Goal: Task Accomplishment & Management: Manage account settings

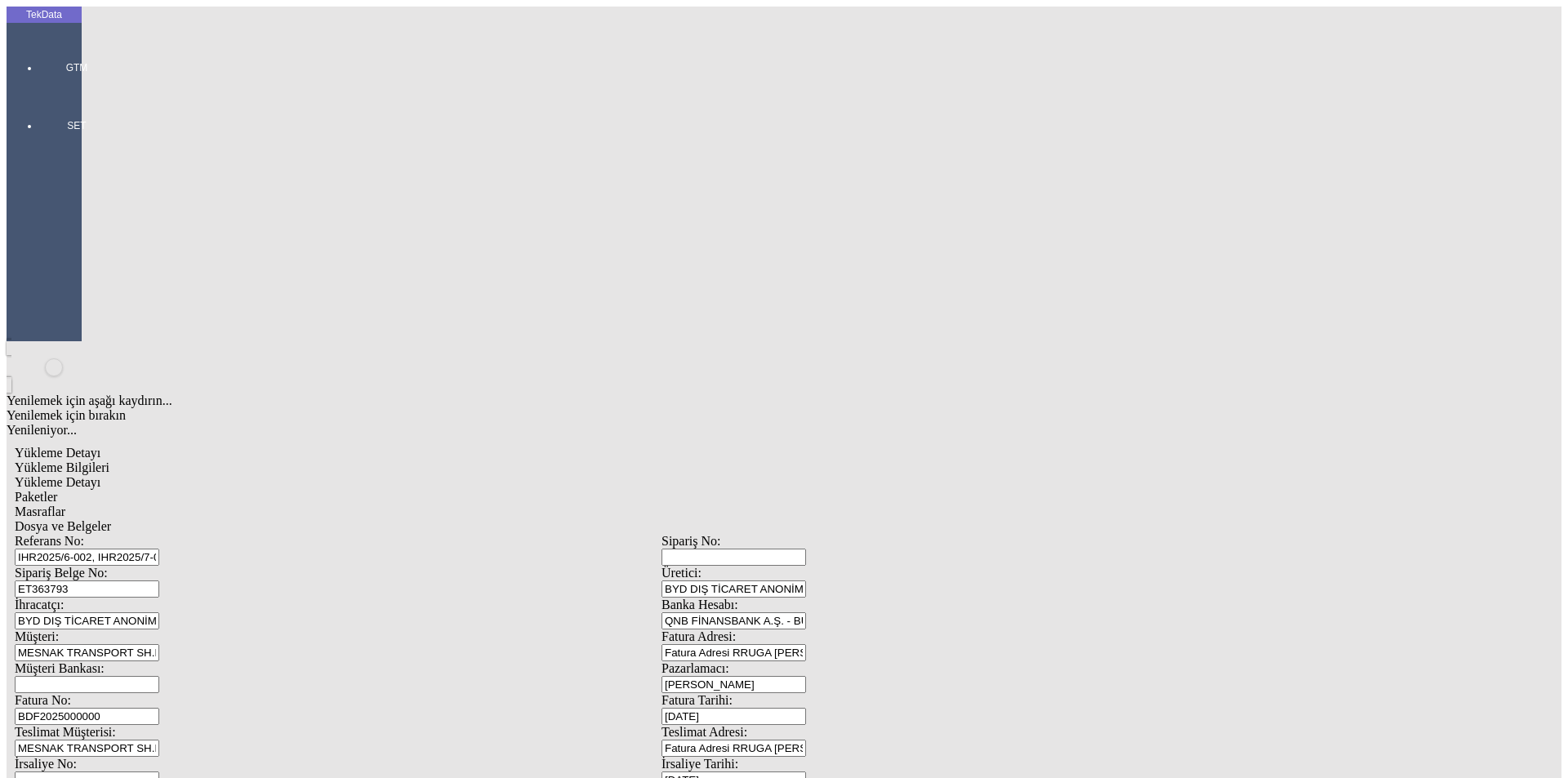
click at [100, 475] on span "Yükleme Detayı" at bounding box center [57, 482] width 86 height 14
drag, startPoint x: 235, startPoint y: 356, endPoint x: 131, endPoint y: 356, distance: 104.0
type input "3"
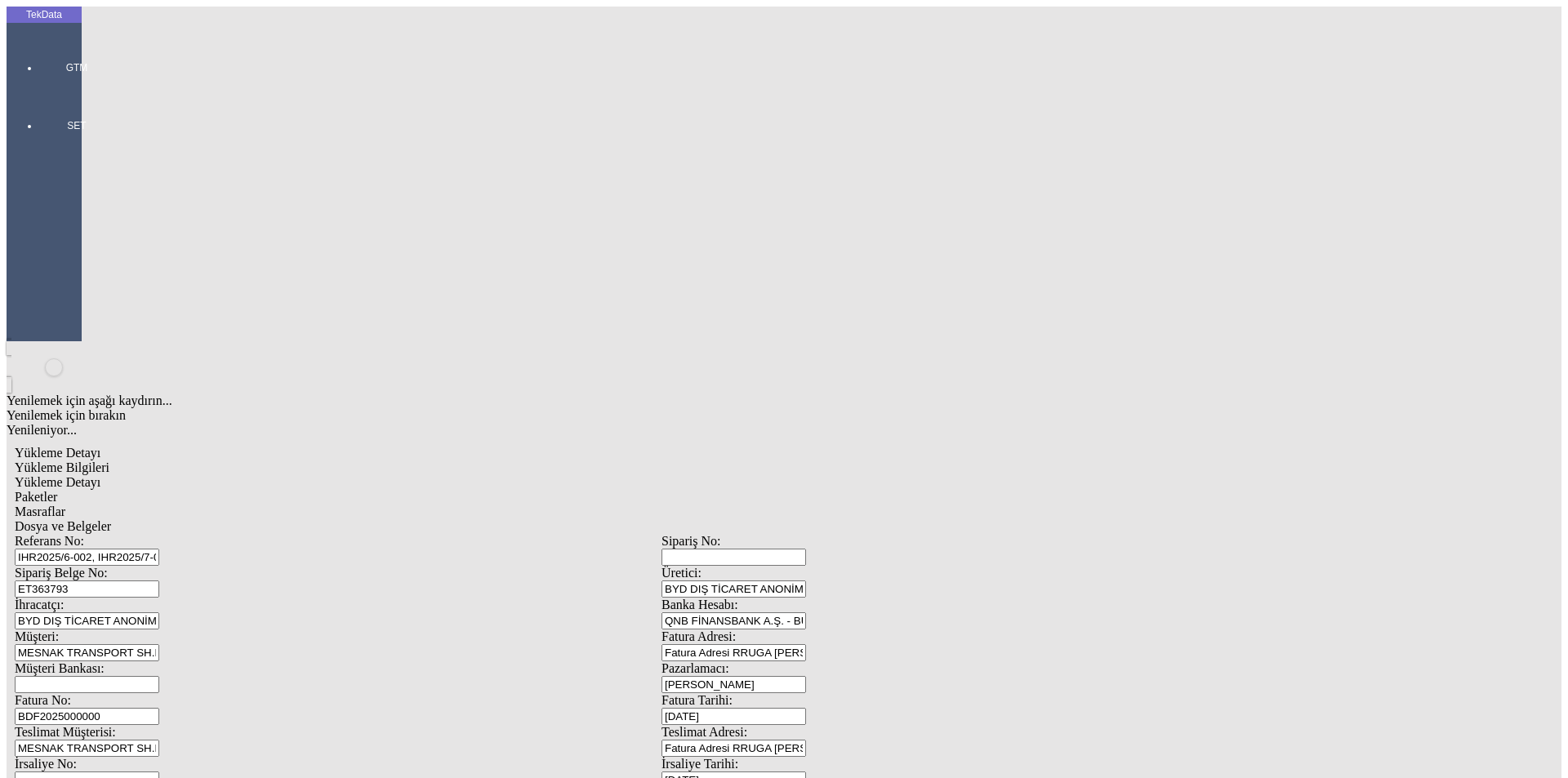
drag, startPoint x: 1467, startPoint y: 496, endPoint x: 1464, endPoint y: 510, distance: 14.3
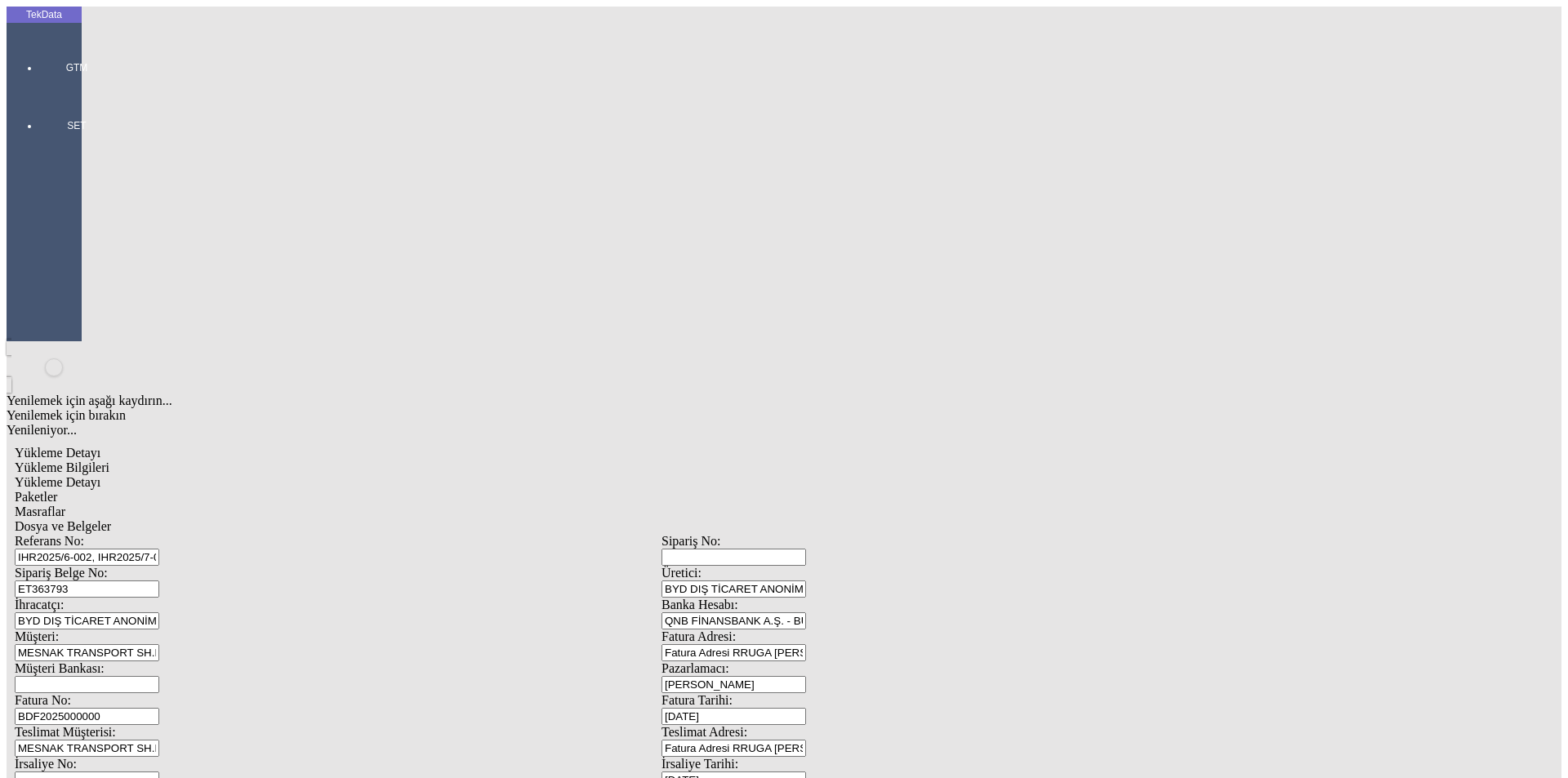
drag, startPoint x: 600, startPoint y: 605, endPoint x: 598, endPoint y: 595, distance: 10.2
click at [57, 490] on span "Paketler" at bounding box center [36, 498] width 43 height 14
click at [65, 505] on span "Masraflar" at bounding box center [39, 512] width 51 height 14
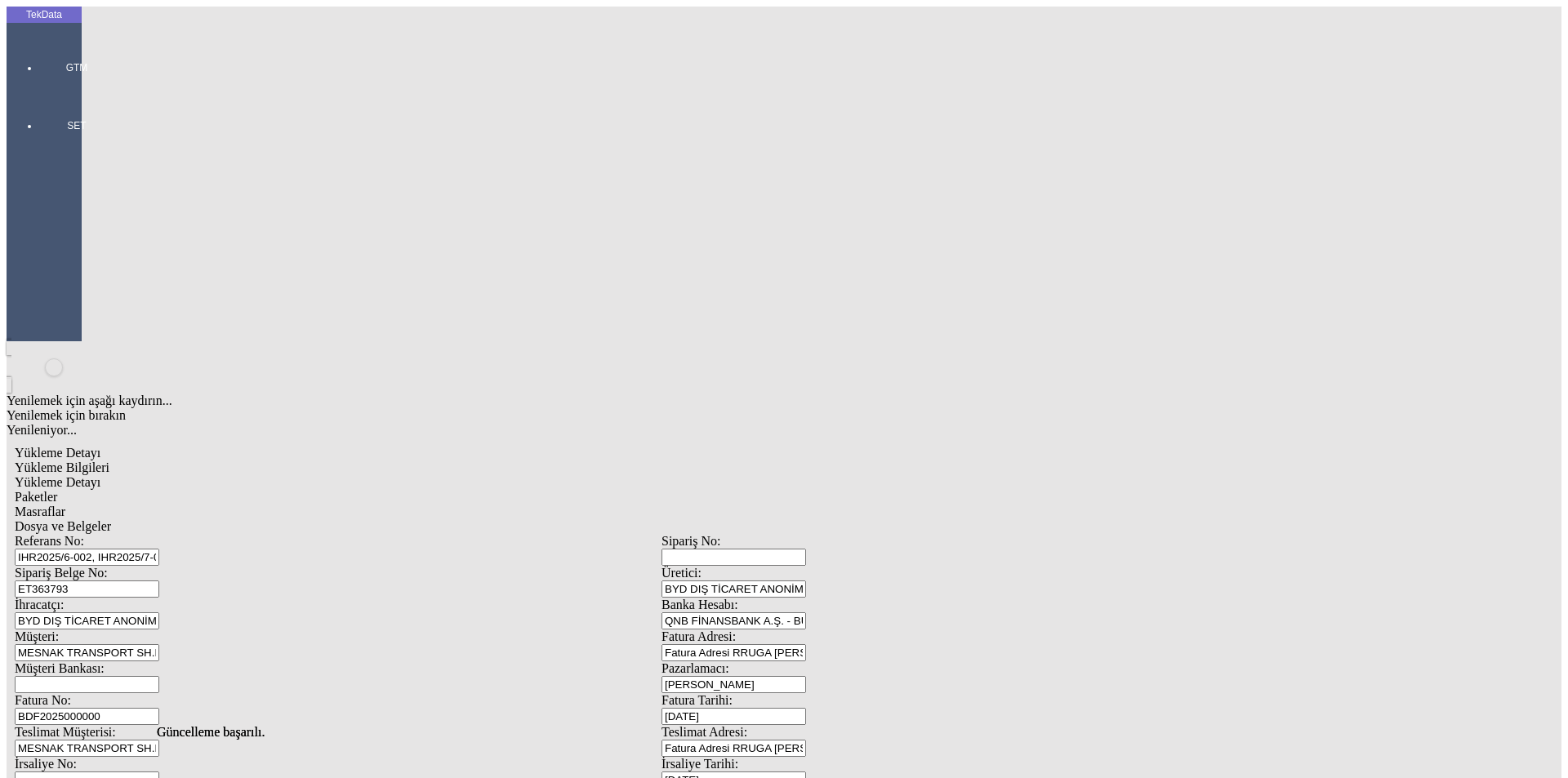
click at [616, 520] on div "Dosya ve Belgeler" at bounding box center [661, 527] width 1293 height 14
click at [705, 384] on span "Evet" at bounding box center [693, 377] width 24 height 14
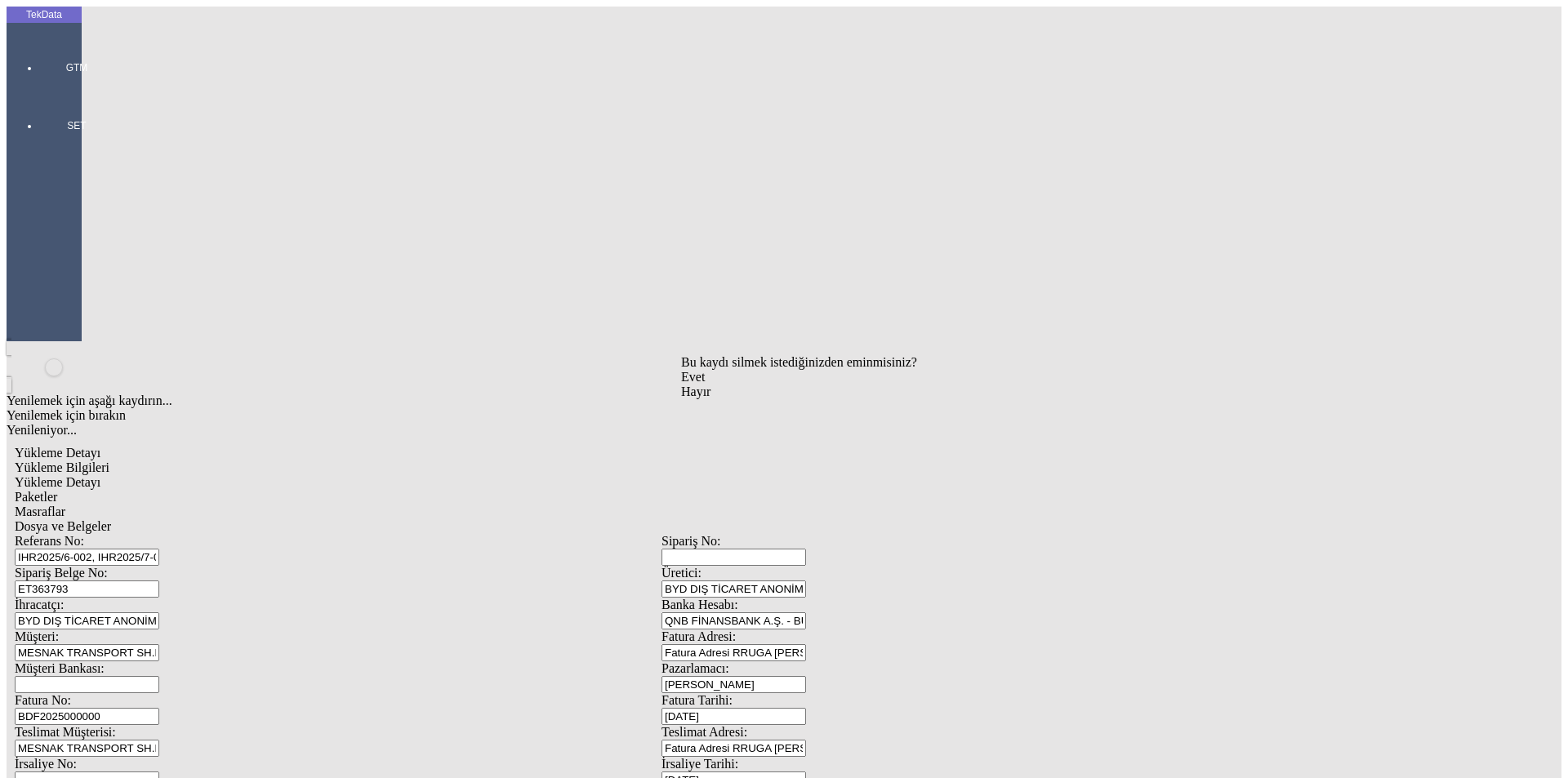
click at [705, 384] on span "Evet" at bounding box center [693, 377] width 24 height 14
click at [712, 385] on div "Evet" at bounding box center [799, 377] width 236 height 14
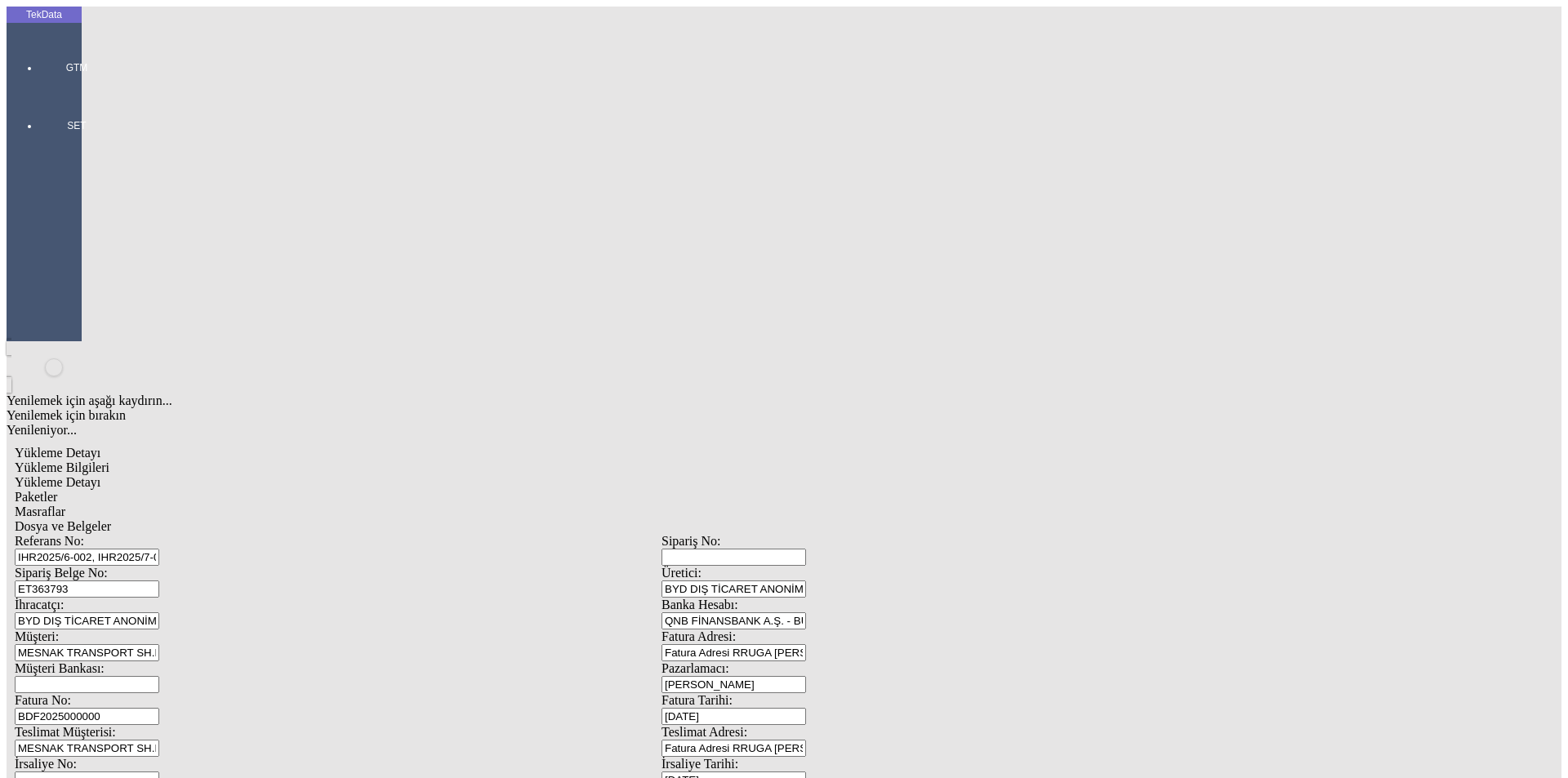
click at [738, 385] on div "Evet" at bounding box center [799, 377] width 236 height 14
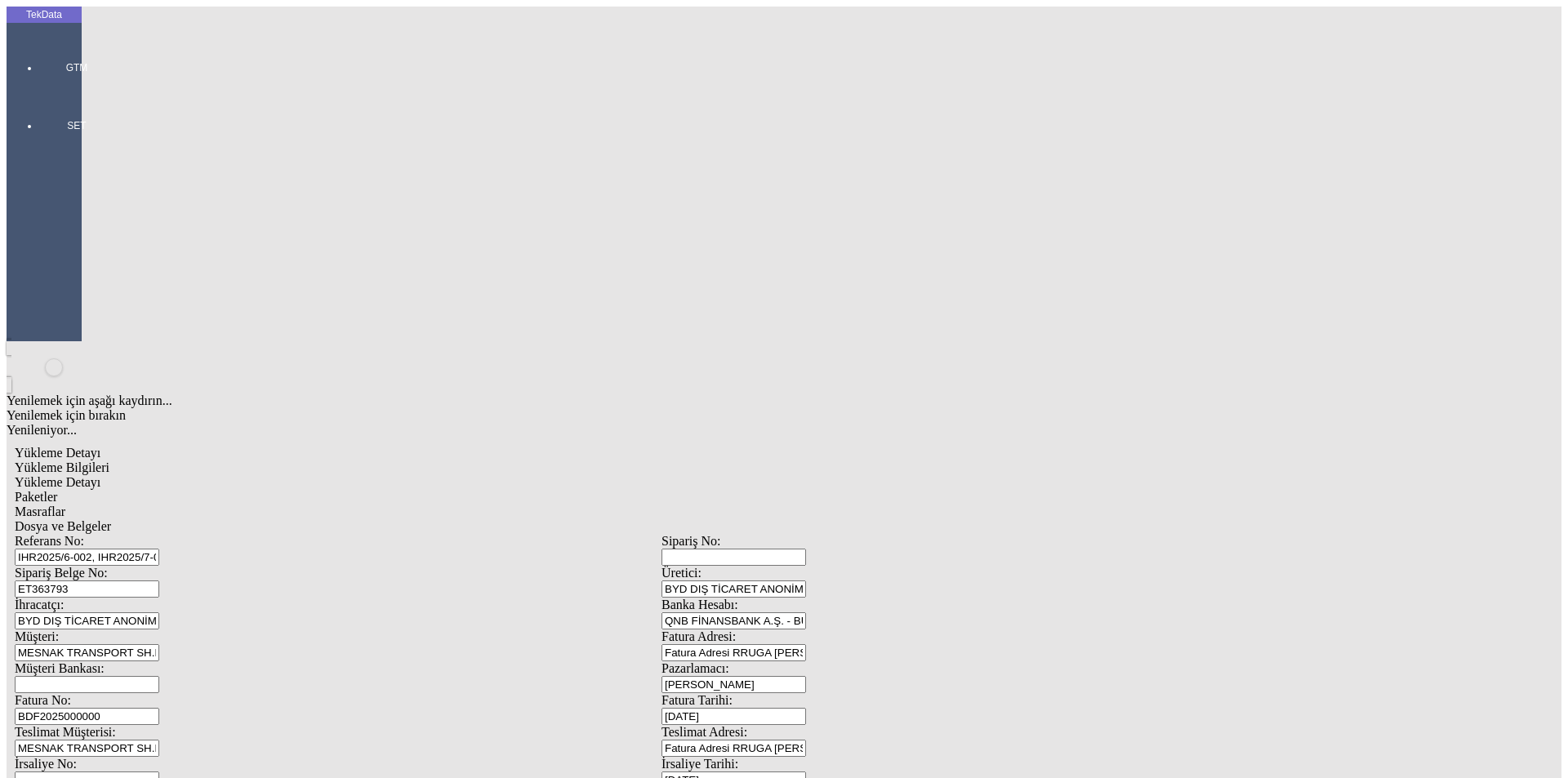
click at [111, 520] on span "Dosya ve Belgeler" at bounding box center [63, 527] width 96 height 14
click at [110, 461] on span "Yükleme Bilgileri" at bounding box center [62, 468] width 95 height 14
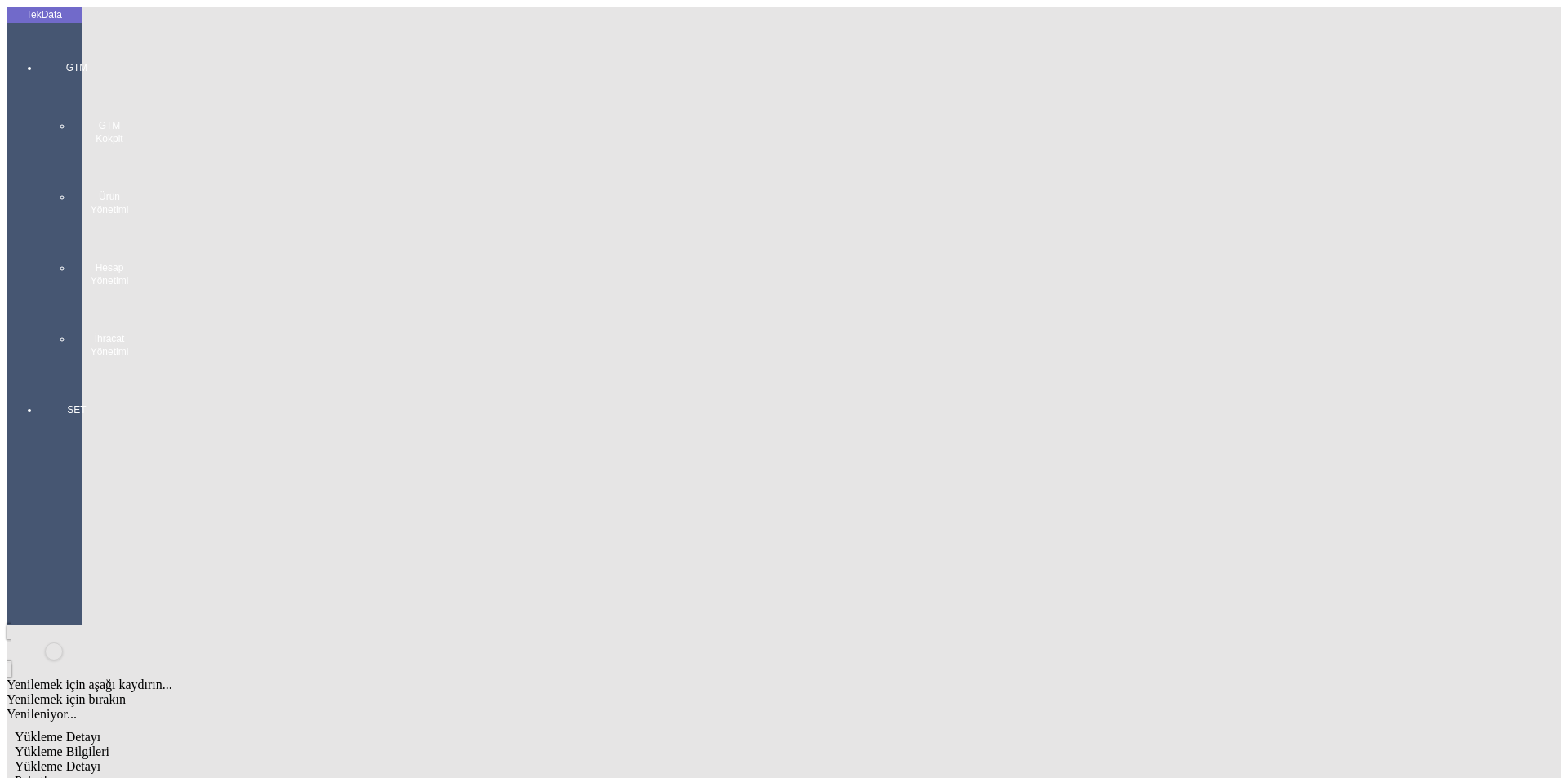
click at [47, 42] on div "GTM GTM Kokpit Ürün Yönetimi Hesap Yönetimi İhracat Yönetimi" at bounding box center [77, 204] width 75 height 342
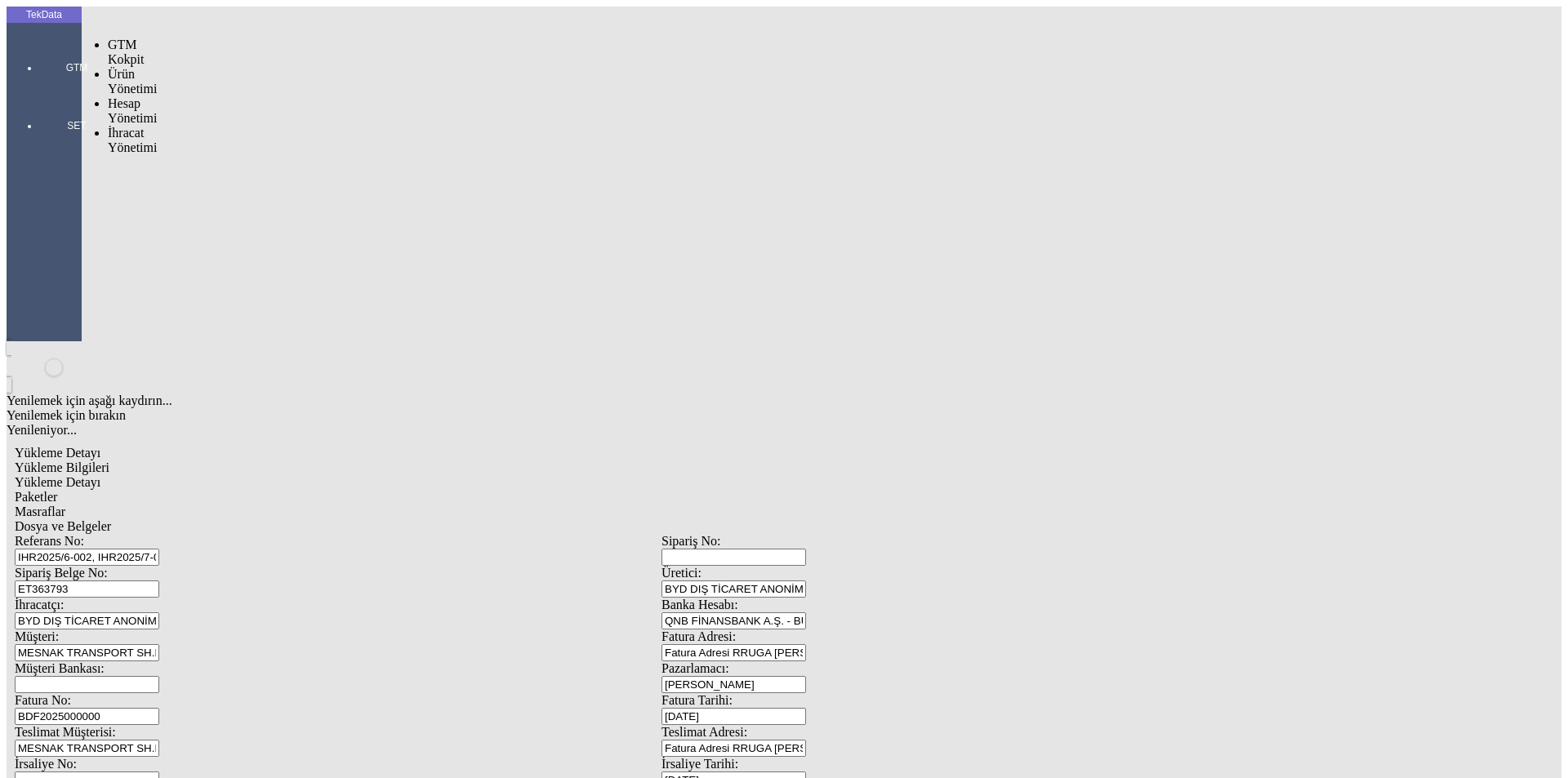
drag, startPoint x: 109, startPoint y: 96, endPoint x: 160, endPoint y: 96, distance: 51.0
click at [112, 126] on span "İhracat Yönetimi" at bounding box center [132, 140] width 49 height 29
click at [250, 155] on span "Yüklemeler" at bounding box center [280, 162] width 62 height 14
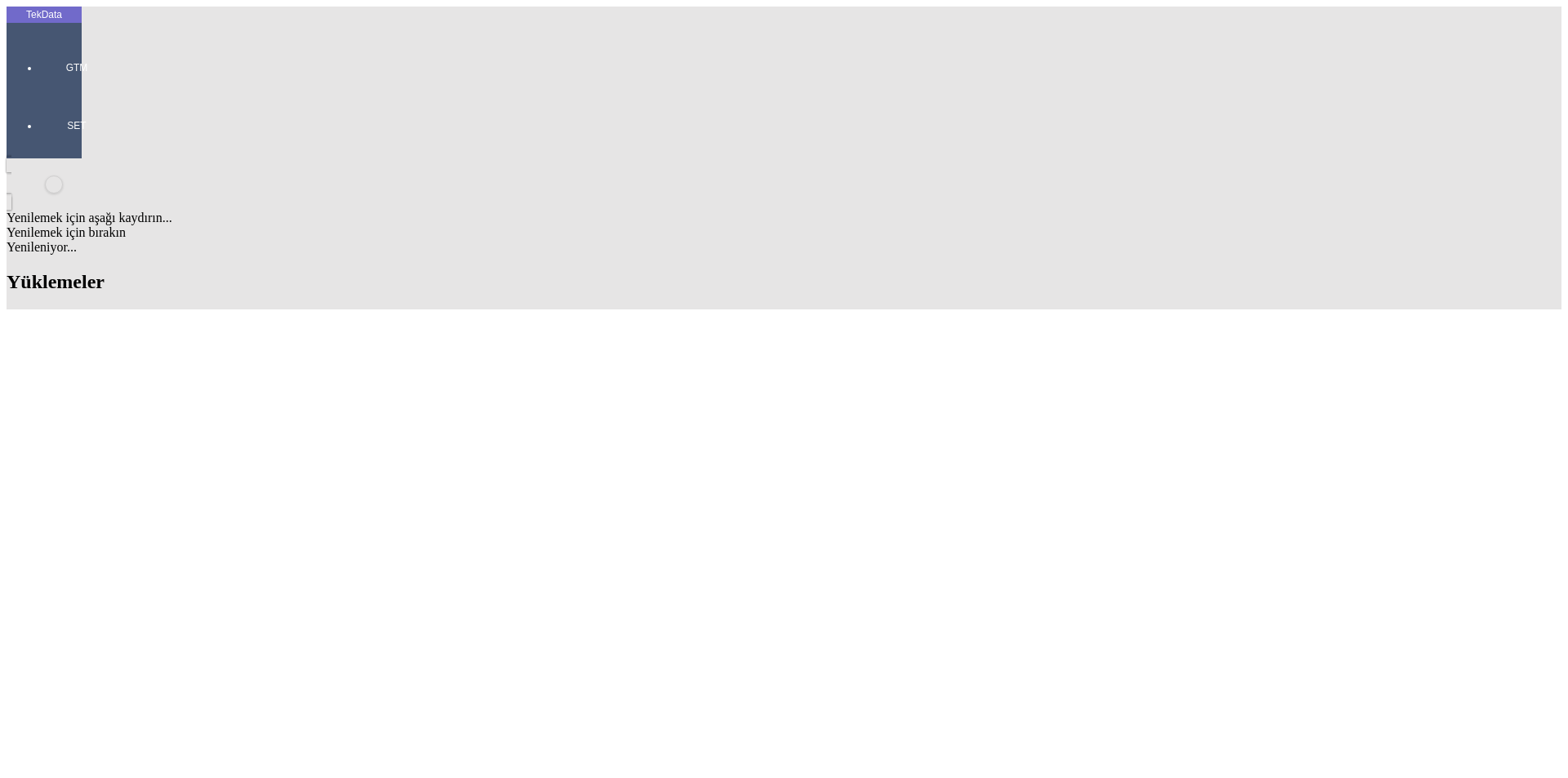
scroll to position [60, 0]
drag, startPoint x: 1103, startPoint y: 63, endPoint x: 915, endPoint y: 76, distance: 188.4
type input "MATERJA"
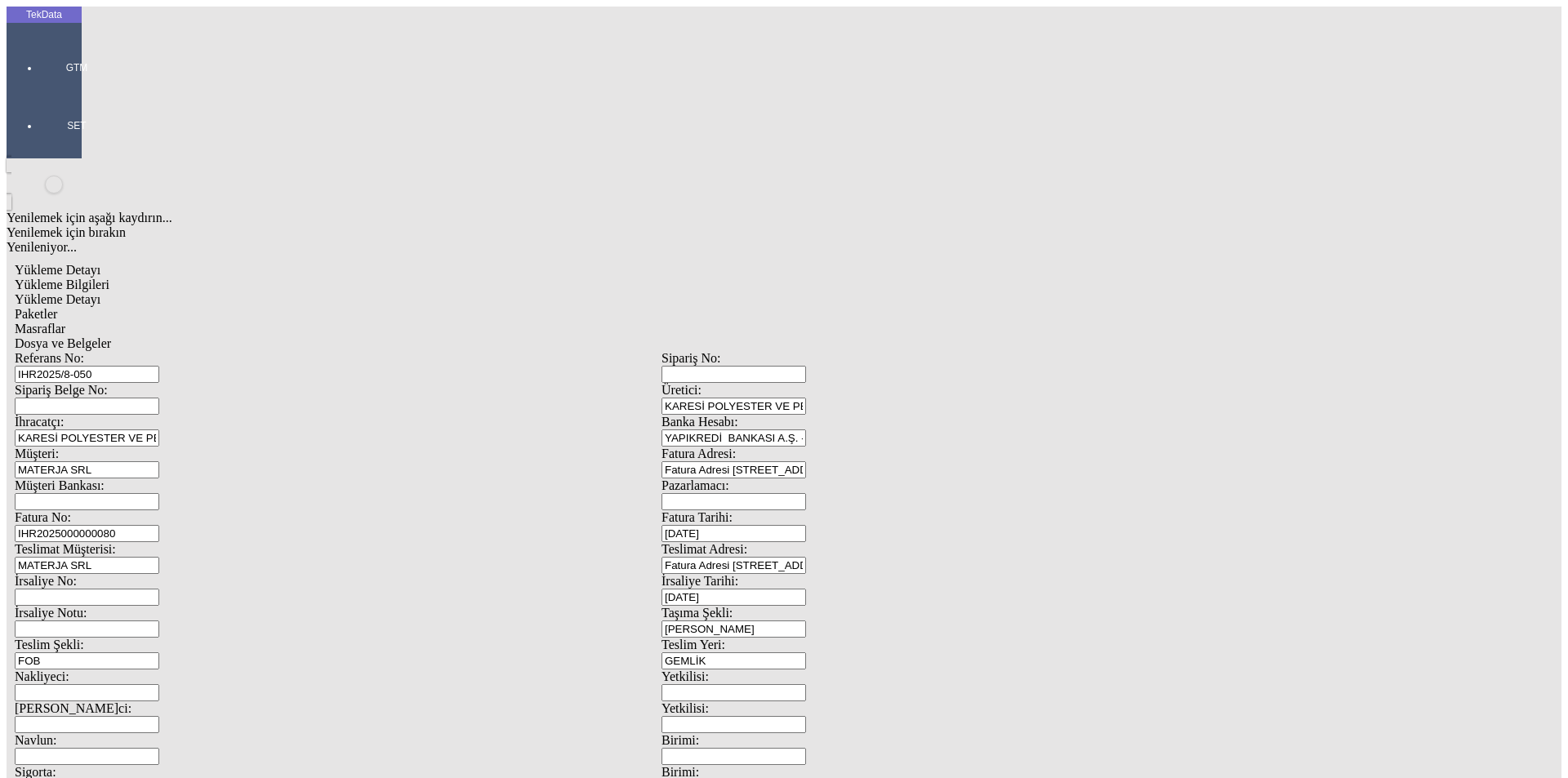
click at [159, 366] on input "IHR2025/8-050" at bounding box center [87, 374] width 145 height 17
drag, startPoint x: 251, startPoint y: 117, endPoint x: 95, endPoint y: 119, distance: 156.0
click at [95, 351] on div "Referans No: IHR2025/8-050 Sipariş No: Sipariş Belge No: Üretici: KARESİ POLYES…" at bounding box center [661, 733] width 1293 height 765
type input "IHR2025/9-072"
click at [159, 525] on input "IHR2025000000080" at bounding box center [87, 533] width 145 height 17
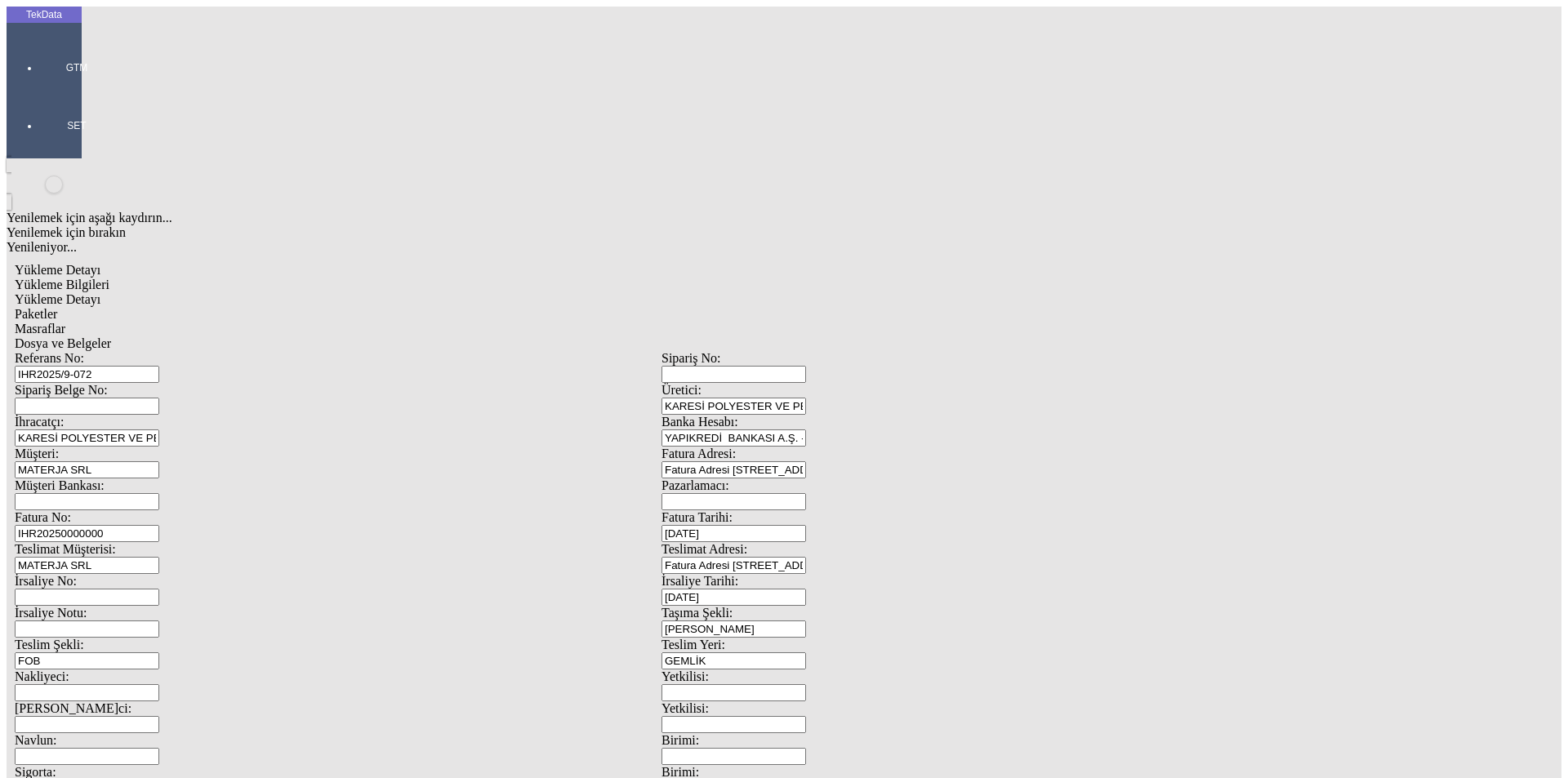
type input "IHR20250000000"
type input "[DATE]"
click at [746, 574] on div "İrsaliye No: İrsaliye Tarihi: [DATE]" at bounding box center [661, 590] width 1293 height 32
type input "[DATE]"
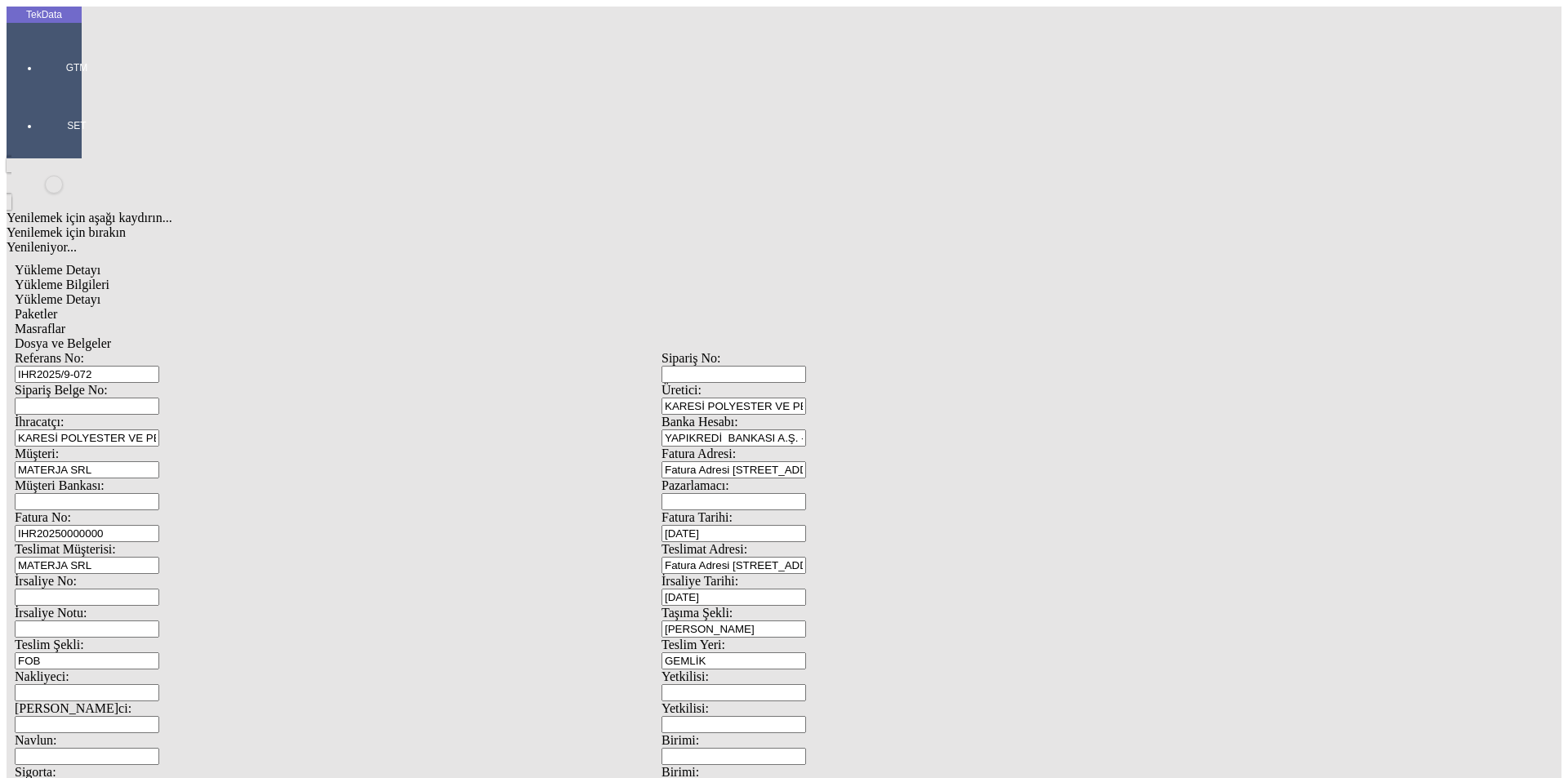
drag, startPoint x: 323, startPoint y: 405, endPoint x: 103, endPoint y: 407, distance: 220.0
type input "[DATE]"
drag, startPoint x: 291, startPoint y: 567, endPoint x: 90, endPoint y: 568, distance: 201.0
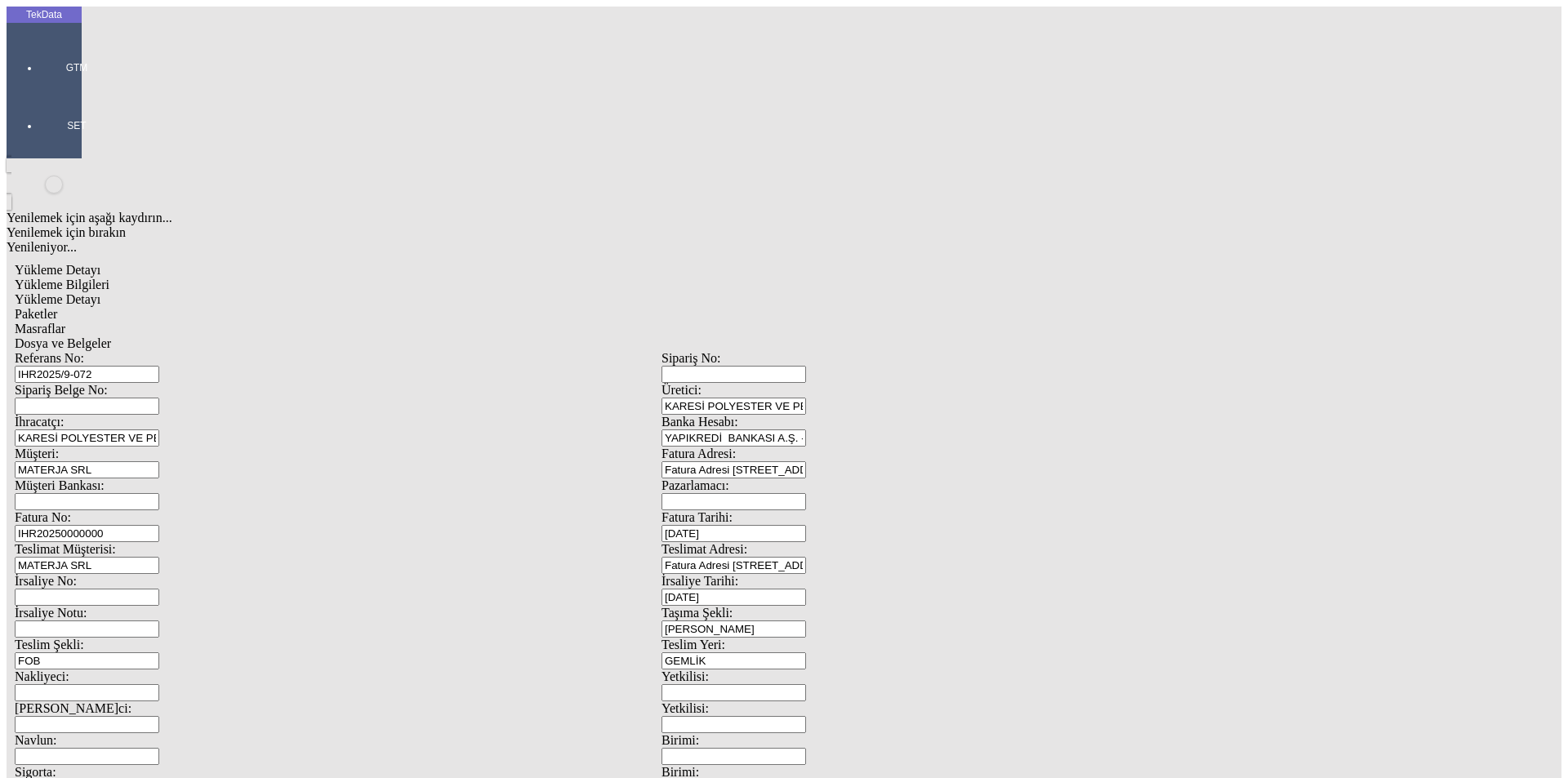
type input "[DATE]"
drag, startPoint x: 296, startPoint y: 628, endPoint x: 62, endPoint y: 634, distance: 234.1
click at [77, 634] on tek-global-detail "Yükleme Detayı Yükleme Bilgileri Yükleme Detayı Paketler Masraflar Dosya ve Bel…" at bounding box center [661, 725] width 1310 height 942
type input "28379.88"
drag, startPoint x: 975, startPoint y: 617, endPoint x: 777, endPoint y: 623, distance: 198.1
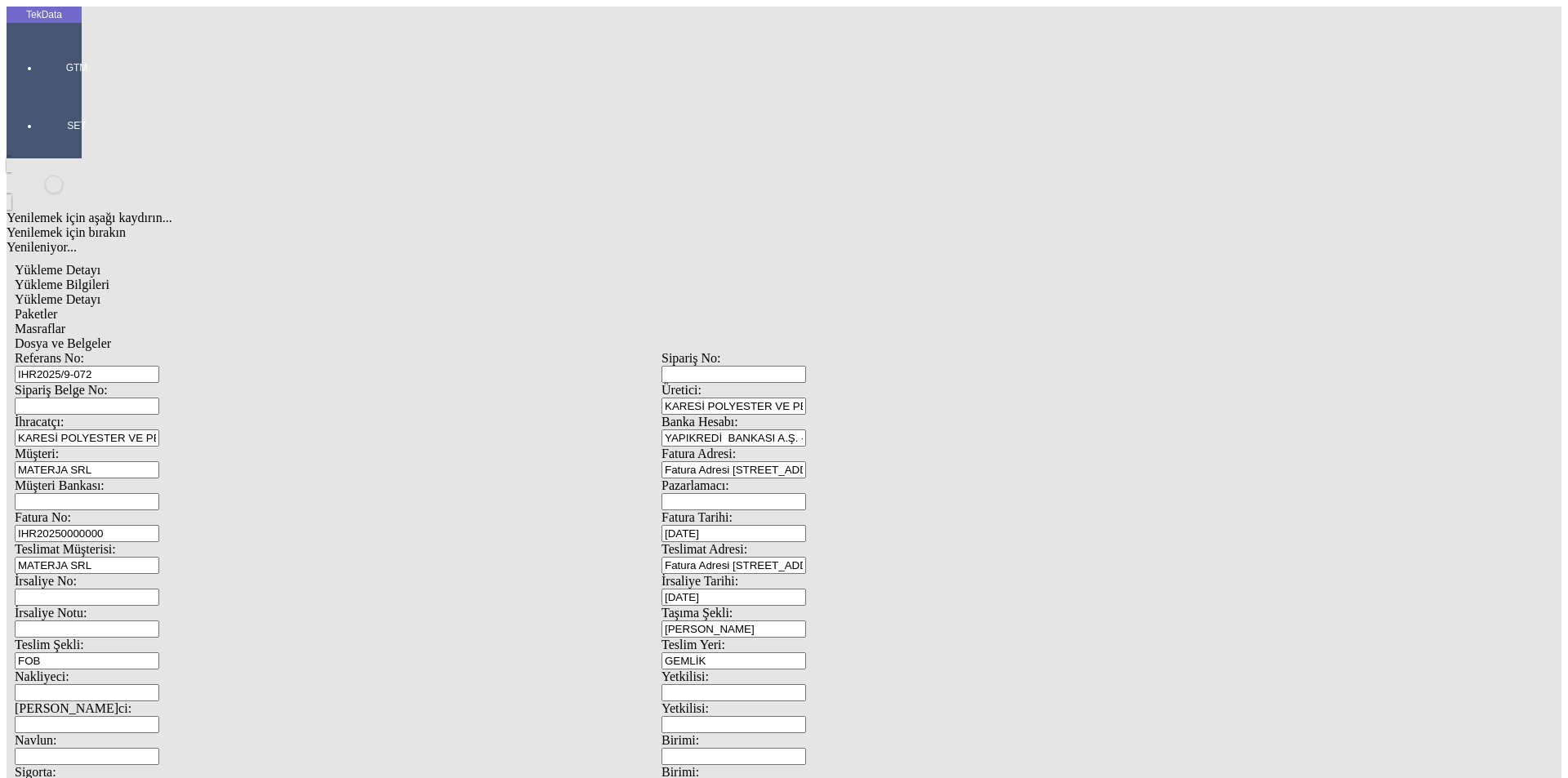
drag, startPoint x: 966, startPoint y: 623, endPoint x: 774, endPoint y: 623, distance: 192.0
type input "28379.88"
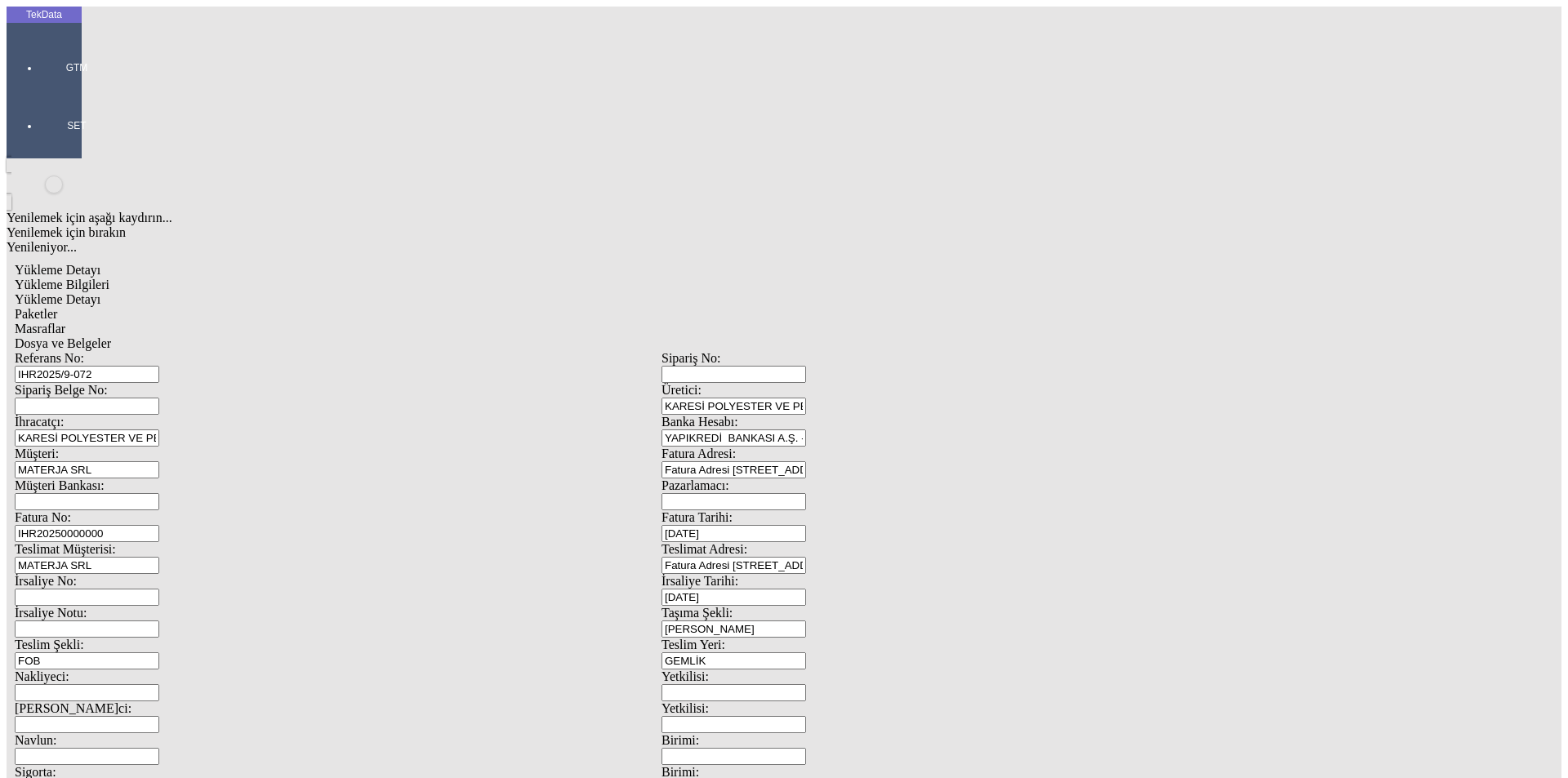
click at [252, 278] on div "Yükleme Bilgileri Yükleme Detayı Paketler Masraflar Dosya ve Belgeler Referans …" at bounding box center [661, 733] width 1293 height 911
click at [100, 292] on span "Yükleme Detayı" at bounding box center [57, 299] width 86 height 14
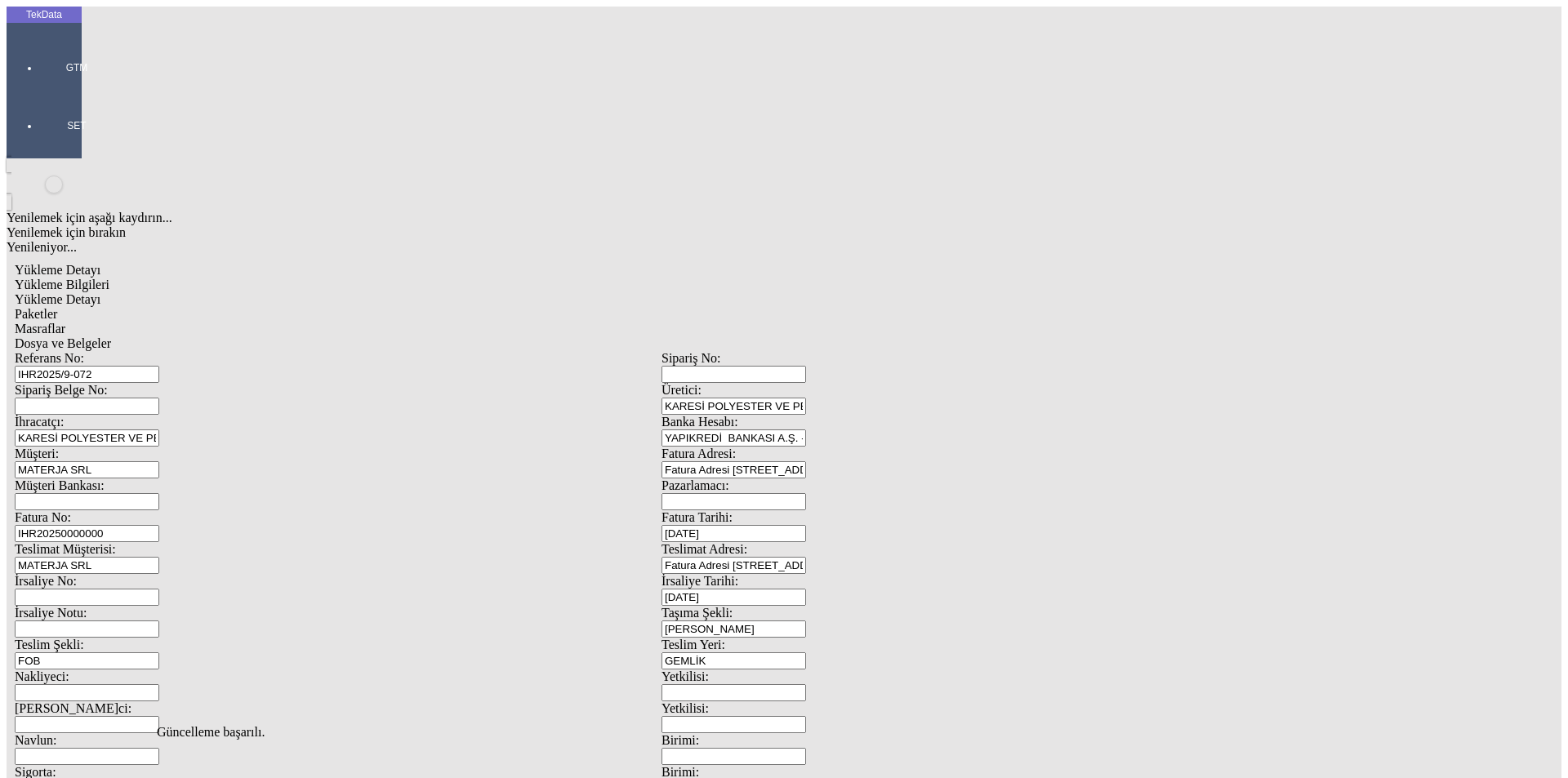
type input "2024/D1-02465"
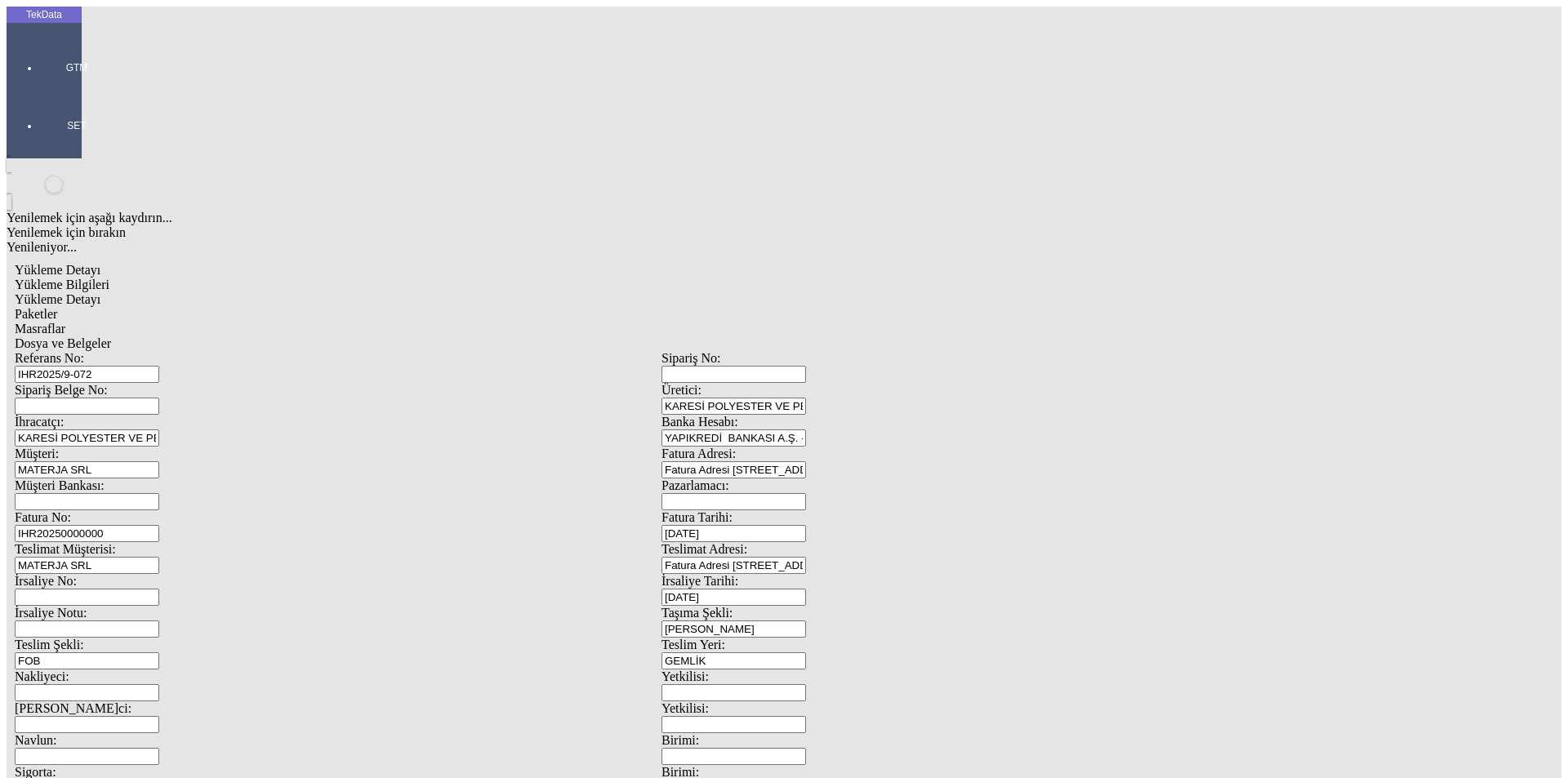
drag, startPoint x: 176, startPoint y: 241, endPoint x: 112, endPoint y: 241, distance: 64.0
type input "28379.88"
drag, startPoint x: 838, startPoint y: 295, endPoint x: 738, endPoint y: 298, distance: 100.0
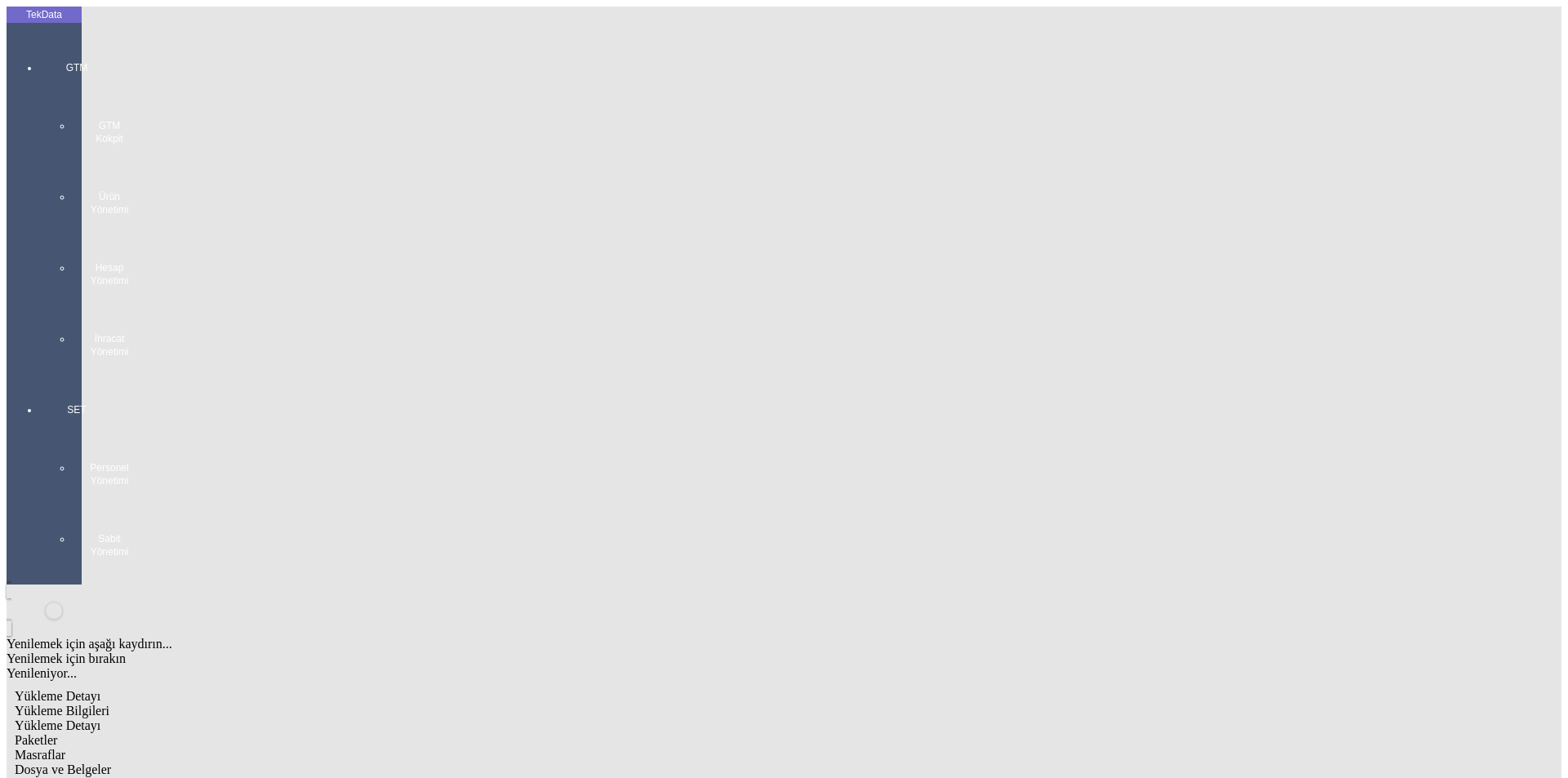
type input "28379.89"
drag, startPoint x: 262, startPoint y: 272, endPoint x: 29, endPoint y: 272, distance: 233.0
type input "0.43"
type input "28379.88"
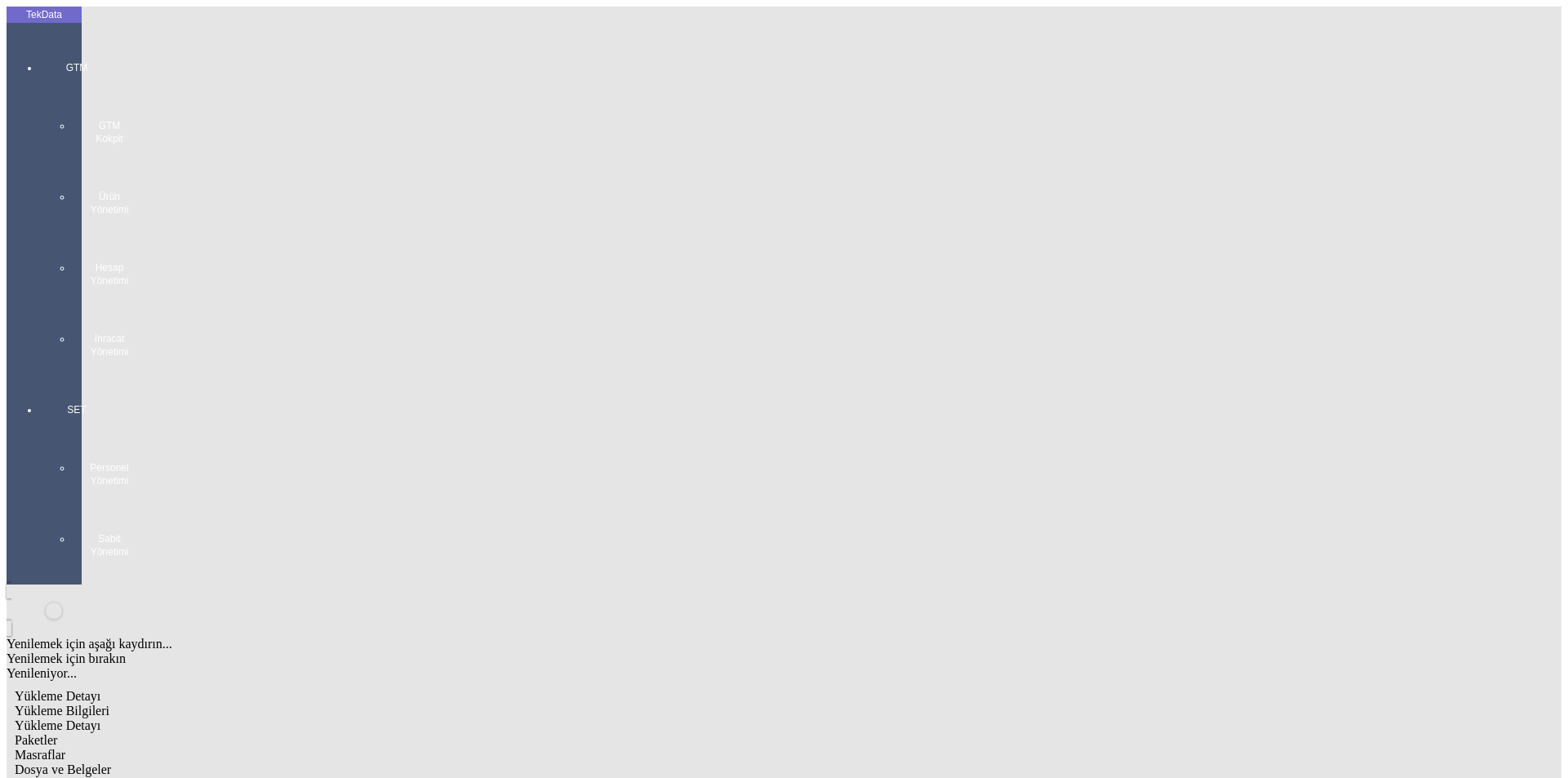
type input "28379.88"
click at [57, 733] on span "Paketler" at bounding box center [36, 740] width 43 height 14
drag, startPoint x: 998, startPoint y: 183, endPoint x: 794, endPoint y: 171, distance: 204.4
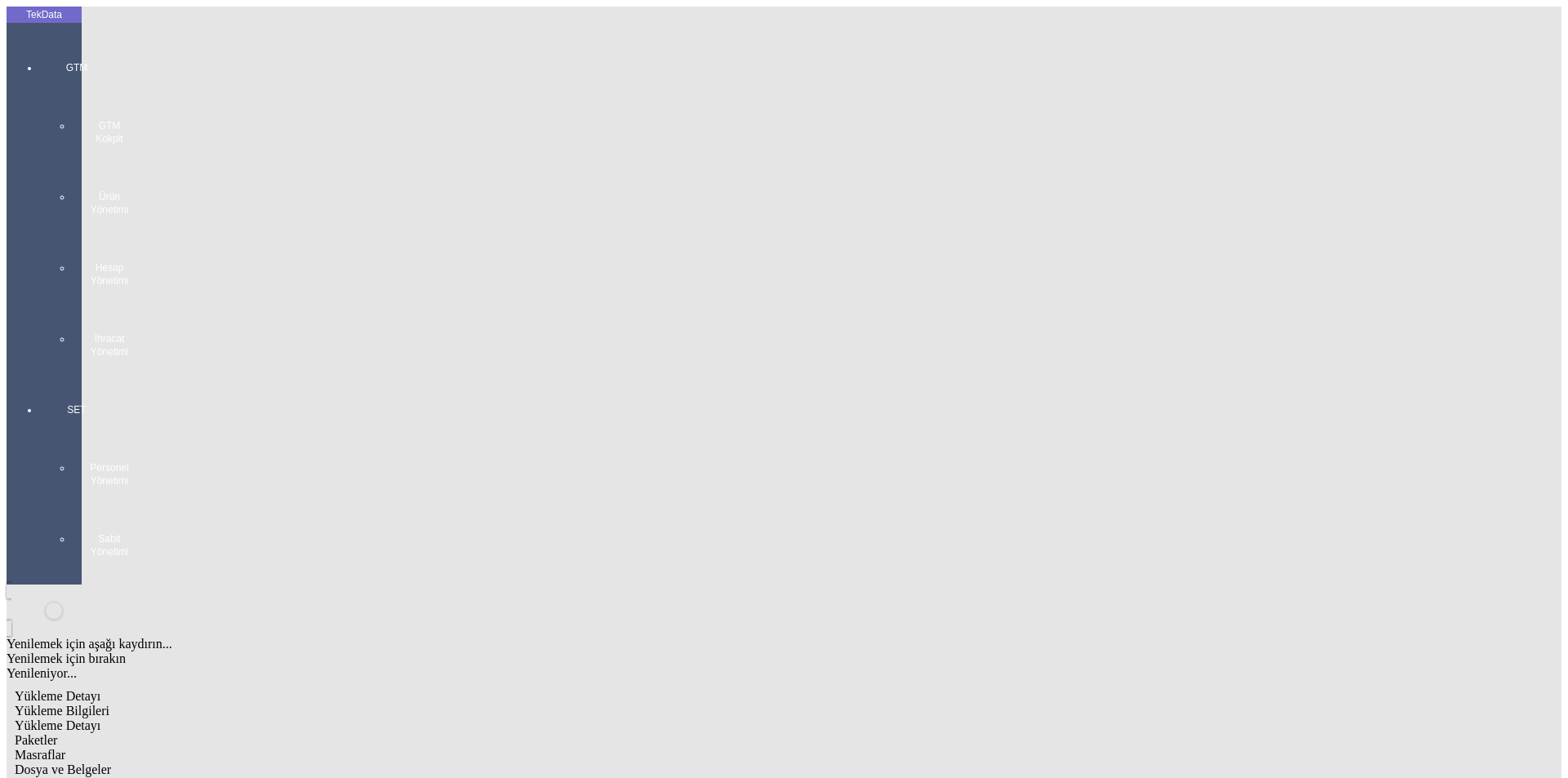
type input "93"
drag, startPoint x: 481, startPoint y: 78, endPoint x: 524, endPoint y: 78, distance: 43.0
click at [484, 749] on div "Masraflar" at bounding box center [661, 756] width 1293 height 14
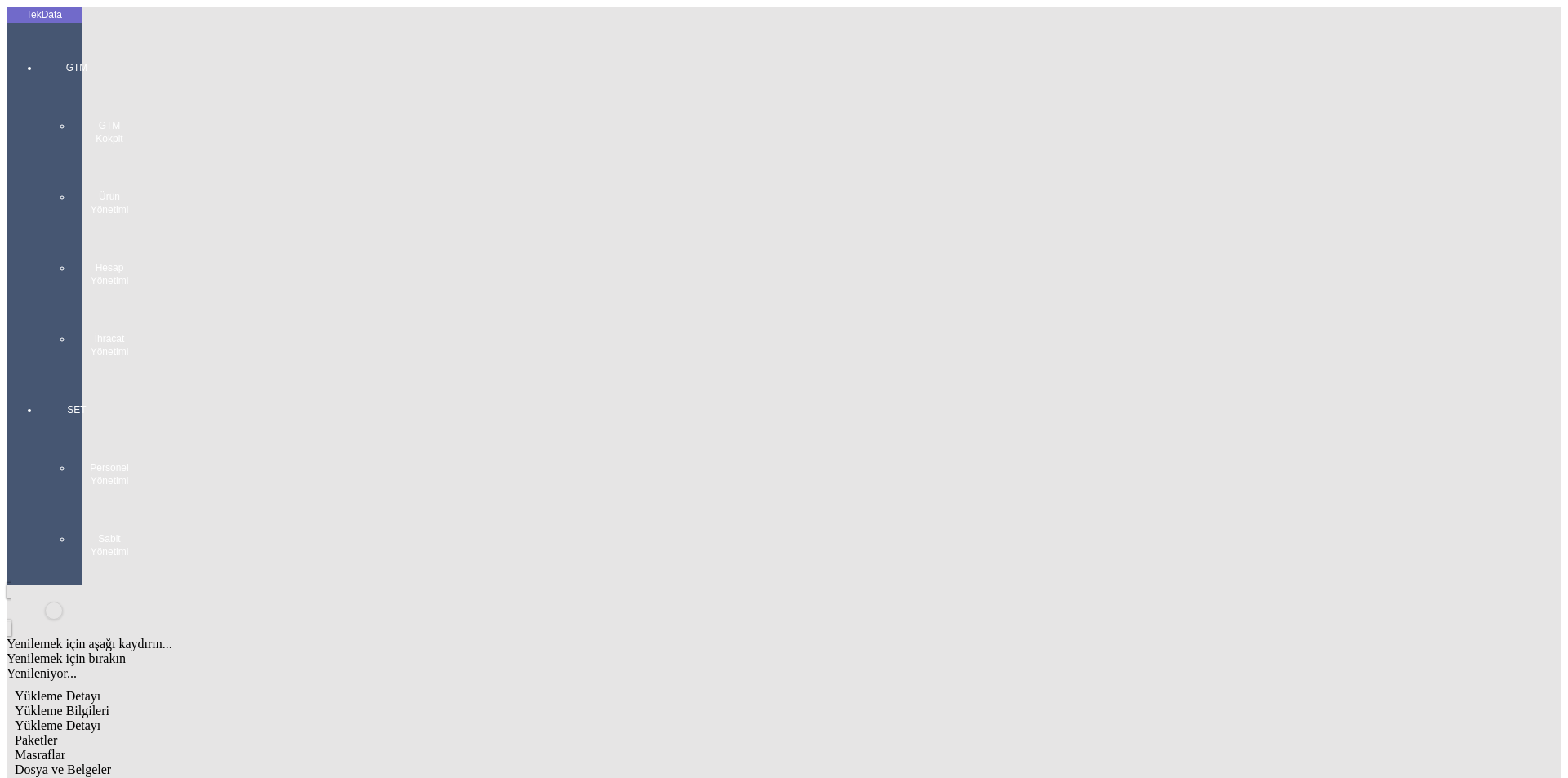
drag, startPoint x: 586, startPoint y: 79, endPoint x: 558, endPoint y: 86, distance: 28.9
click at [111, 763] on span "Dosya ve Belgeler" at bounding box center [63, 770] width 96 height 14
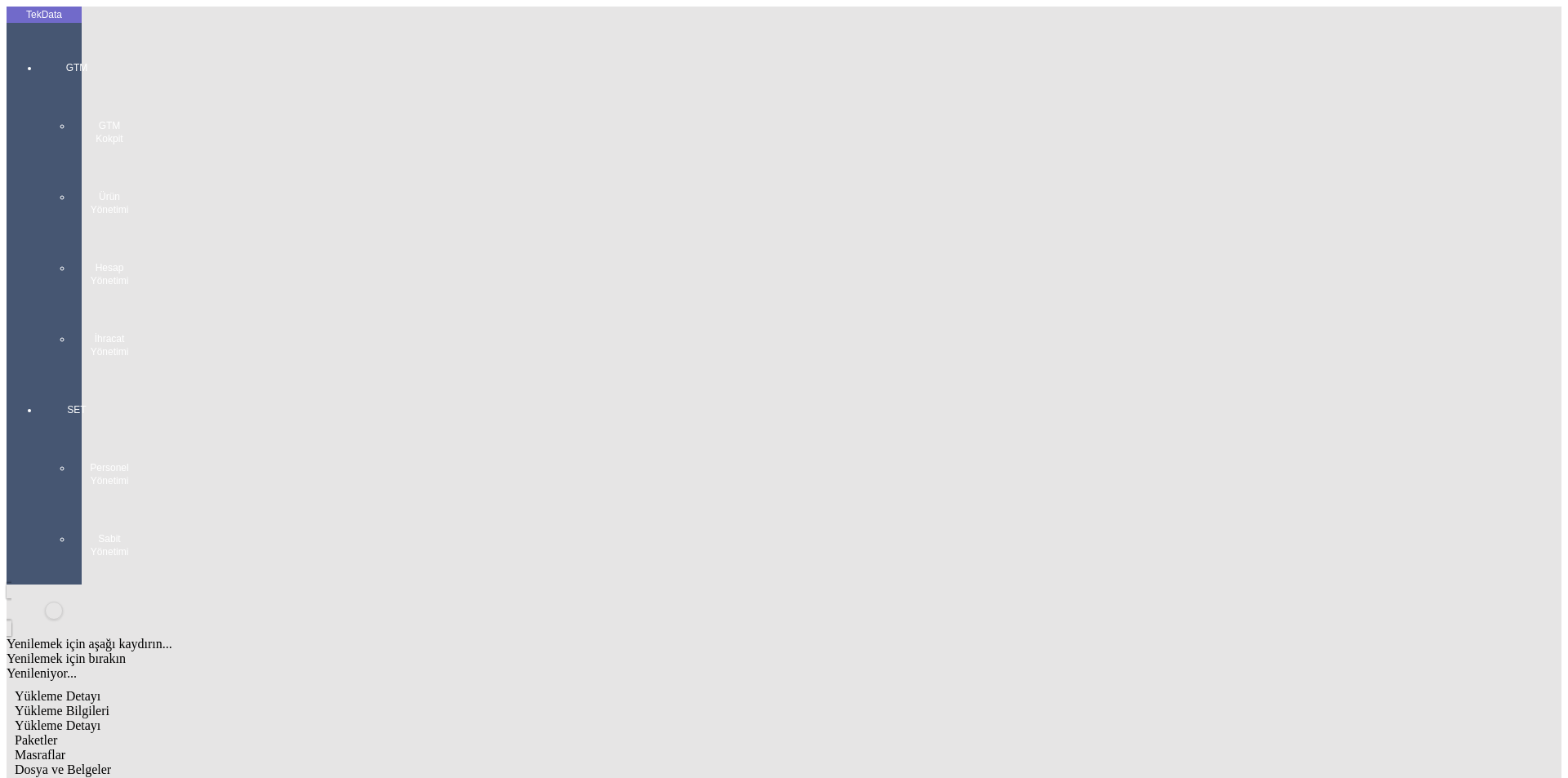
click at [110, 704] on span "Yükleme Bilgileri" at bounding box center [62, 711] width 95 height 14
click at [100, 719] on span "Yükleme Detayı" at bounding box center [57, 726] width 86 height 14
drag, startPoint x: 262, startPoint y: 239, endPoint x: 119, endPoint y: 253, distance: 143.7
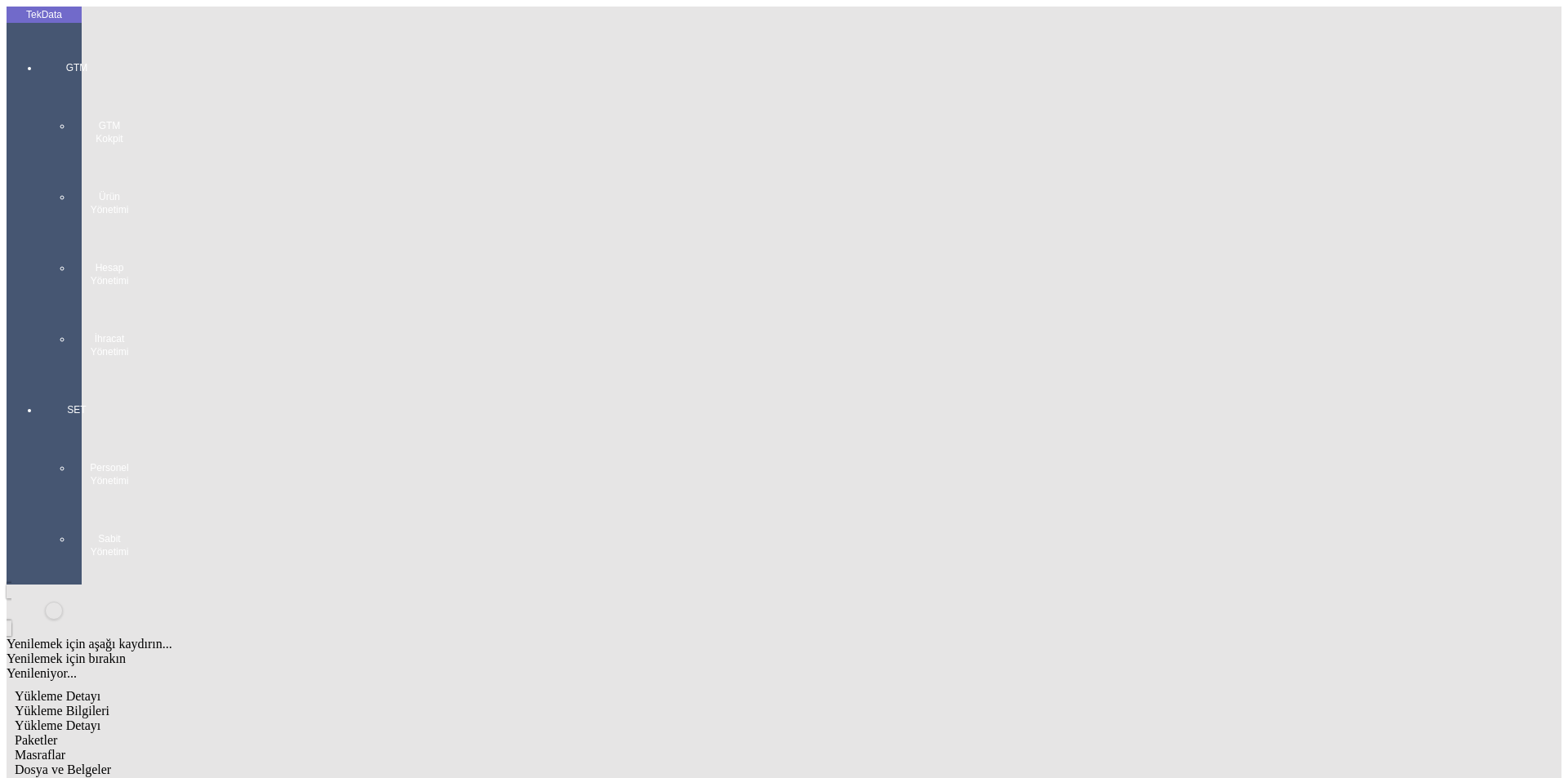
type input "26660"
drag, startPoint x: 980, startPoint y: 296, endPoint x: 819, endPoint y: 313, distance: 161.9
type input "26660"
drag, startPoint x: 293, startPoint y: 332, endPoint x: 330, endPoint y: 355, distance: 43.6
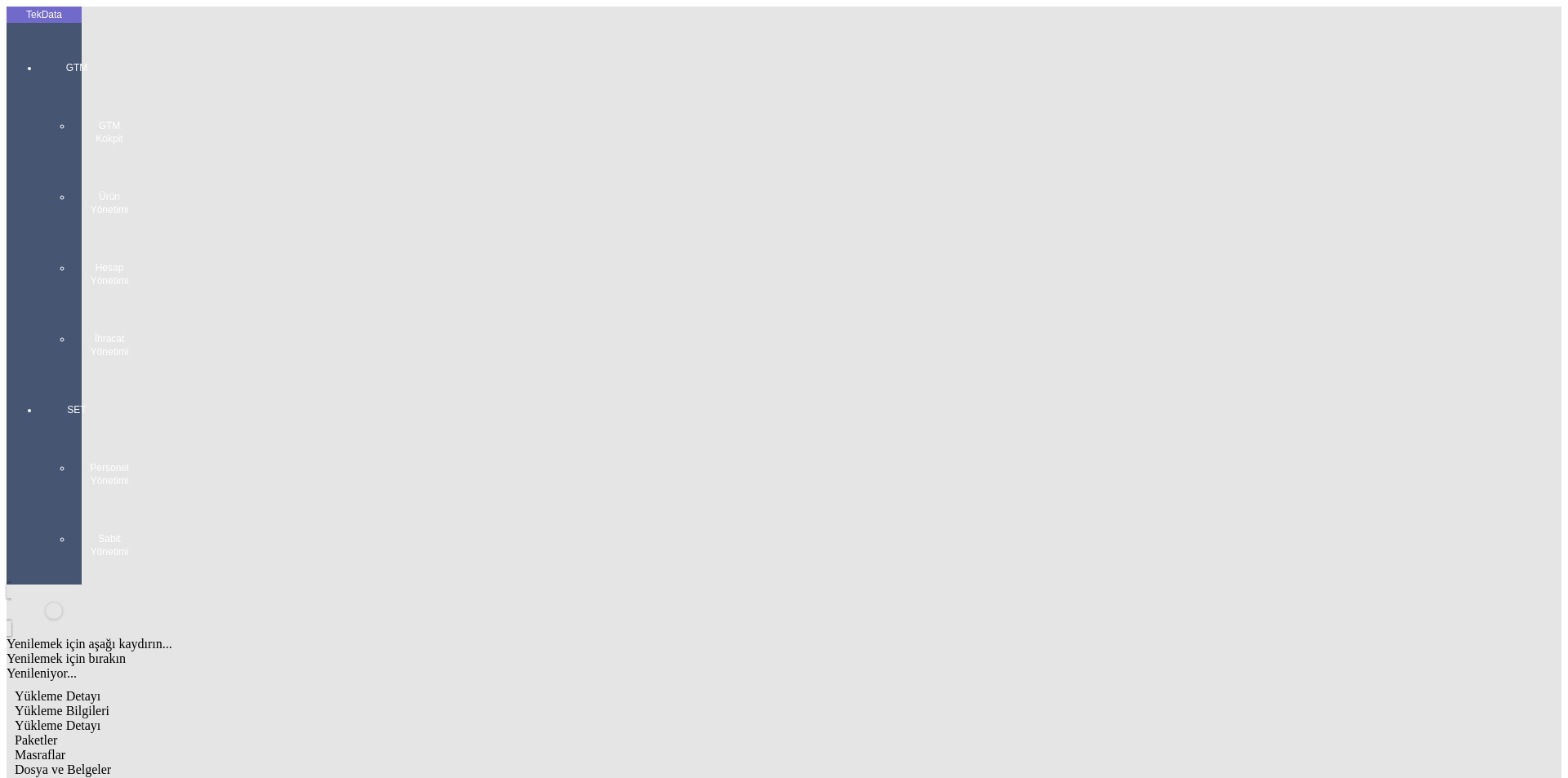
drag, startPoint x: 330, startPoint y: 355, endPoint x: 123, endPoint y: 341, distance: 207.5
drag, startPoint x: 302, startPoint y: 339, endPoint x: 46, endPoint y: 347, distance: 256.1
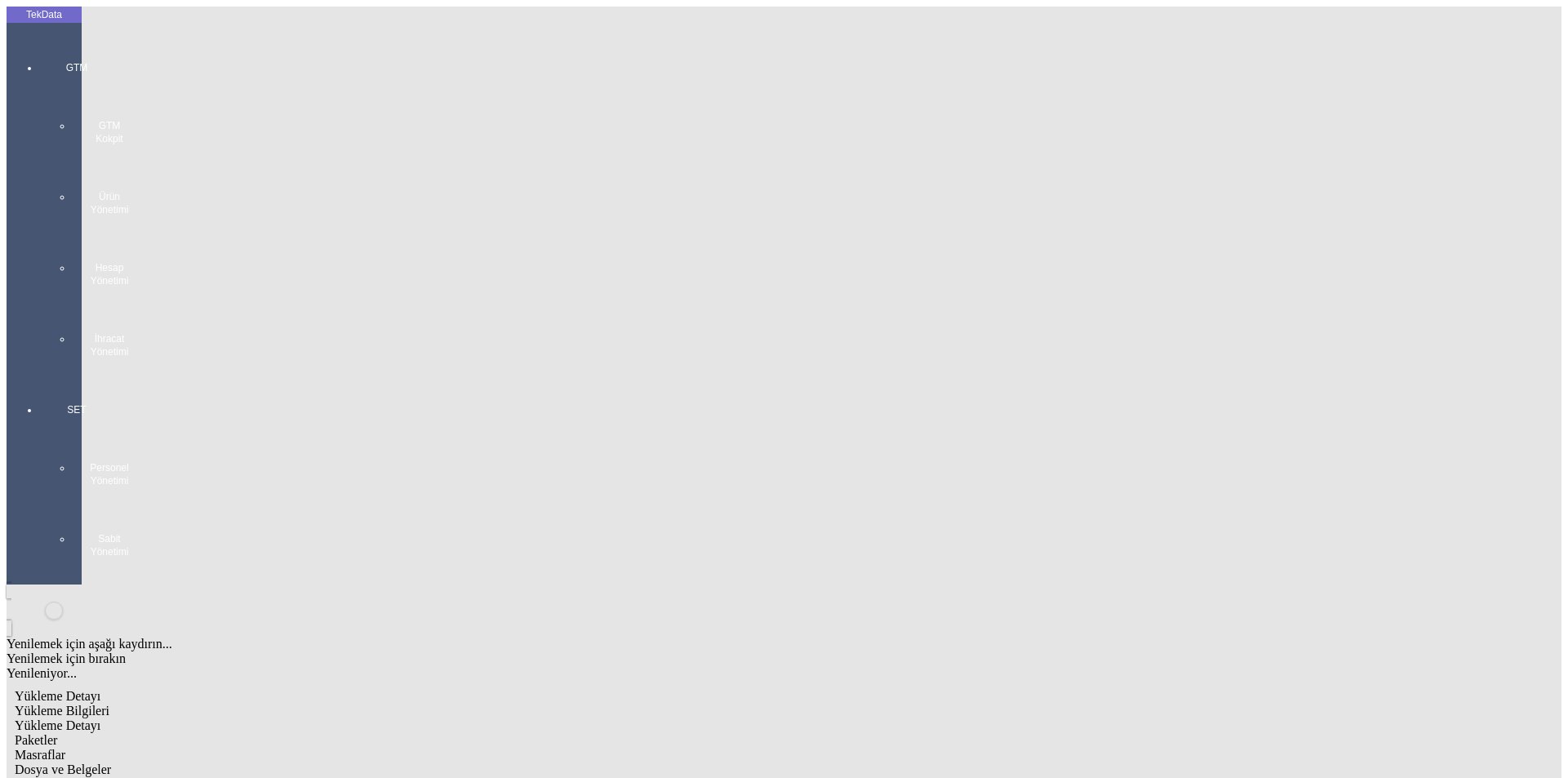
type input "26660"
click at [57, 733] on span "Paketler" at bounding box center [36, 740] width 43 height 14
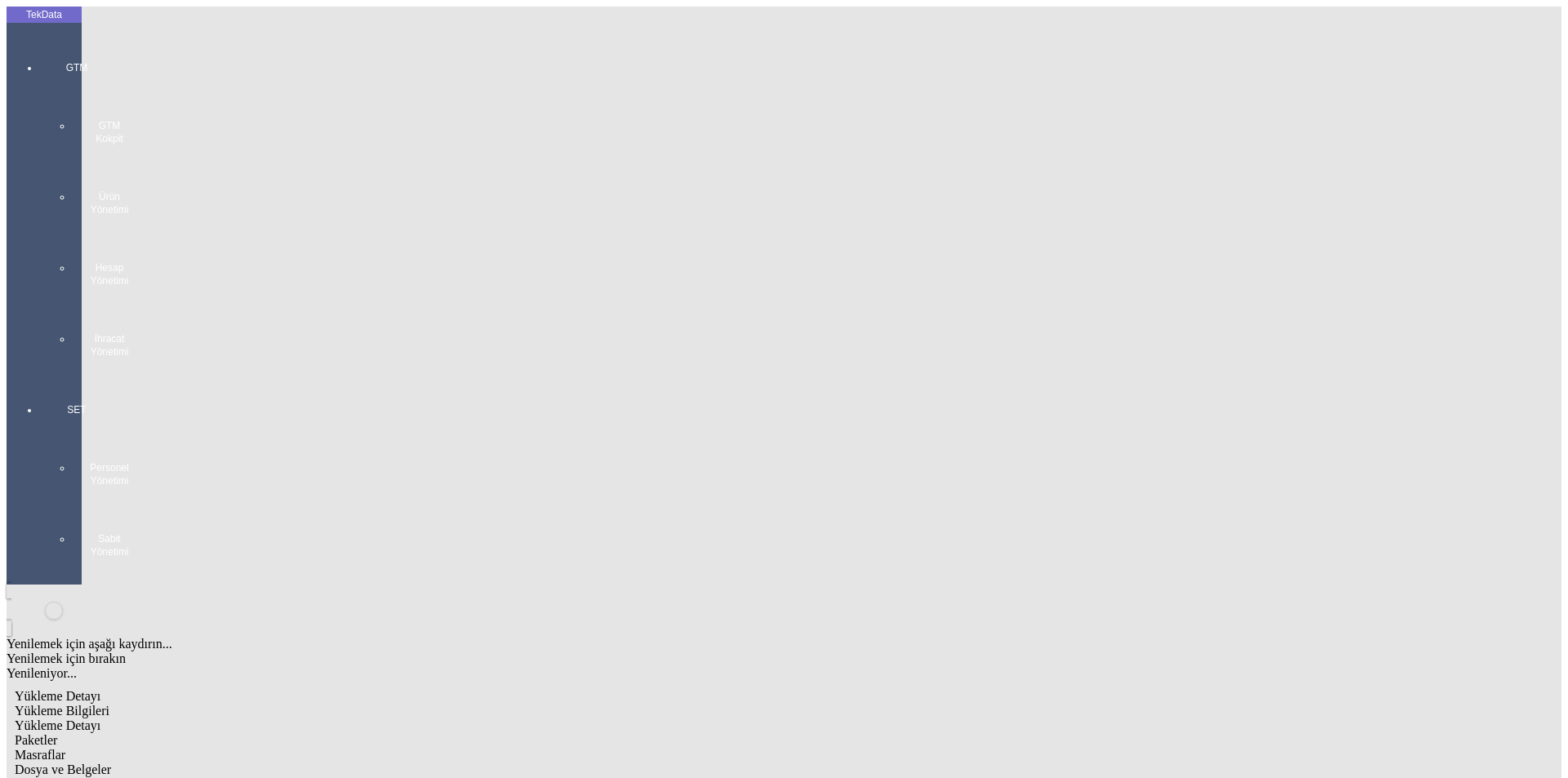
drag, startPoint x: 797, startPoint y: 177, endPoint x: 774, endPoint y: 187, distance: 25.1
type input "91"
drag, startPoint x: 915, startPoint y: 454, endPoint x: 459, endPoint y: 169, distance: 537.7
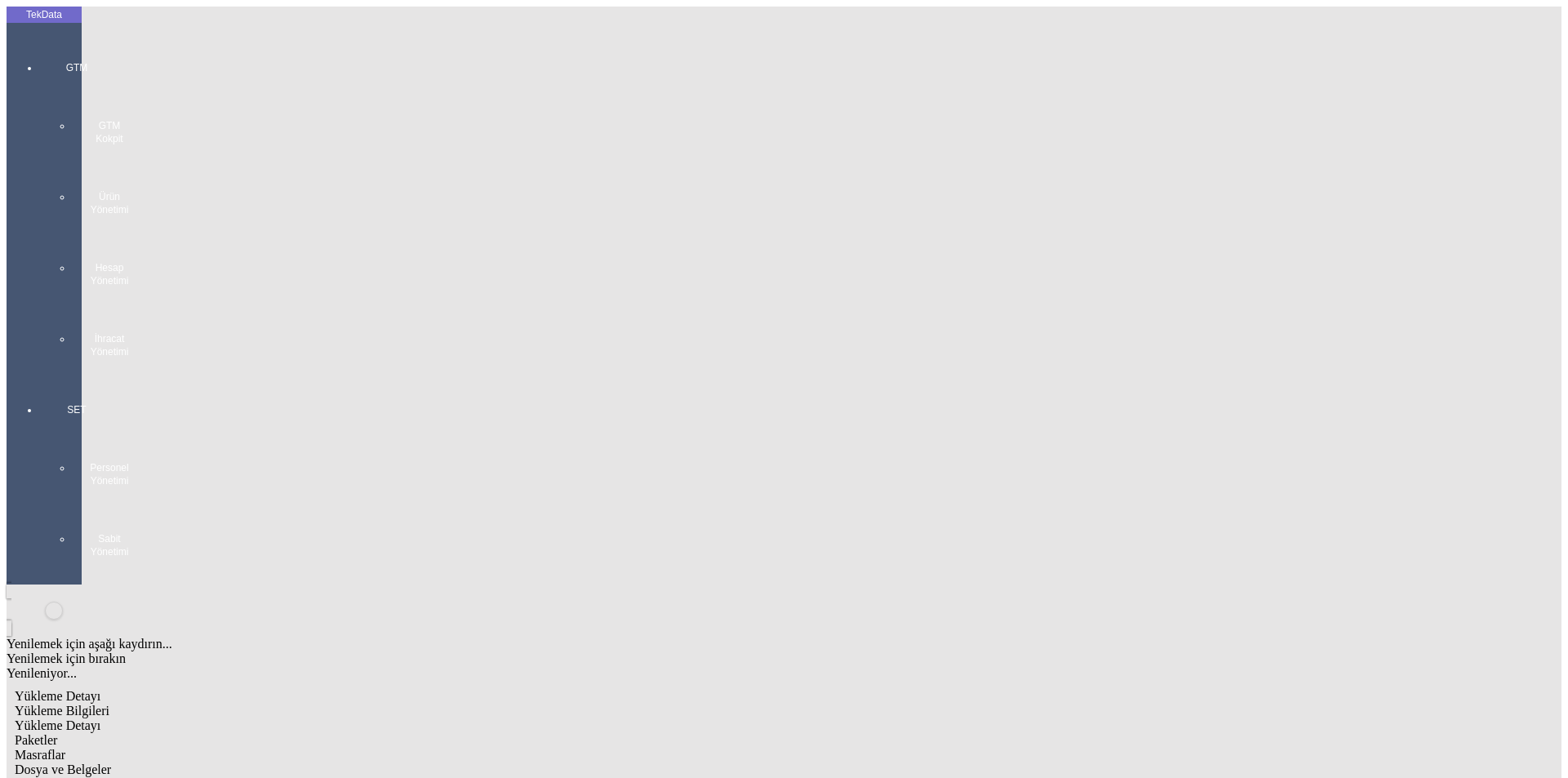
drag, startPoint x: 449, startPoint y: 92, endPoint x: 493, endPoint y: 87, distance: 44.3
click at [457, 749] on div "Masraflar" at bounding box center [661, 756] width 1293 height 14
click at [111, 763] on span "Dosya ve Belgeler" at bounding box center [63, 770] width 96 height 14
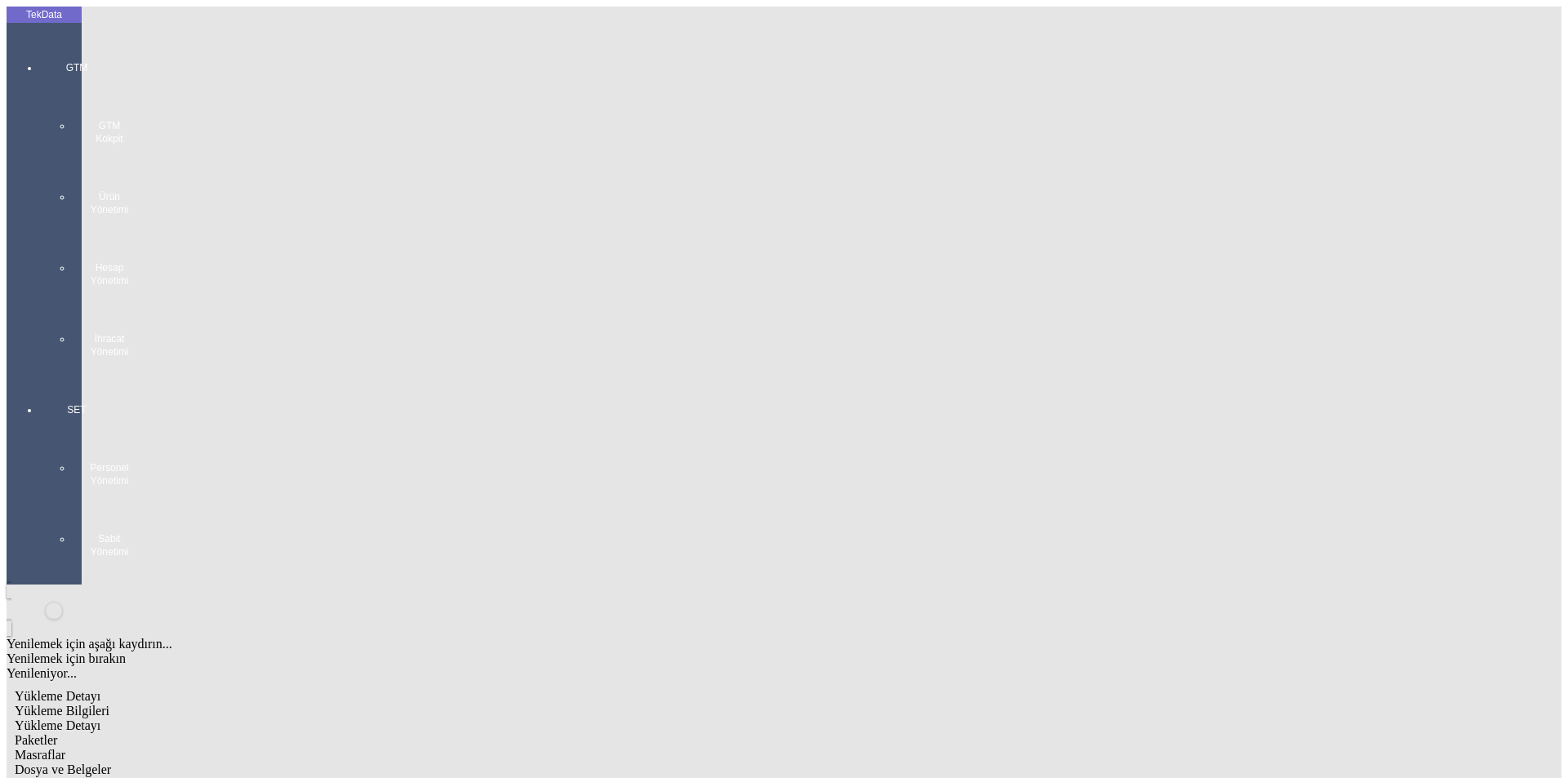
click at [111, 763] on span "Dosya ve Belgeler" at bounding box center [63, 770] width 96 height 14
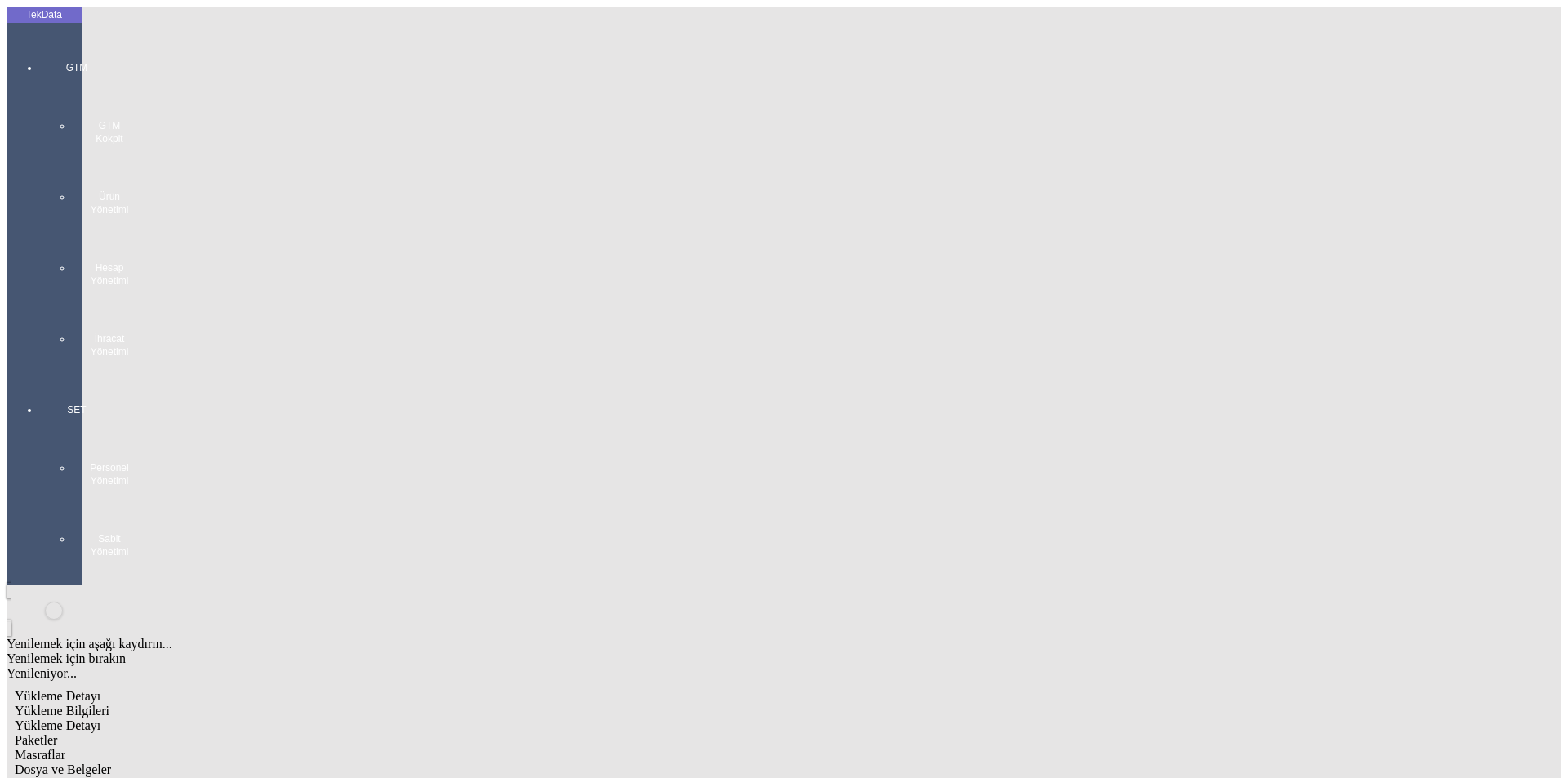
click at [39, 43] on div "GTM GTM Kokpit Ürün Yönetimi Hesap Yönetimi İhracat Yönetimi" at bounding box center [77, 204] width 75 height 342
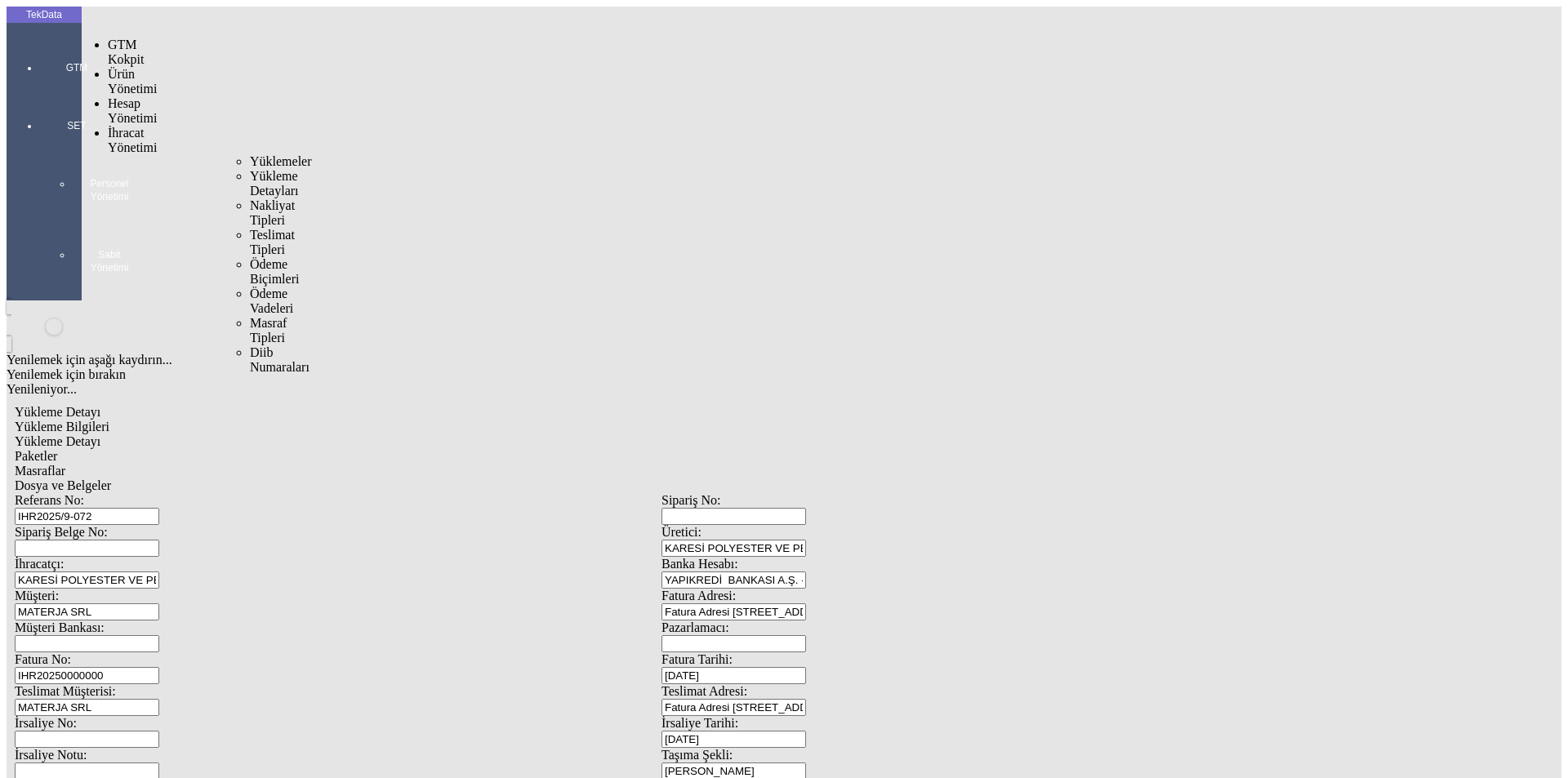
click at [144, 126] on span "İhracat Yönetimi" at bounding box center [132, 140] width 49 height 29
click at [250, 155] on span "Yüklemeler" at bounding box center [280, 162] width 62 height 14
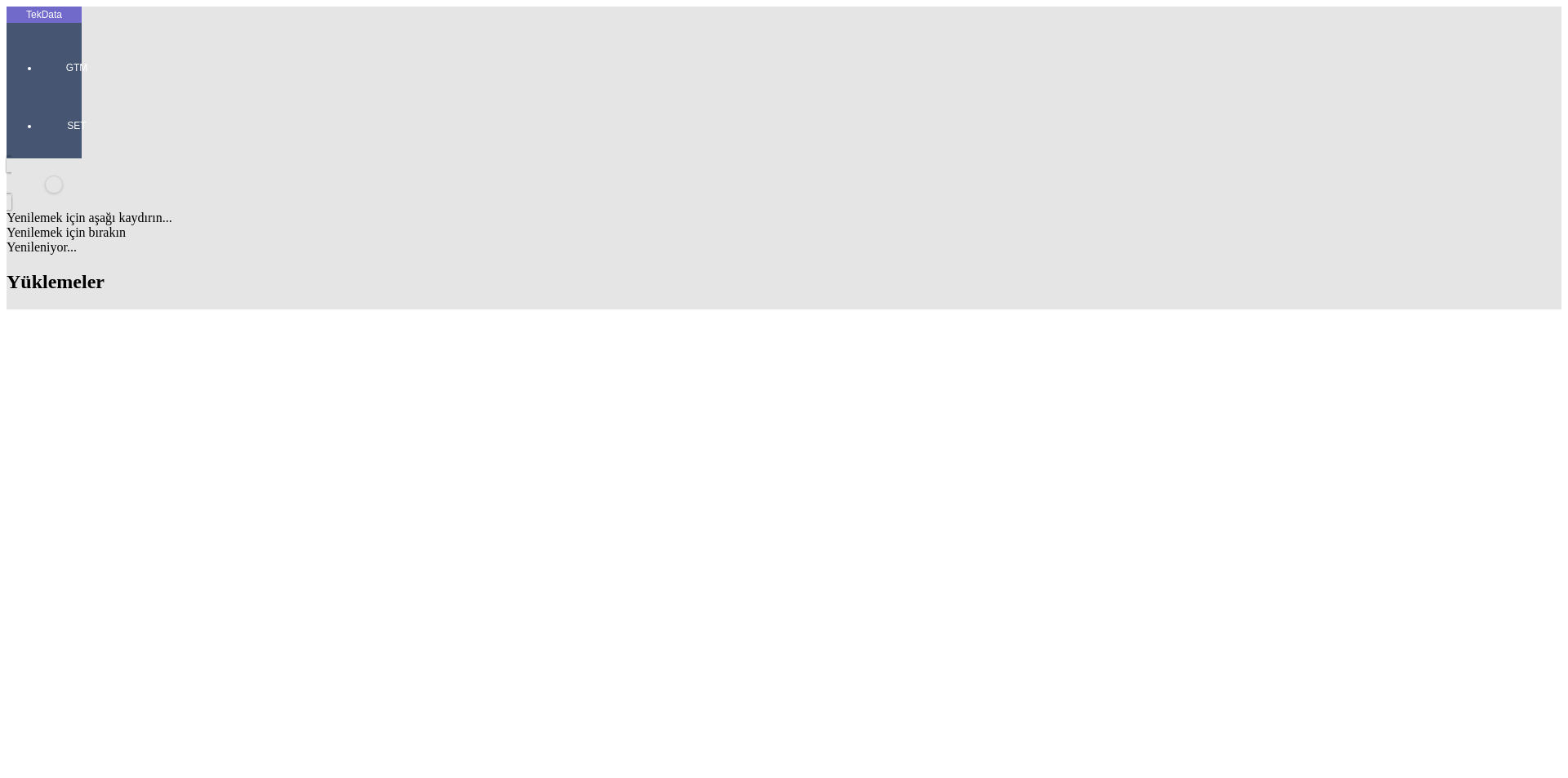
drag, startPoint x: 853, startPoint y: 127, endPoint x: 935, endPoint y: 139, distance: 82.9
type input "DESLEE"
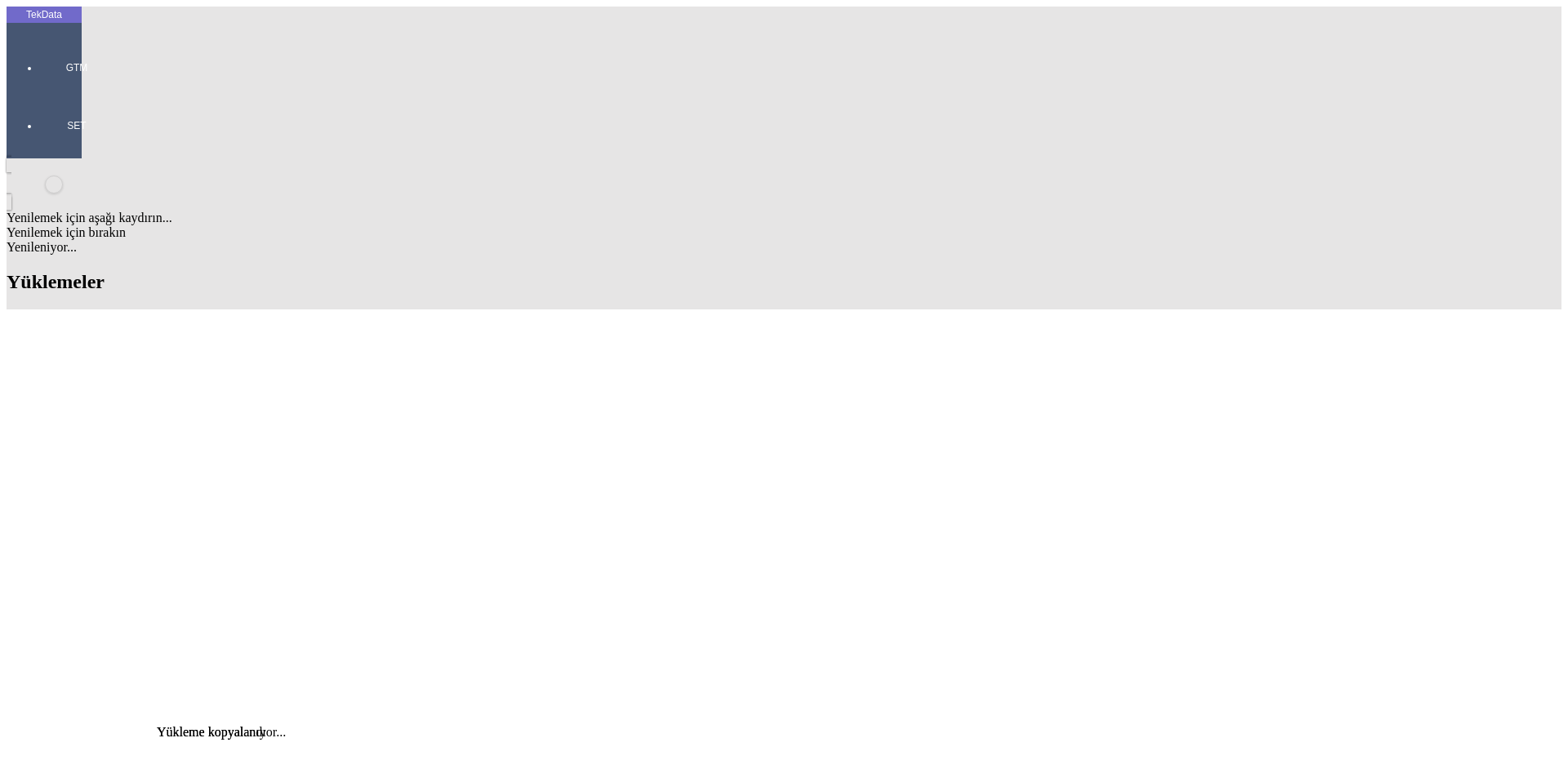
scroll to position [479, 0]
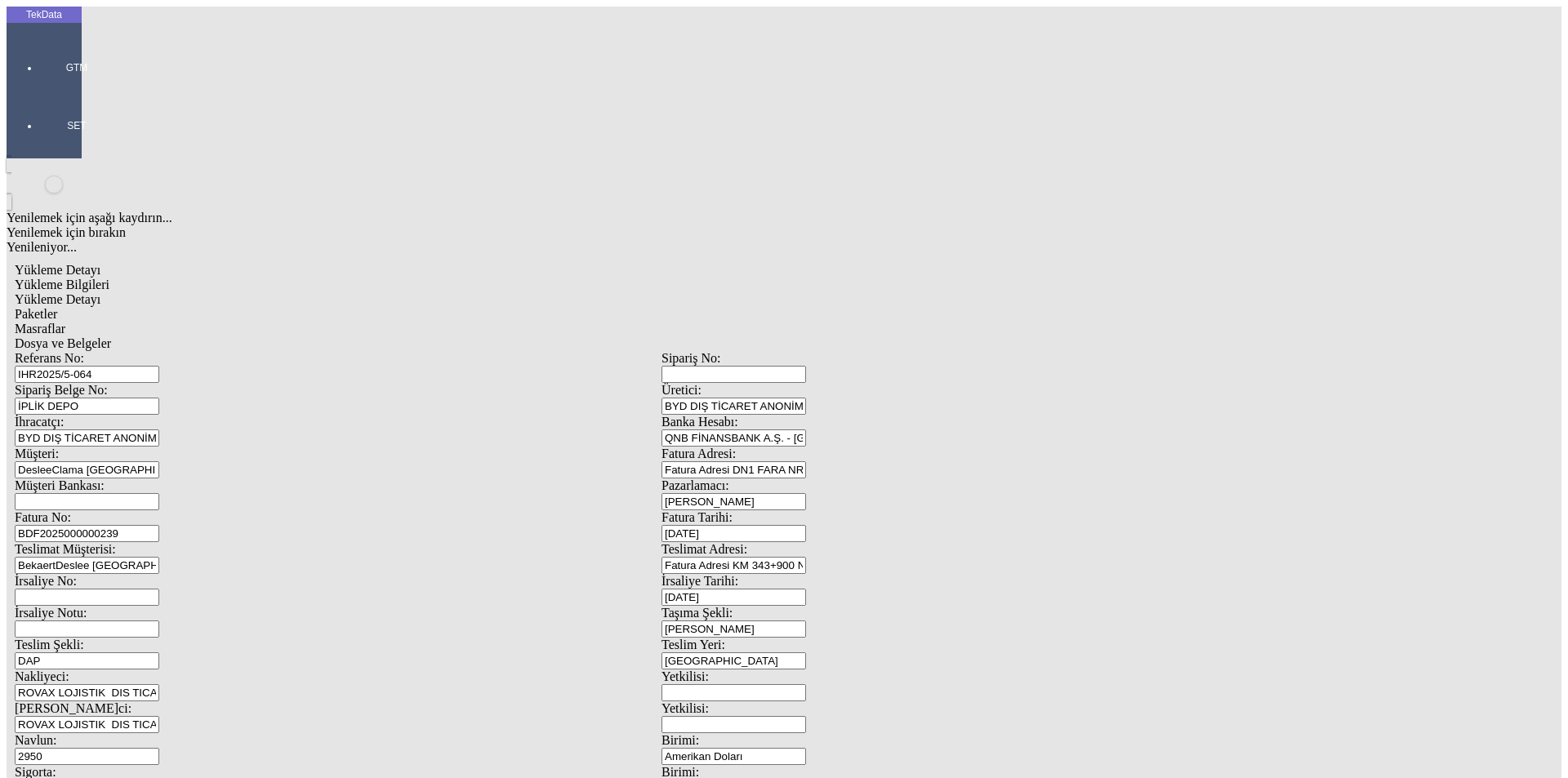
click at [100, 292] on span "Yükleme Detayı" at bounding box center [57, 299] width 86 height 14
click at [110, 278] on span "Yükleme Bilgileri" at bounding box center [62, 285] width 95 height 14
drag, startPoint x: 318, startPoint y: 119, endPoint x: 98, endPoint y: 119, distance: 220.0
click at [97, 351] on div "Referans No: IHR2025/5-064" at bounding box center [338, 367] width 646 height 32
click at [159, 366] on input "IHR2025/5-064" at bounding box center [87, 374] width 145 height 17
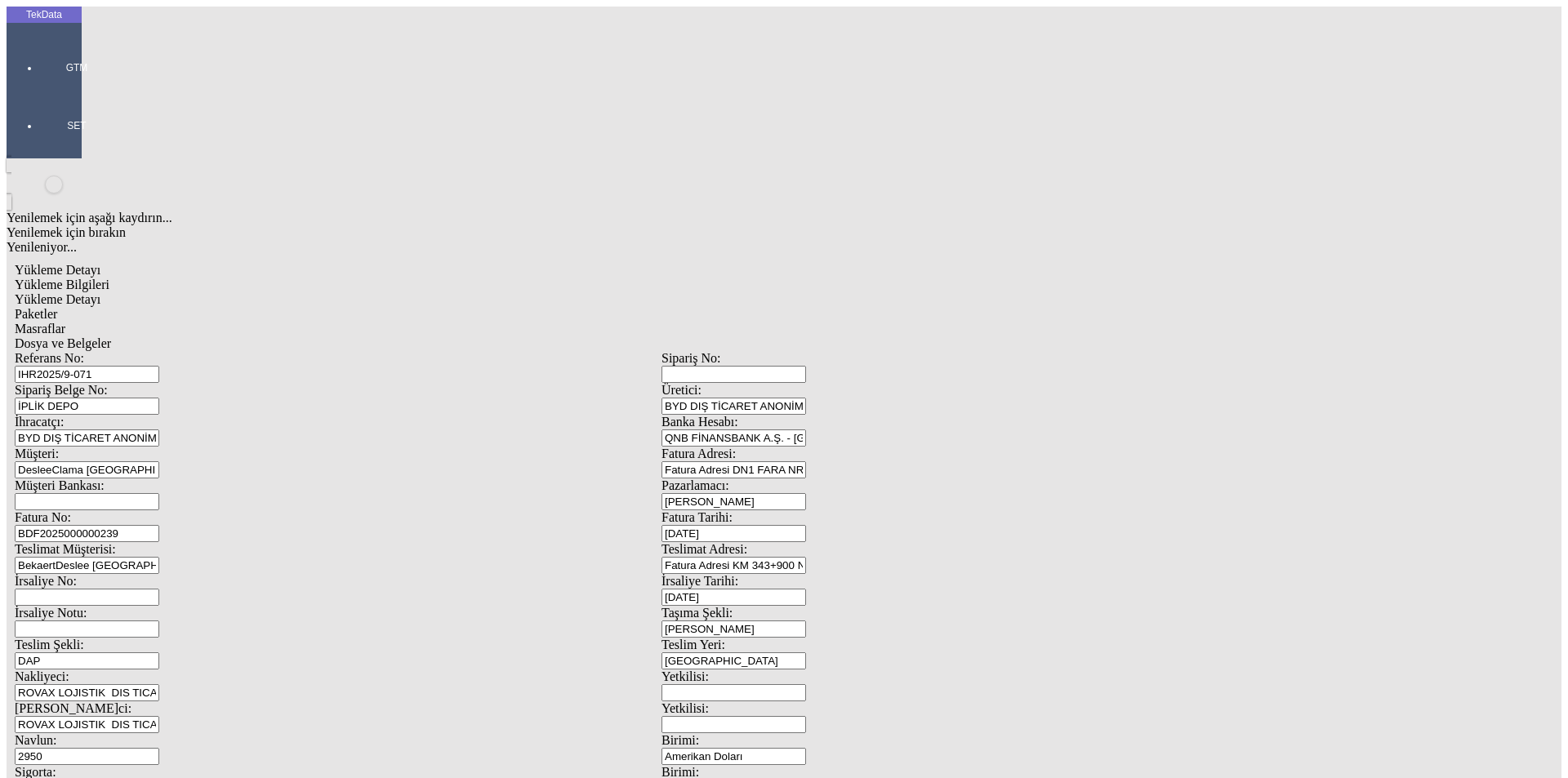
type input "IHR2025/9-071"
click at [159, 525] on input "BDF2025000000239" at bounding box center [87, 533] width 145 height 17
type input "BDF2025000000"
type input "[DATE]"
drag, startPoint x: 987, startPoint y: 343, endPoint x: 865, endPoint y: 347, distance: 122.1
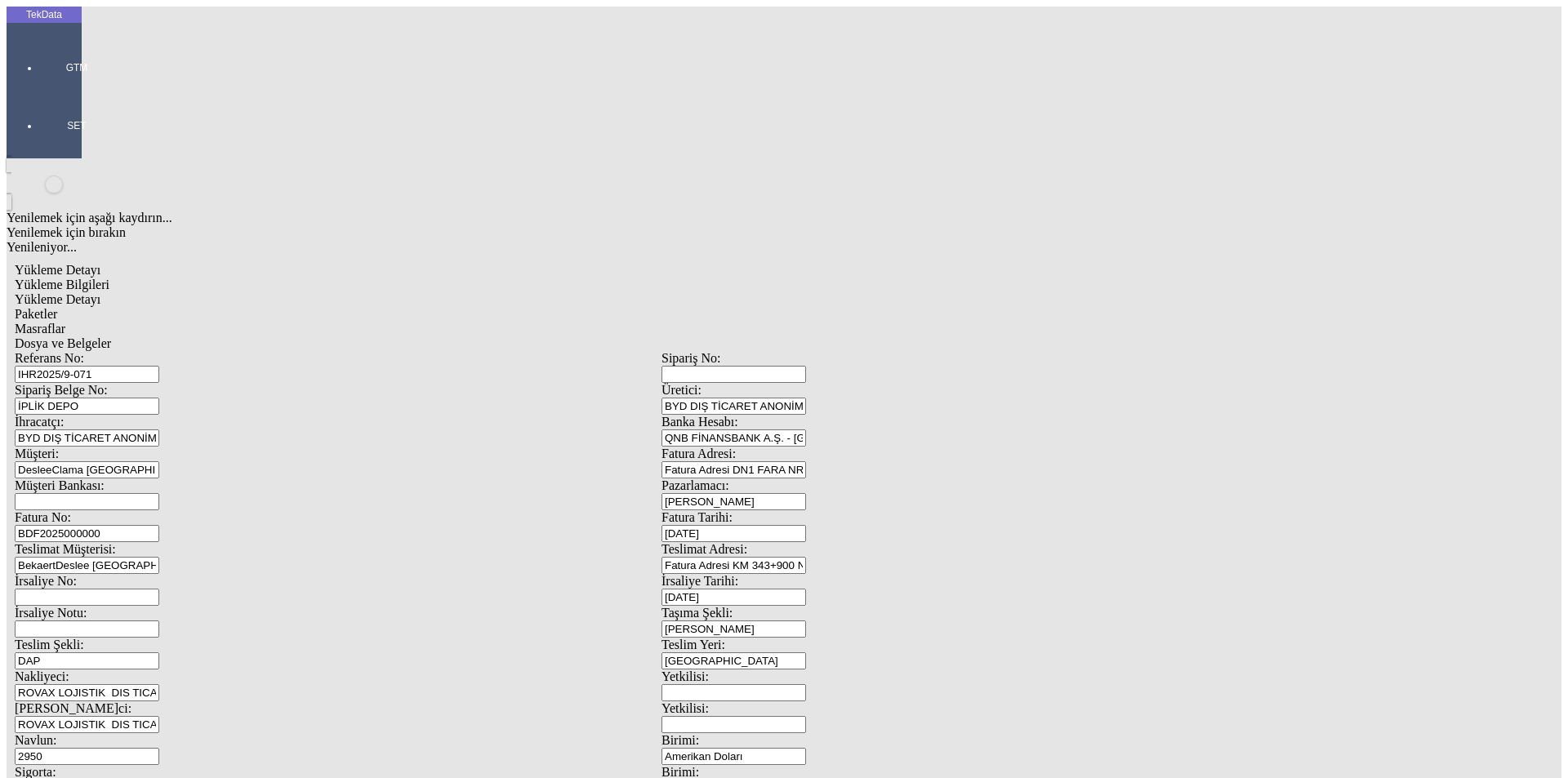
click at [865, 574] on div "İrsaliye Tarihi: [DATE]" at bounding box center [985, 590] width 646 height 32
type input "[DATE]"
click at [159, 749] on input "2950" at bounding box center [87, 757] width 145 height 17
type input "2950"
type input "35"
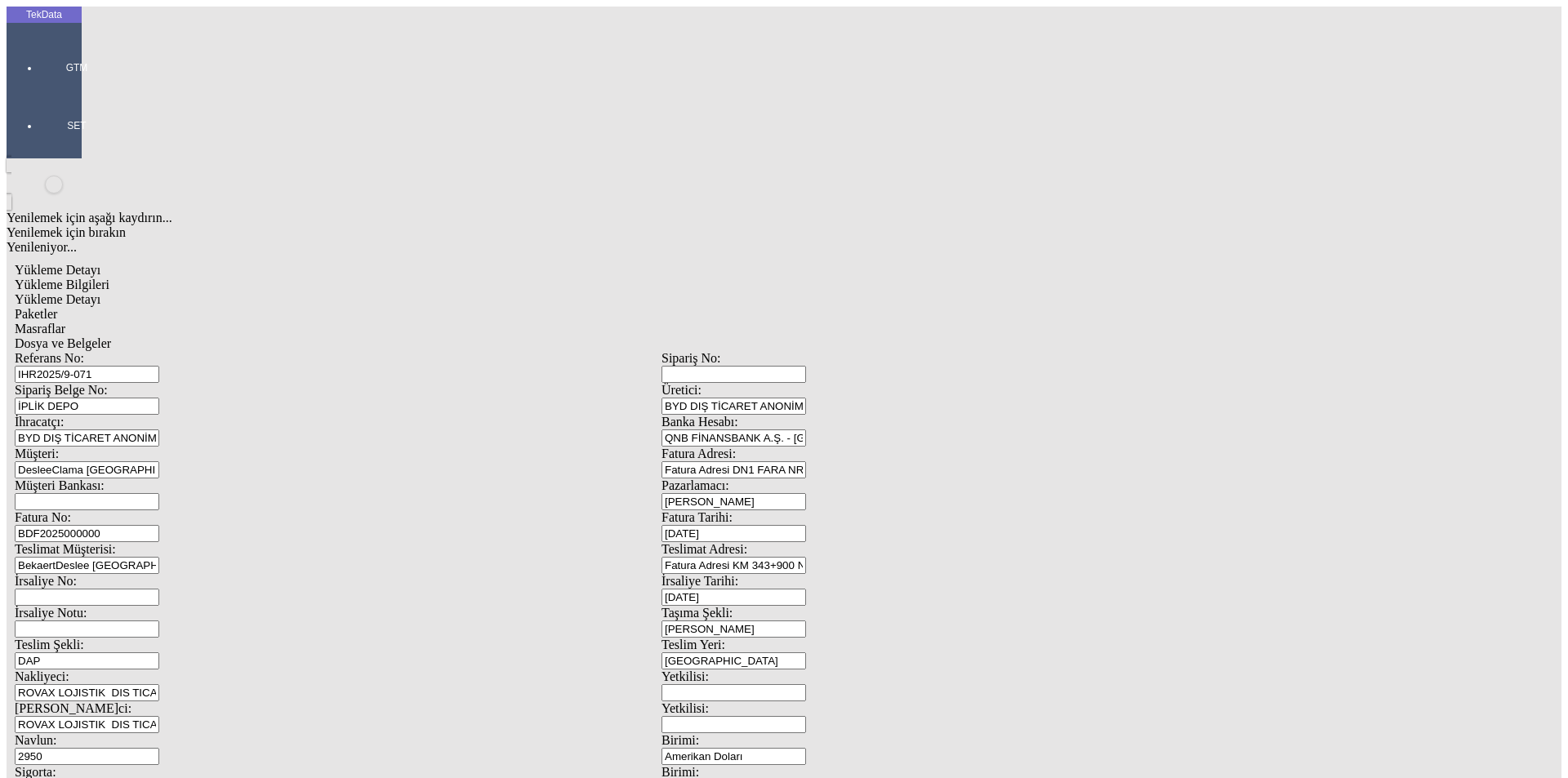
type input "[DATE]"
drag, startPoint x: 129, startPoint y: 693, endPoint x: 85, endPoint y: 696, distance: 44.1
type input "[DATE]"
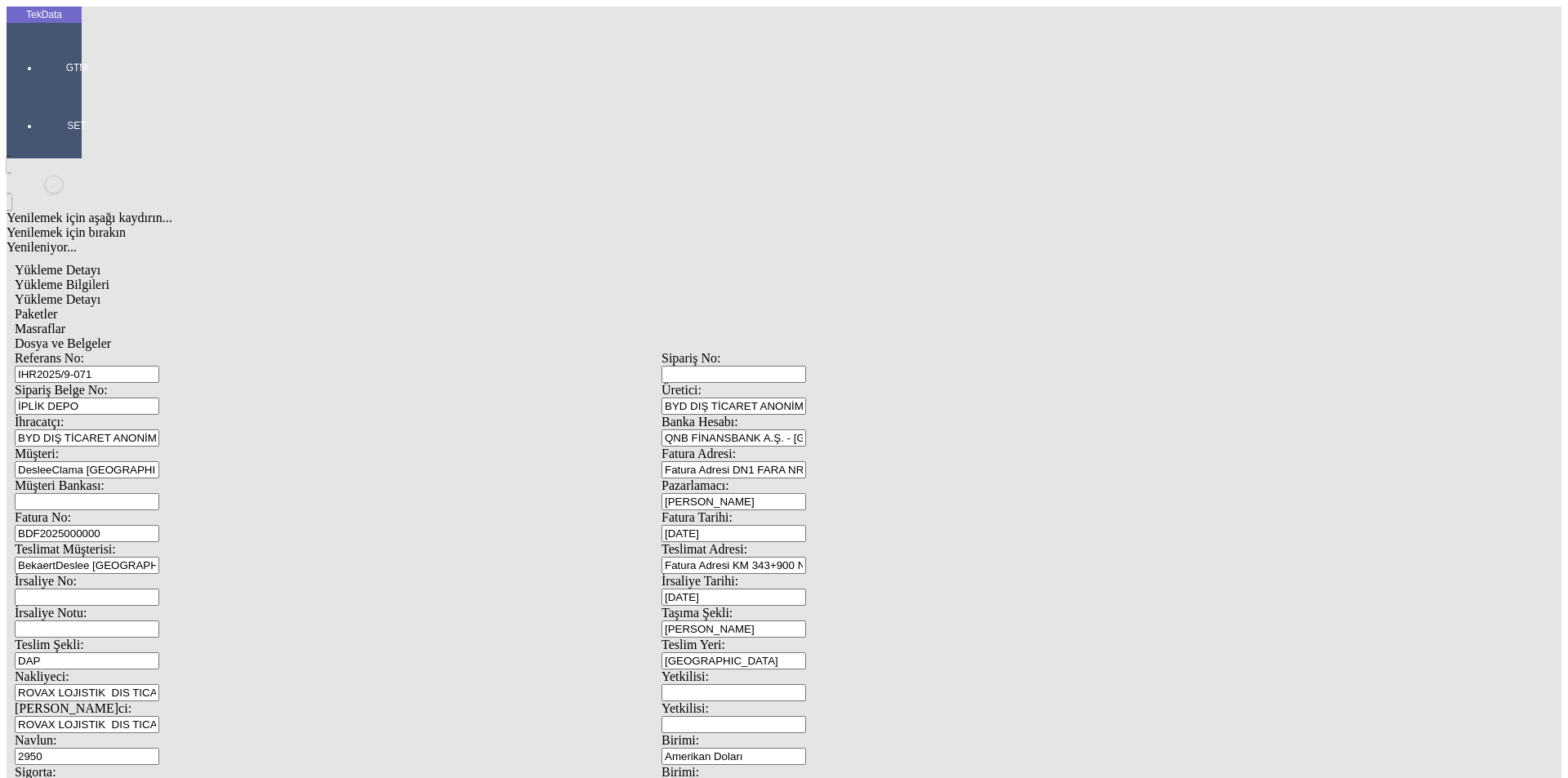
drag, startPoint x: 333, startPoint y: 624, endPoint x: 90, endPoint y: 600, distance: 244.2
click at [90, 600] on div "Referans No: IHR2025/9-071 Sipariş No: Sipariş Belge No: İPLİK DEPO Üretici: BY…" at bounding box center [661, 733] width 1293 height 765
type input "21081.82"
drag, startPoint x: 971, startPoint y: 618, endPoint x: 870, endPoint y: 629, distance: 101.6
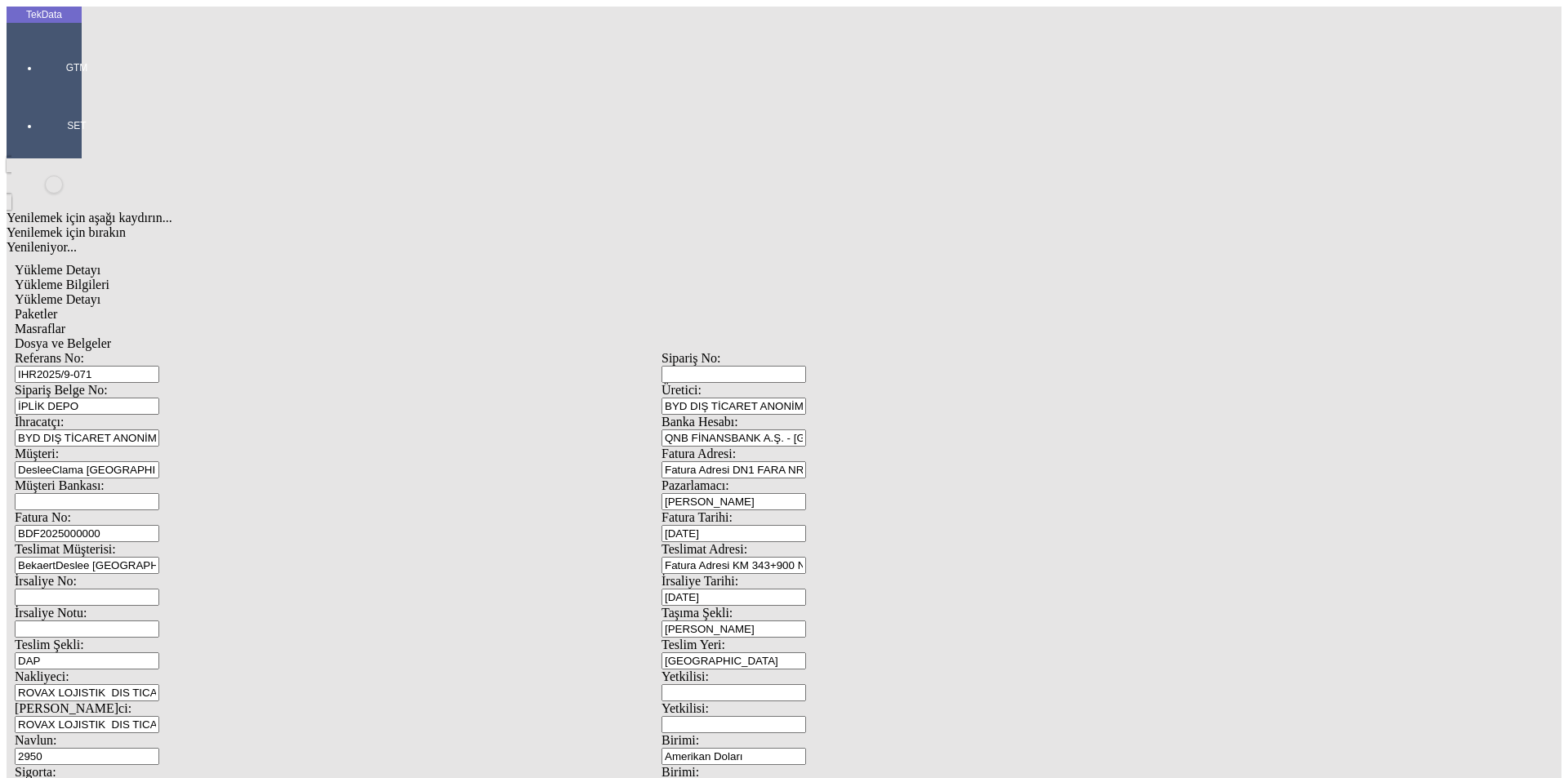
drag, startPoint x: 980, startPoint y: 633, endPoint x: 778, endPoint y: 623, distance: 202.2
type input "23500"
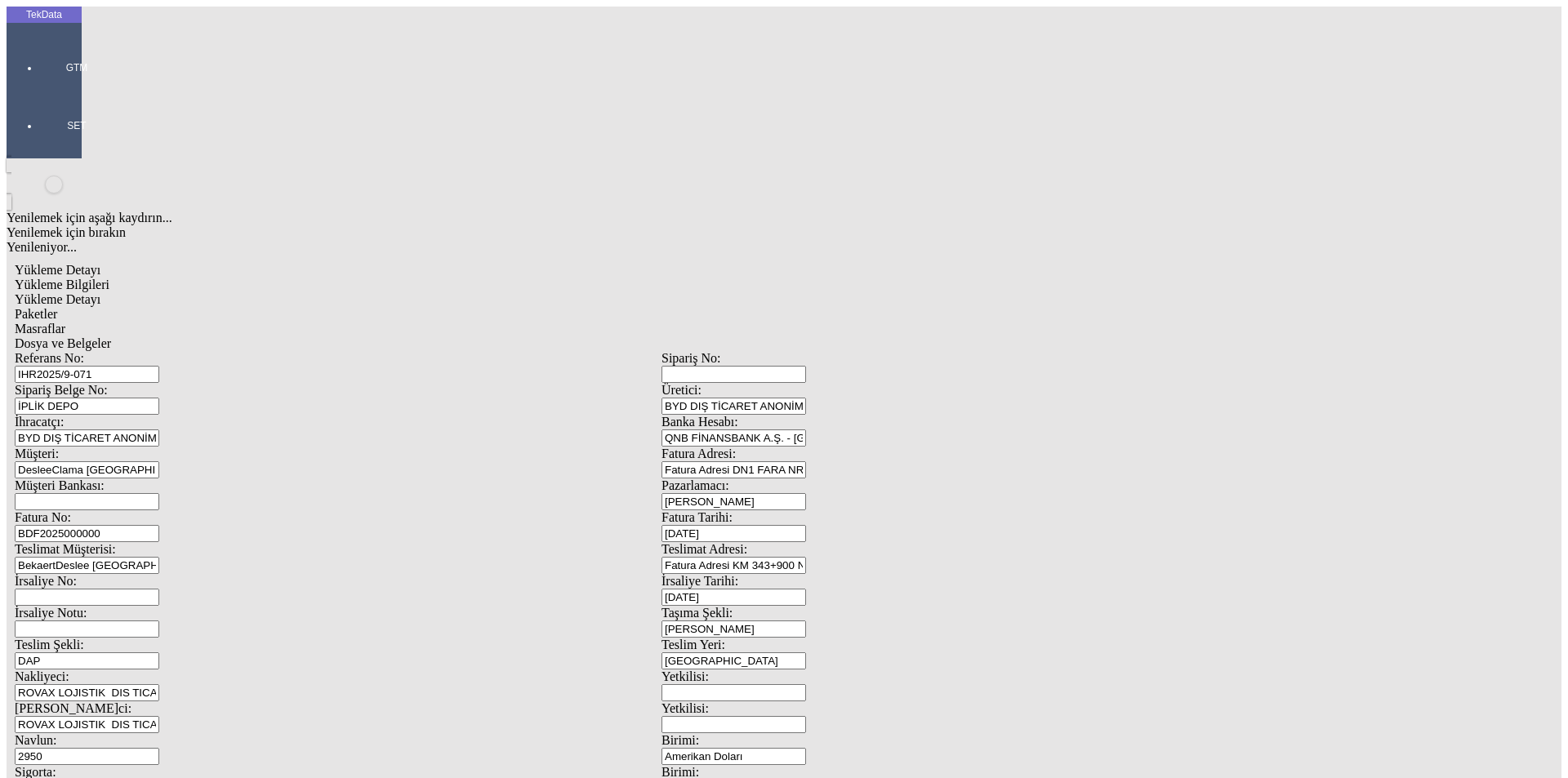
click at [255, 292] on div "Yükleme Detayı" at bounding box center [661, 299] width 1293 height 14
type input "Amerikan Doları"
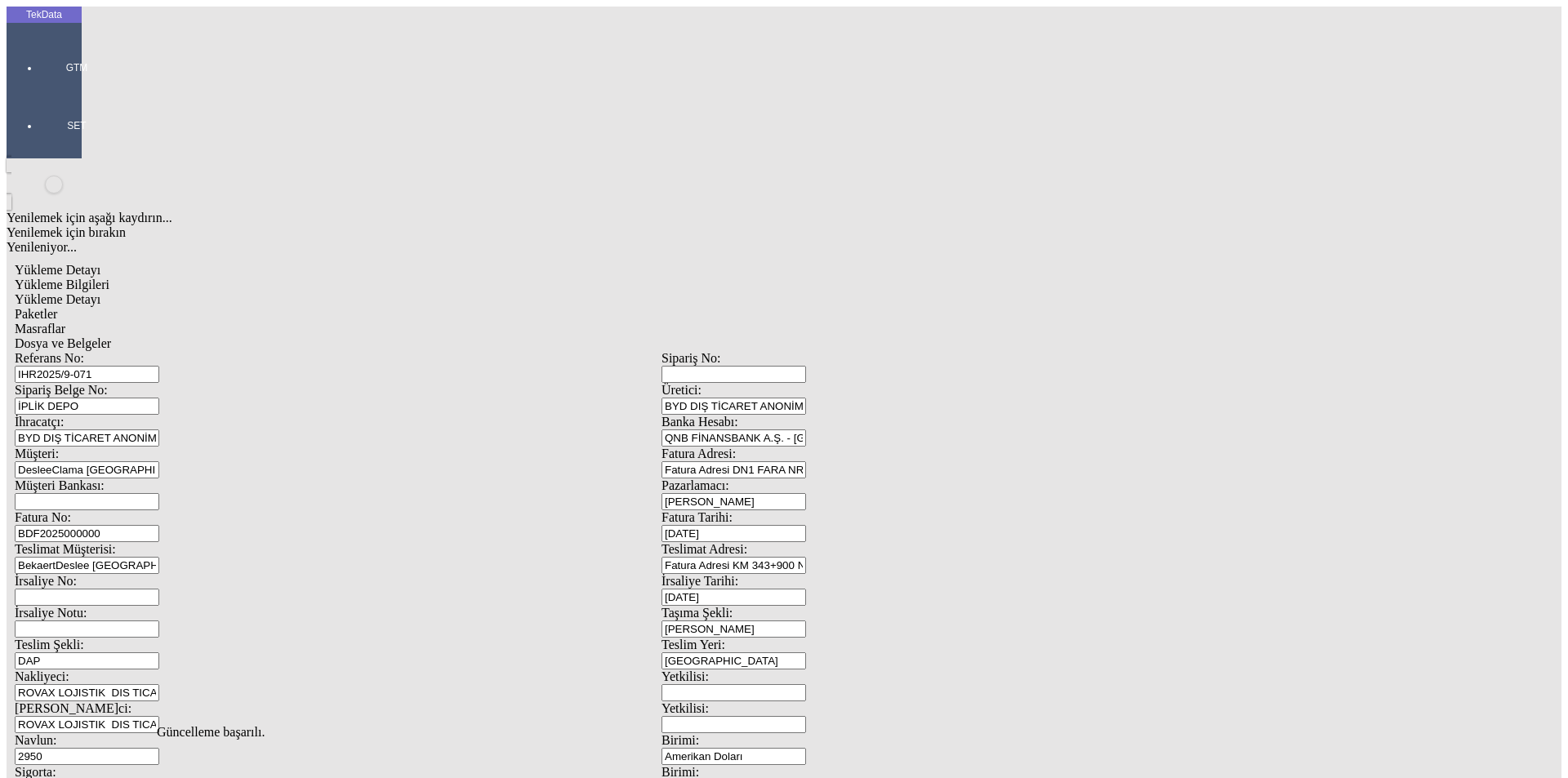
type input "2024/D1-00956"
drag, startPoint x: 226, startPoint y: 238, endPoint x: 71, endPoint y: 262, distance: 156.8
type input "21081.82"
drag, startPoint x: 110, startPoint y: 250, endPoint x: 28, endPoint y: 266, distance: 83.5
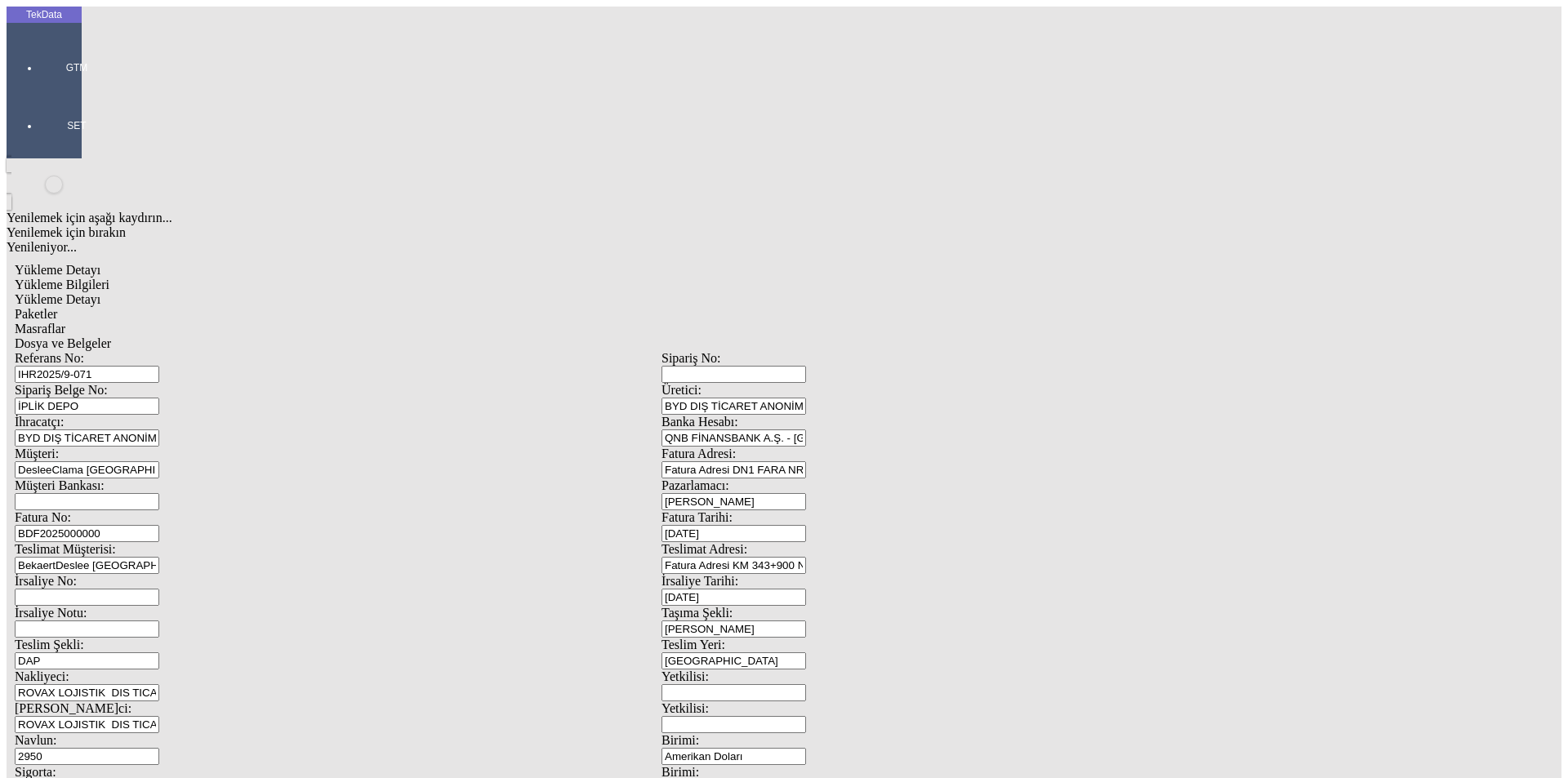
type input "1.4"
drag, startPoint x: 961, startPoint y: 301, endPoint x: 823, endPoint y: 300, distance: 138.0
type input "21081.82"
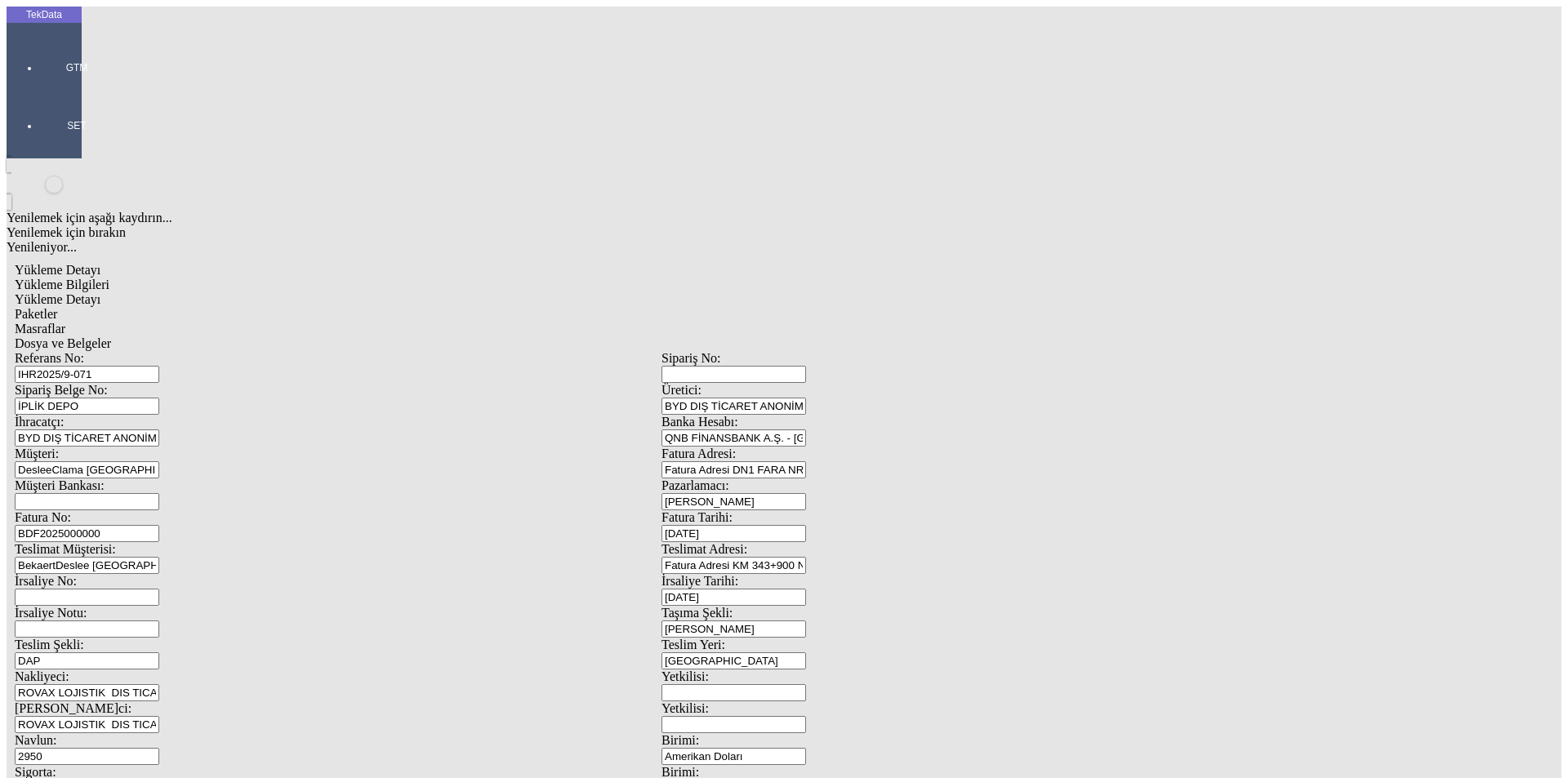
drag, startPoint x: 171, startPoint y: 328, endPoint x: 78, endPoint y: 330, distance: 93.0
type input "22768.4"
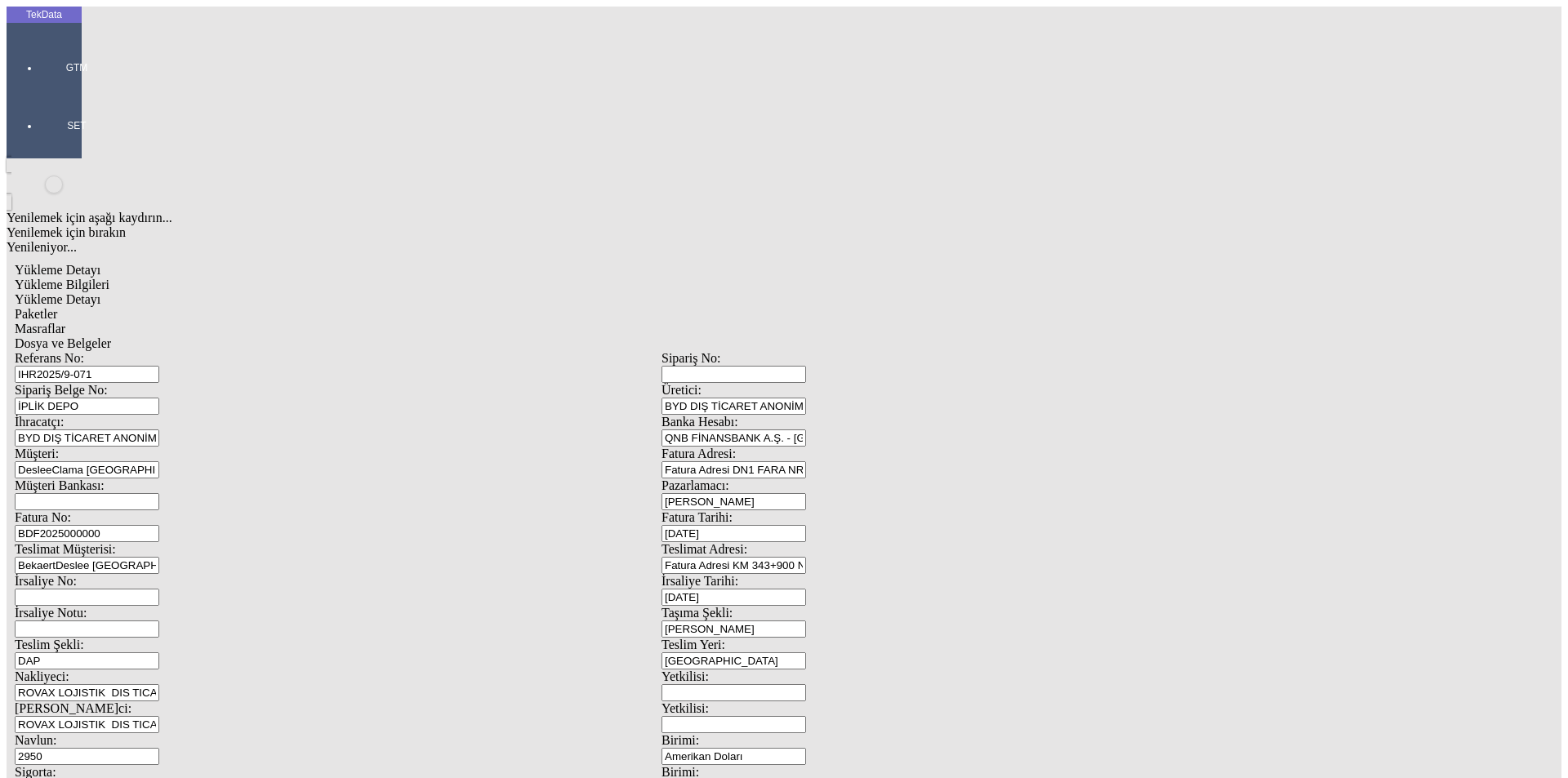
drag, startPoint x: 1098, startPoint y: 486, endPoint x: 1203, endPoint y: 383, distance: 147.1
click at [707, 385] on div "Evet" at bounding box center [799, 377] width 236 height 14
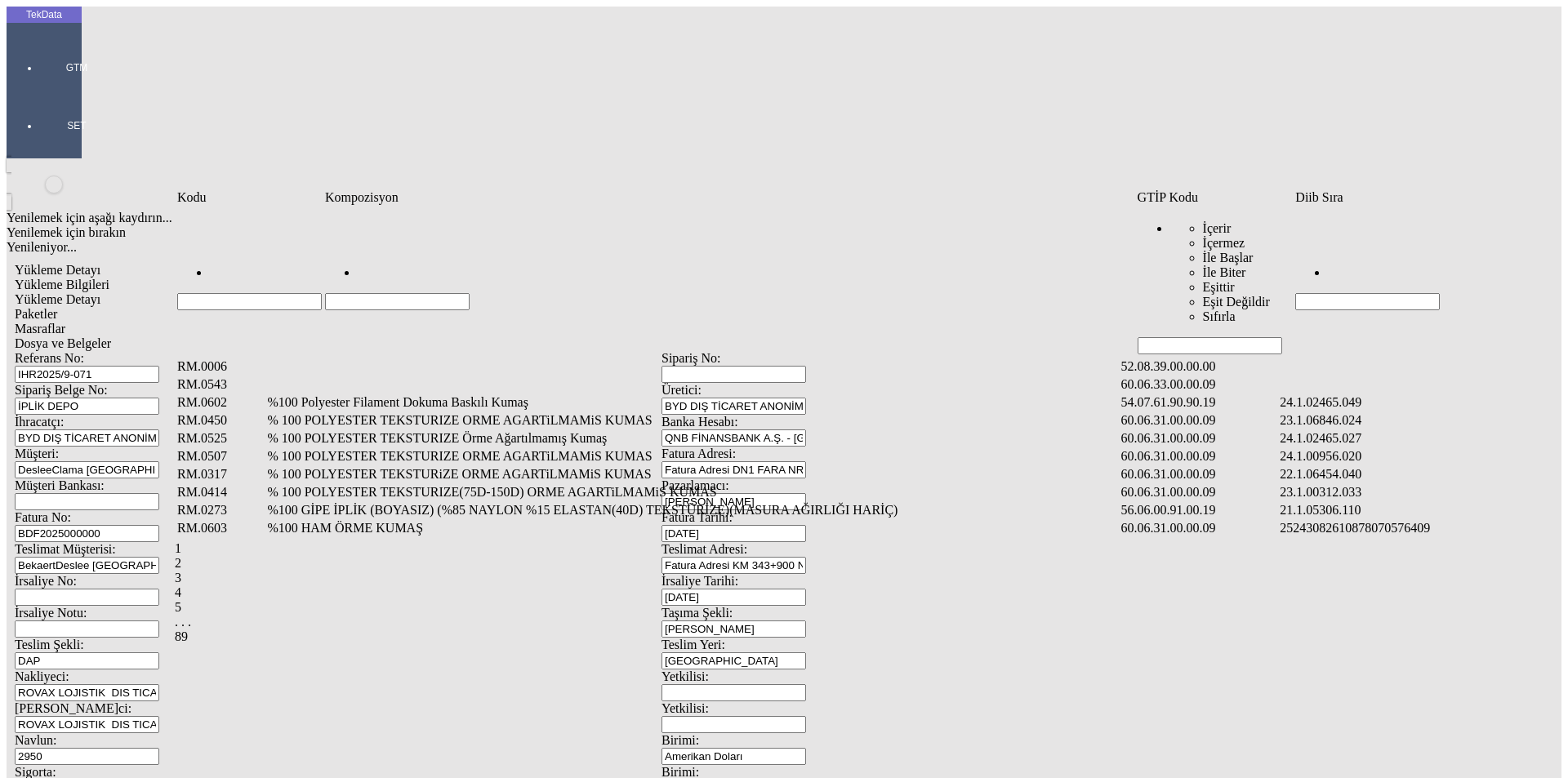
drag, startPoint x: 1313, startPoint y: 229, endPoint x: 1322, endPoint y: 222, distance: 11.4
click at [1314, 293] on input "Hücreyi Filtrele" at bounding box center [1367, 301] width 145 height 17
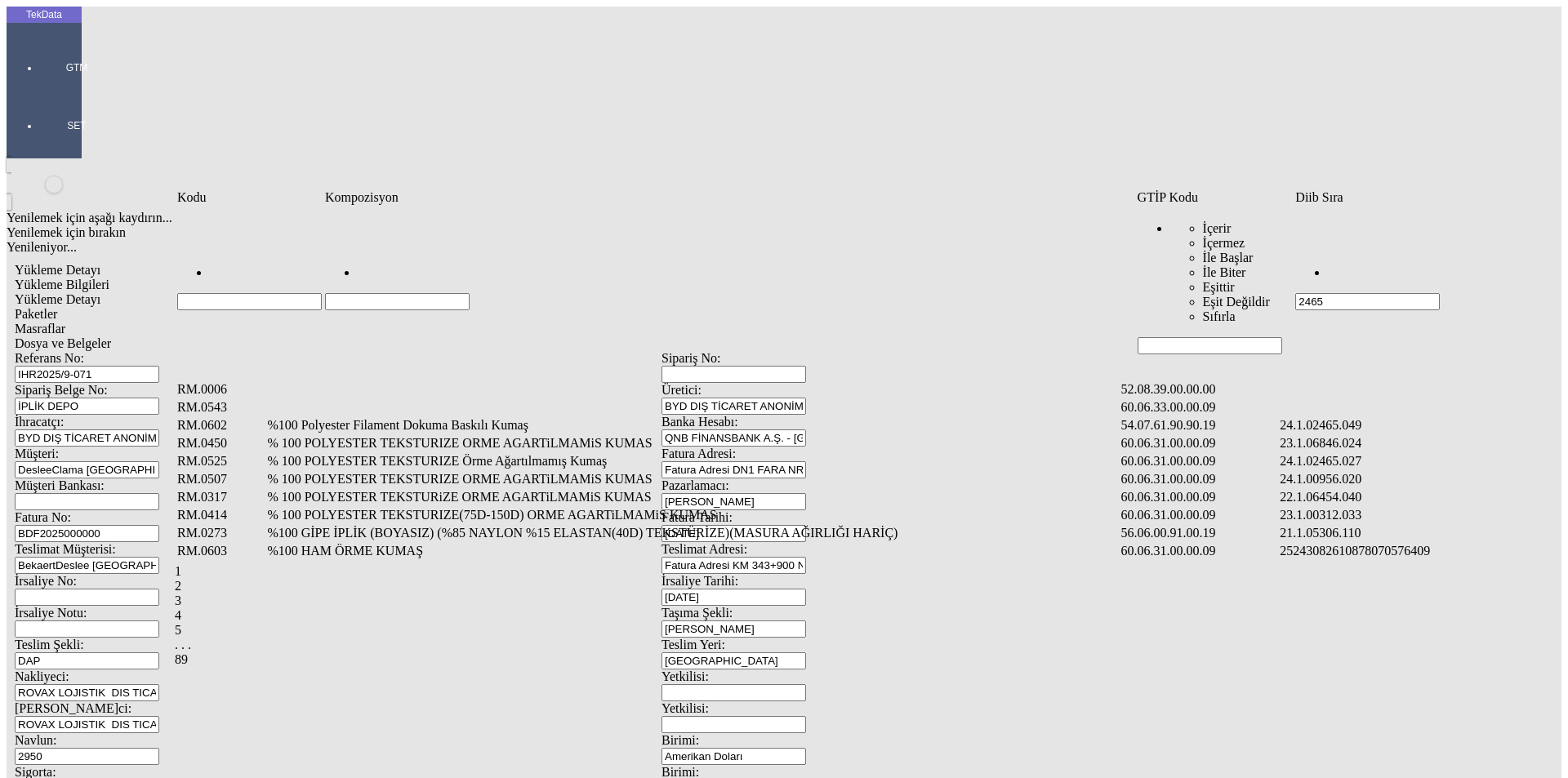
type input "2465"
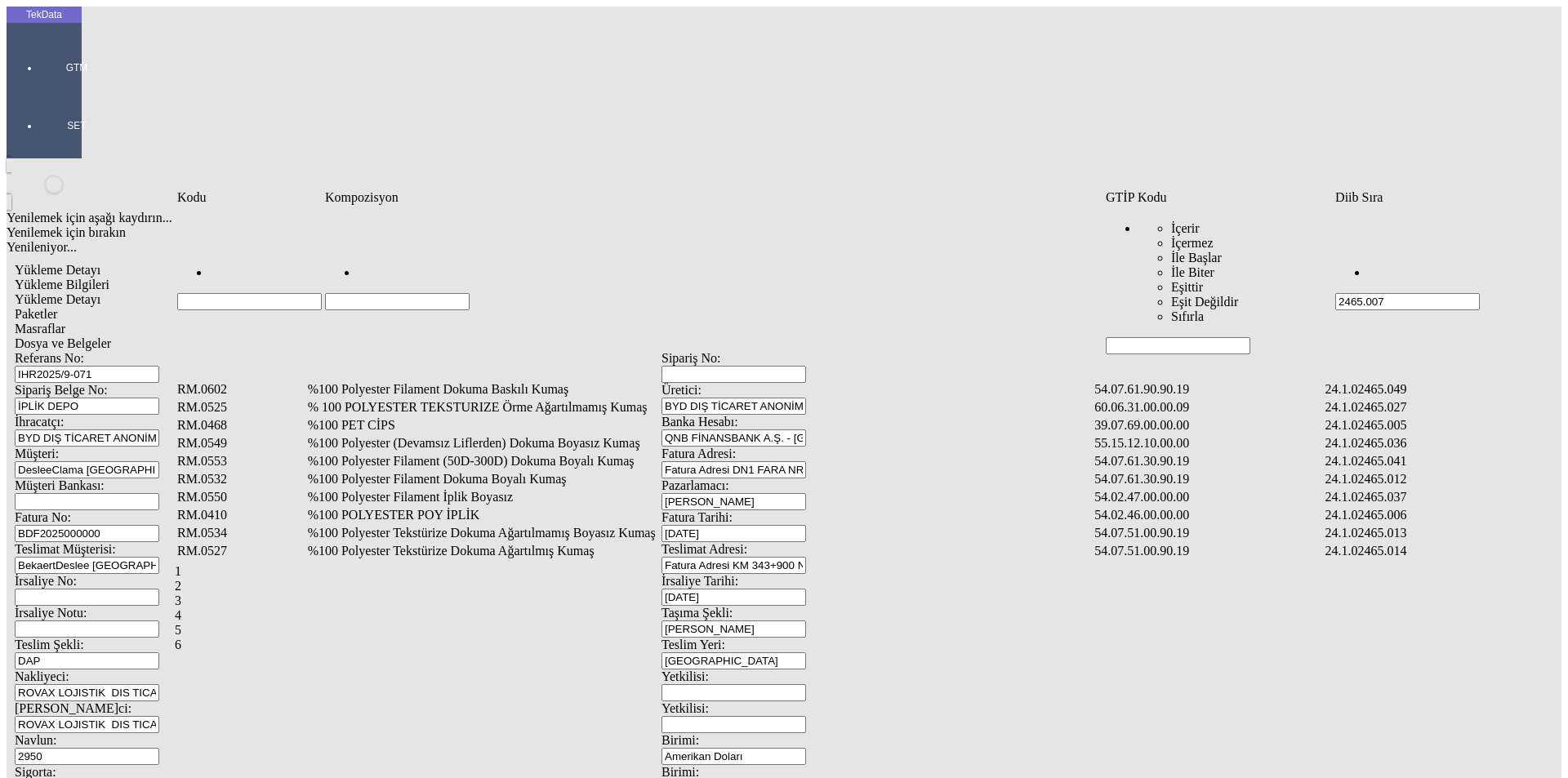
type input "2465.007"
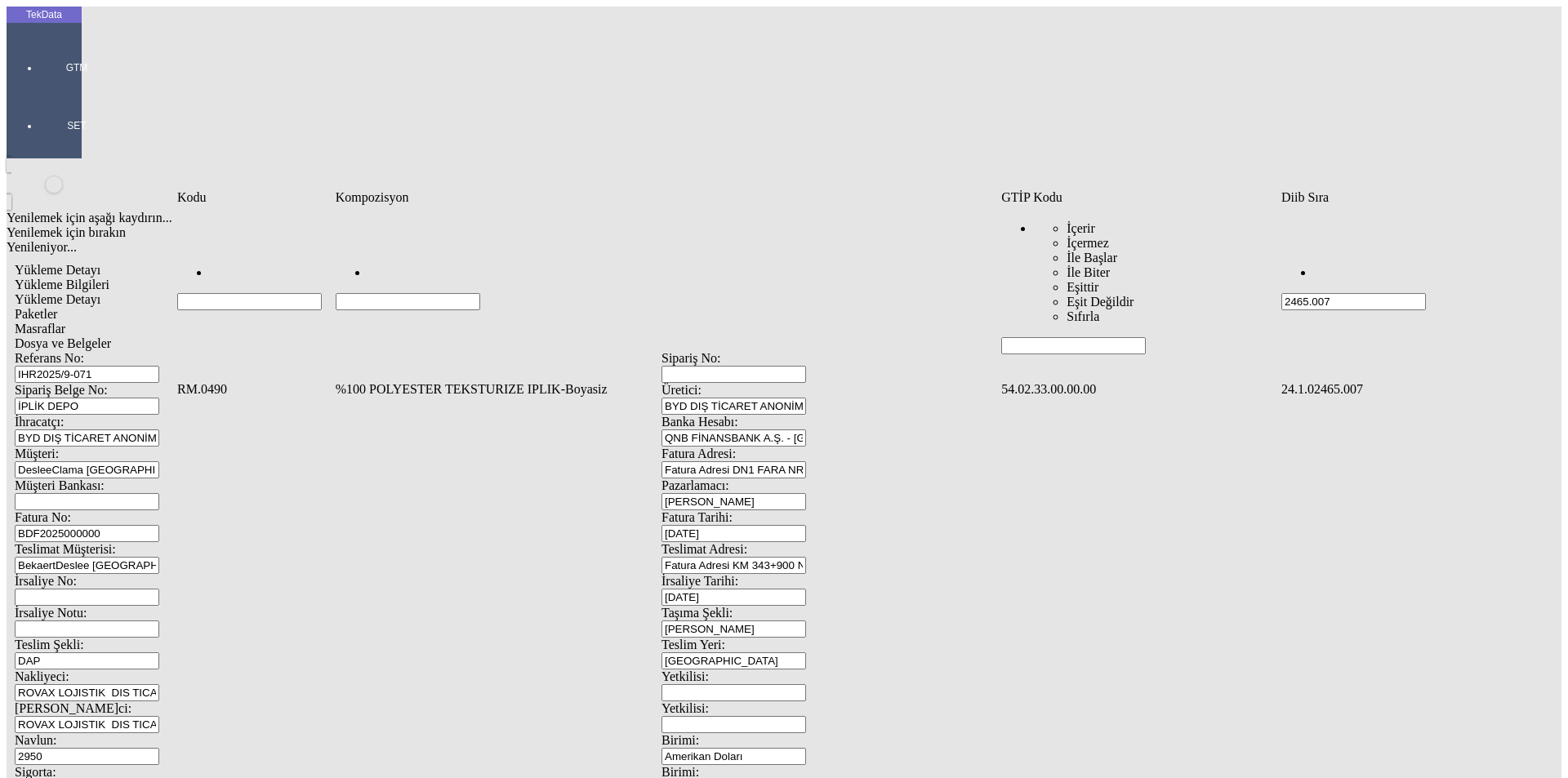
click at [447, 381] on td "%100 POLYESTER TEKSTURIZE IPLIK-Boyasiz" at bounding box center [666, 389] width 663 height 16
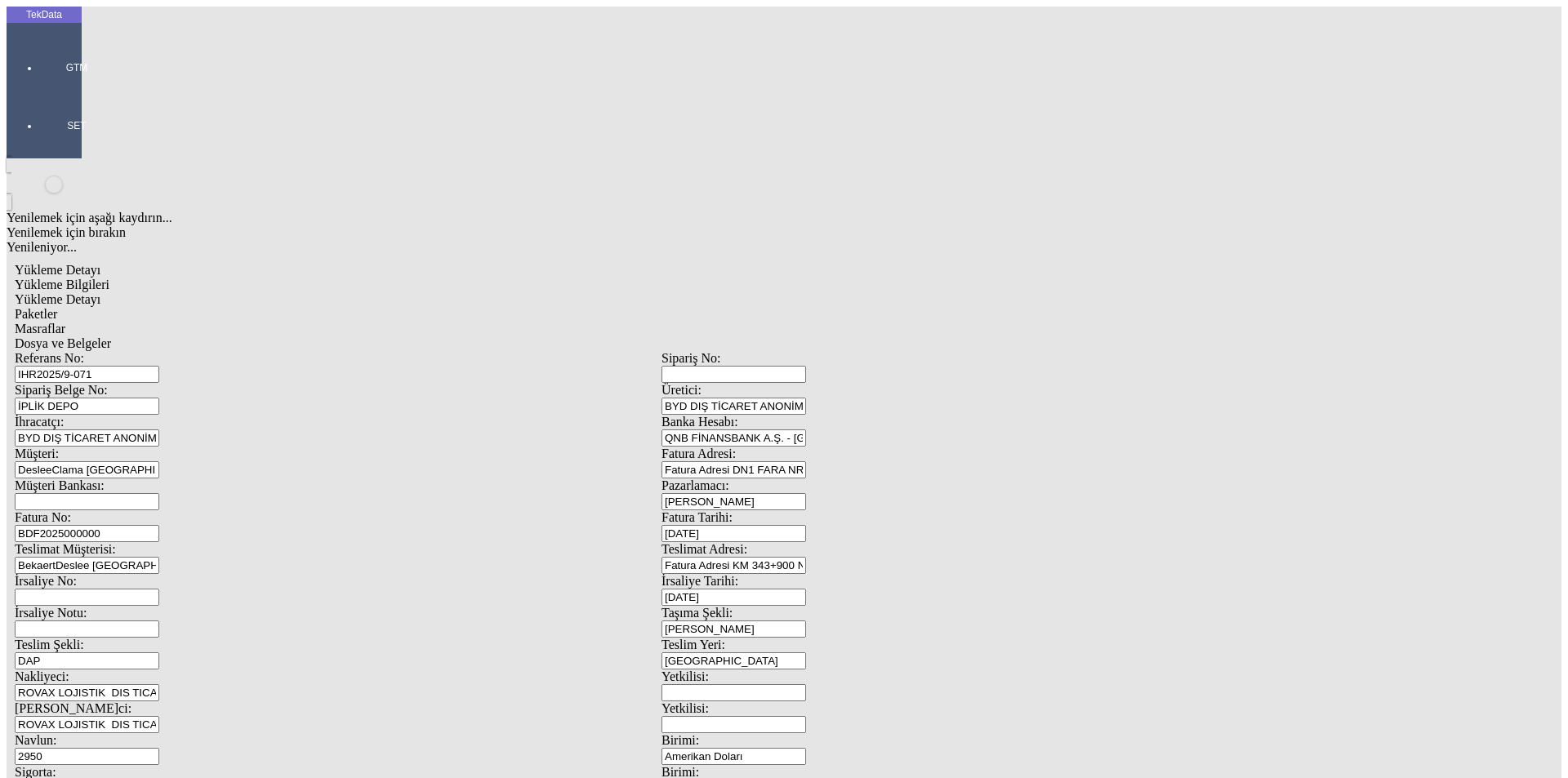
type input "21081.82"
click at [941, 296] on div "Kg" at bounding box center [1214, 303] width 646 height 14
type input "Kg"
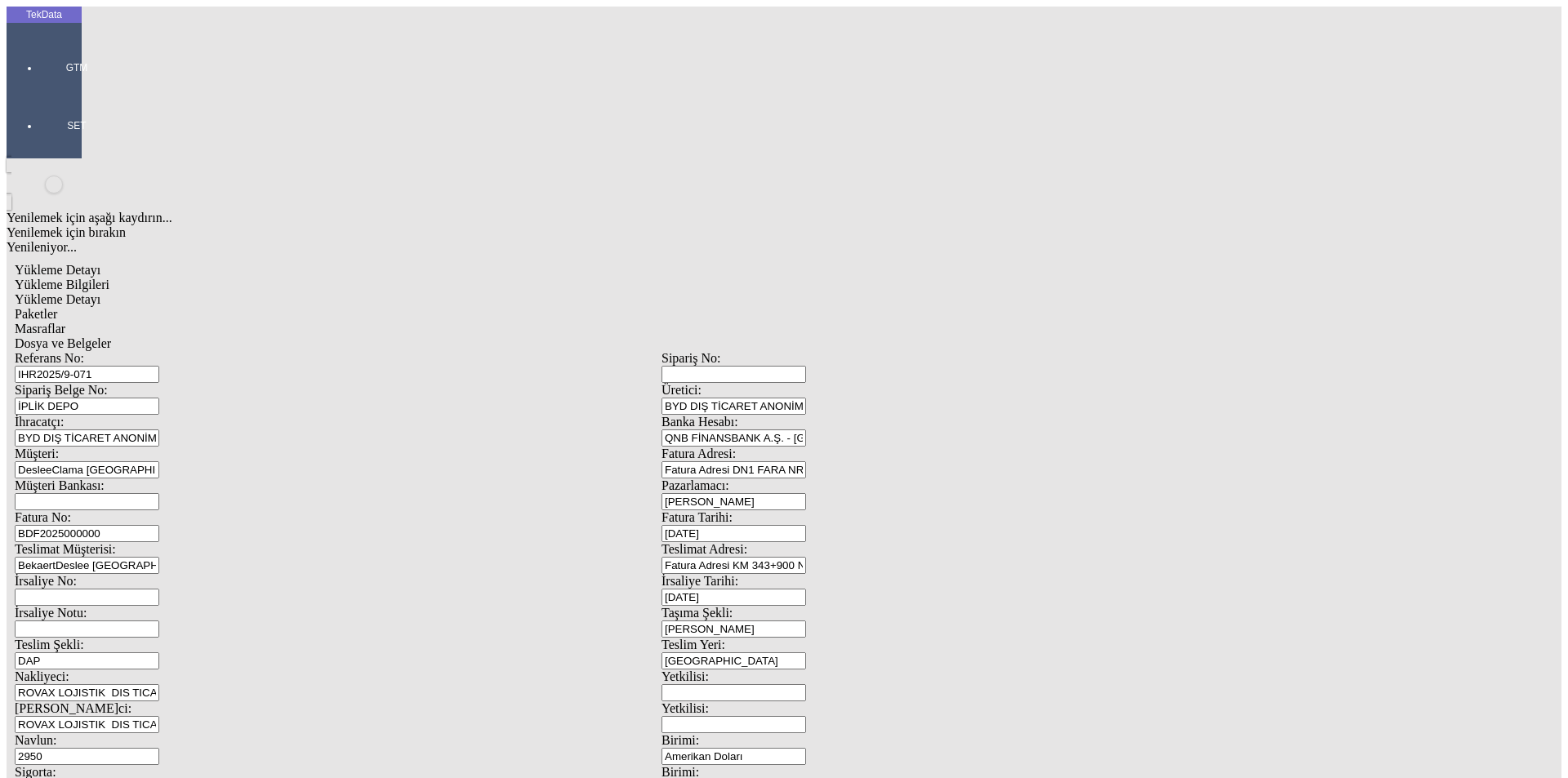
type input "1.4"
click at [931, 342] on div "Amerikan Doları" at bounding box center [1214, 349] width 646 height 14
type input "Amerikan Doları"
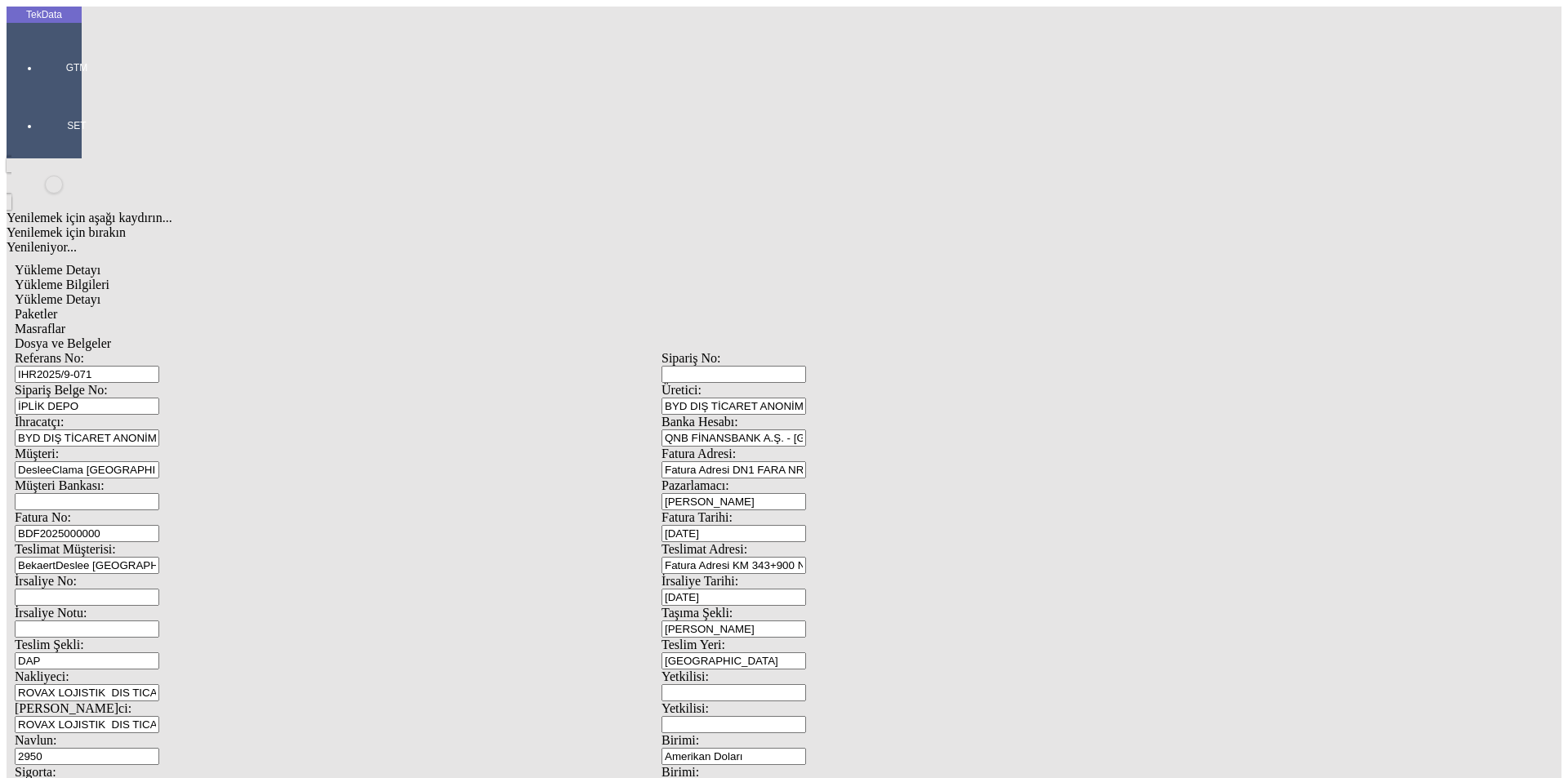
type input "21081.82"
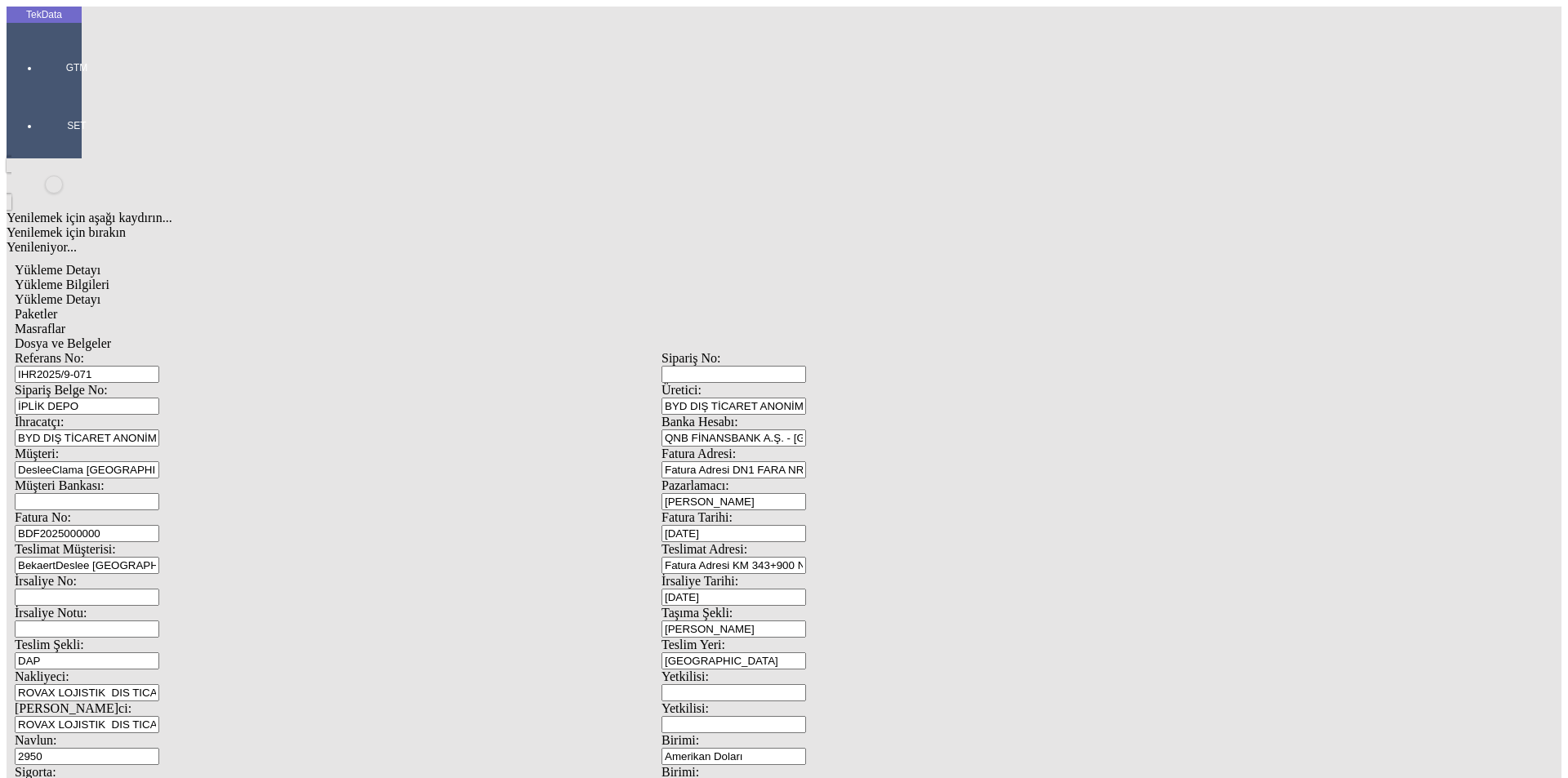
type input "22768.4"
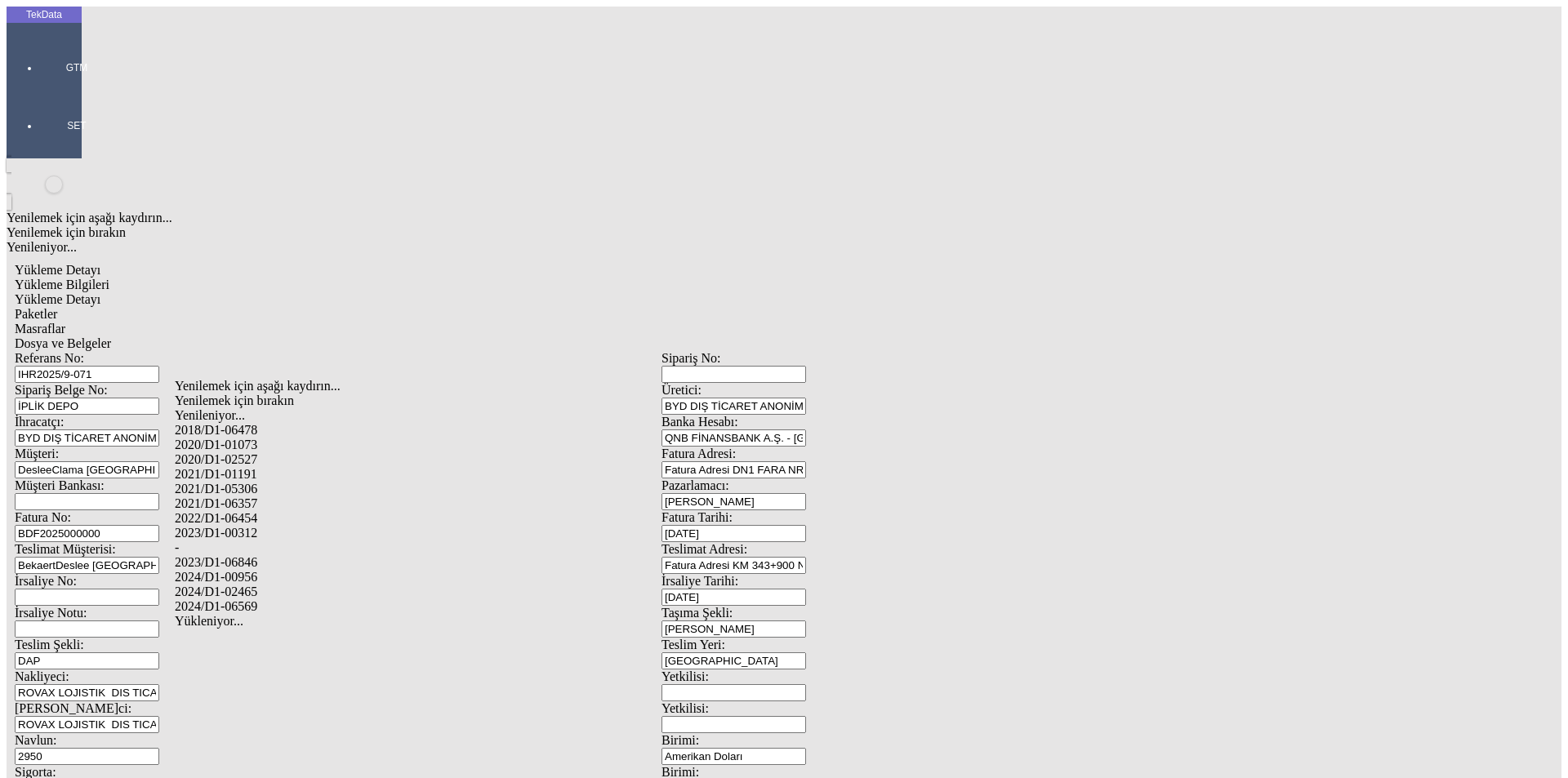
click at [264, 585] on div "2024/D1-02465" at bounding box center [492, 592] width 634 height 14
type input "2024/D1-02465"
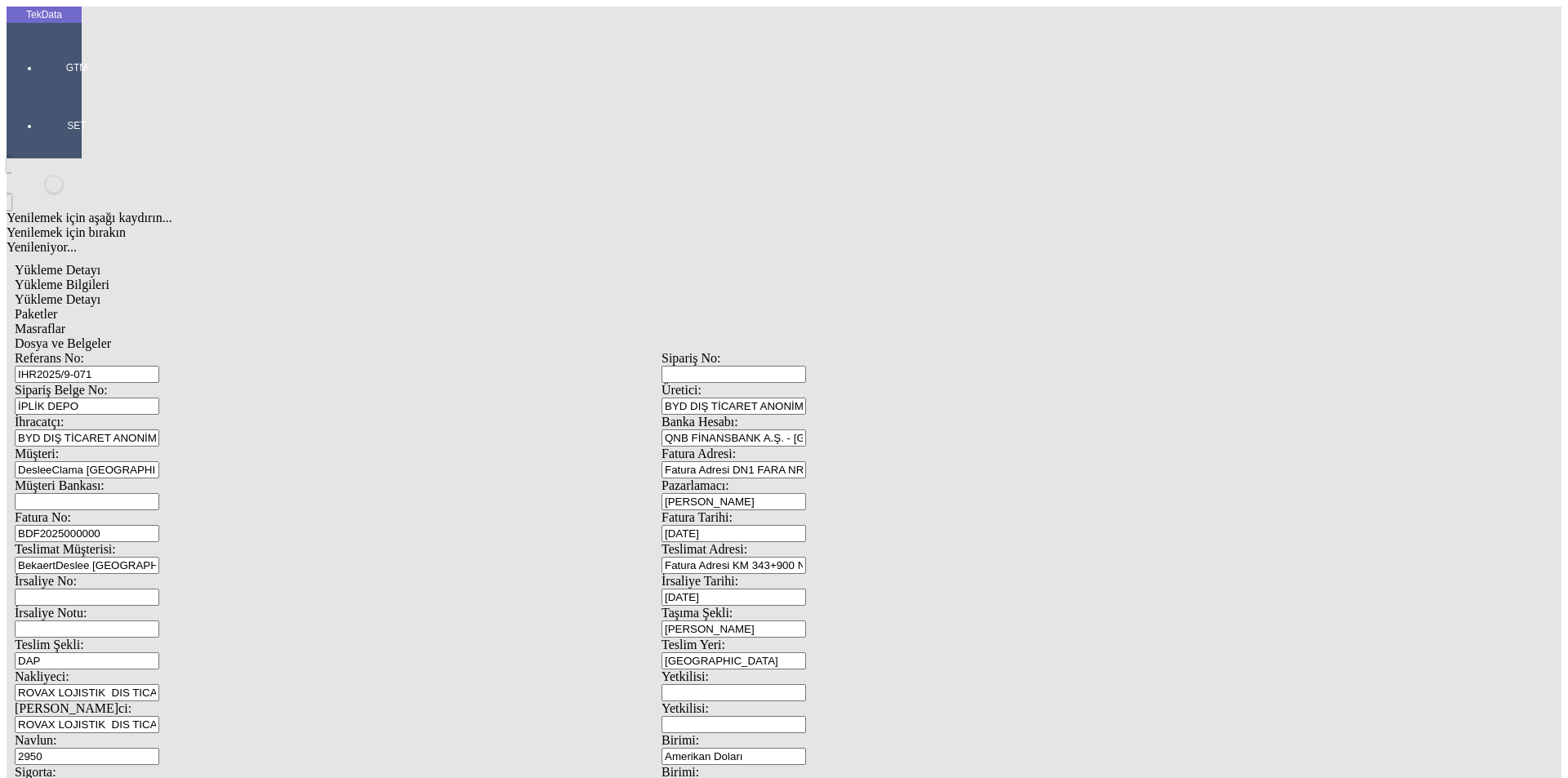
click at [57, 307] on span "Paketler" at bounding box center [36, 314] width 43 height 14
drag, startPoint x: 948, startPoint y: 177, endPoint x: 756, endPoint y: 186, distance: 192.2
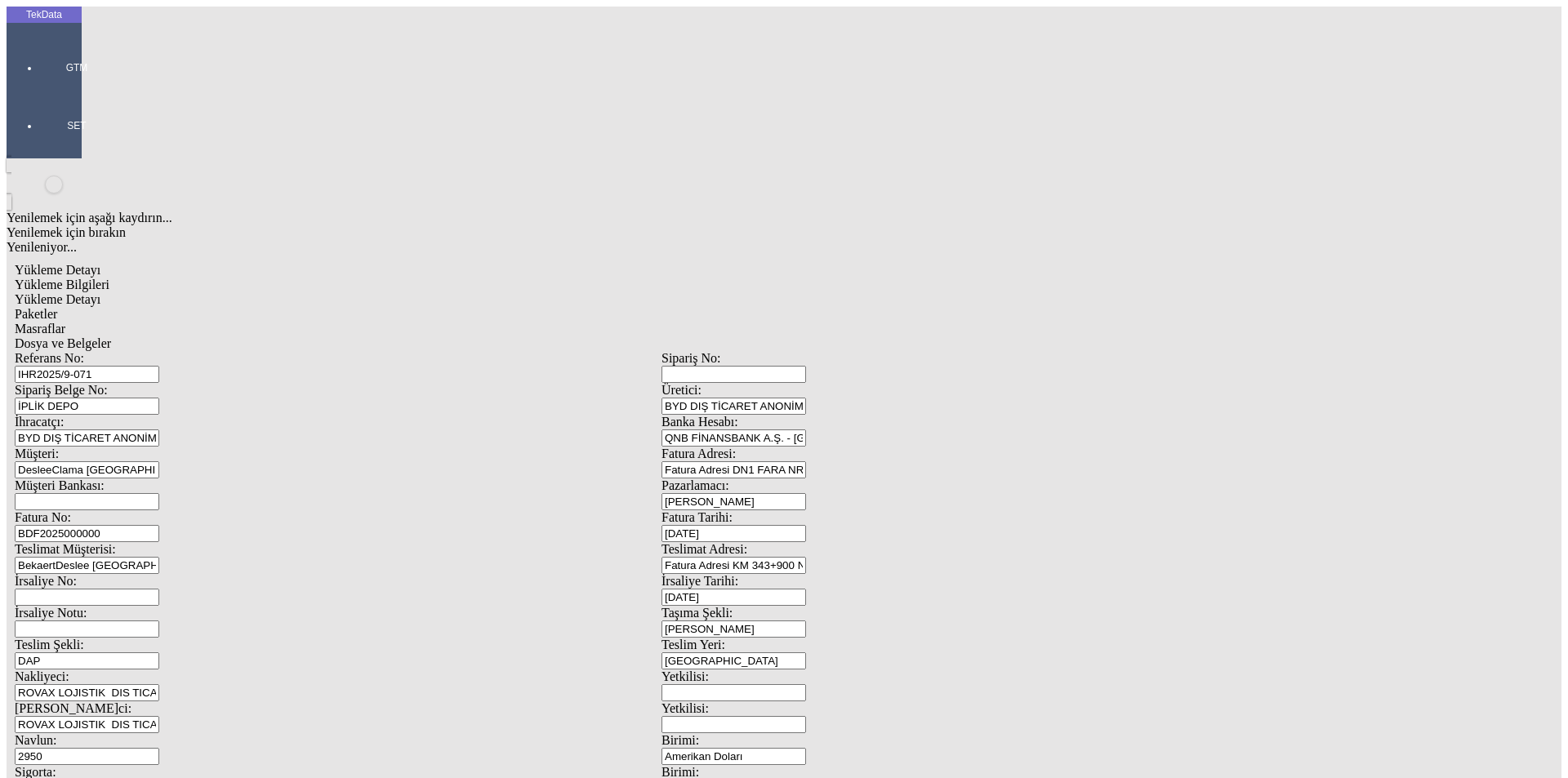
type input "43"
drag, startPoint x: 1437, startPoint y: 230, endPoint x: 1447, endPoint y: 232, distance: 10.2
click at [65, 322] on span "Masraflar" at bounding box center [39, 329] width 51 height 14
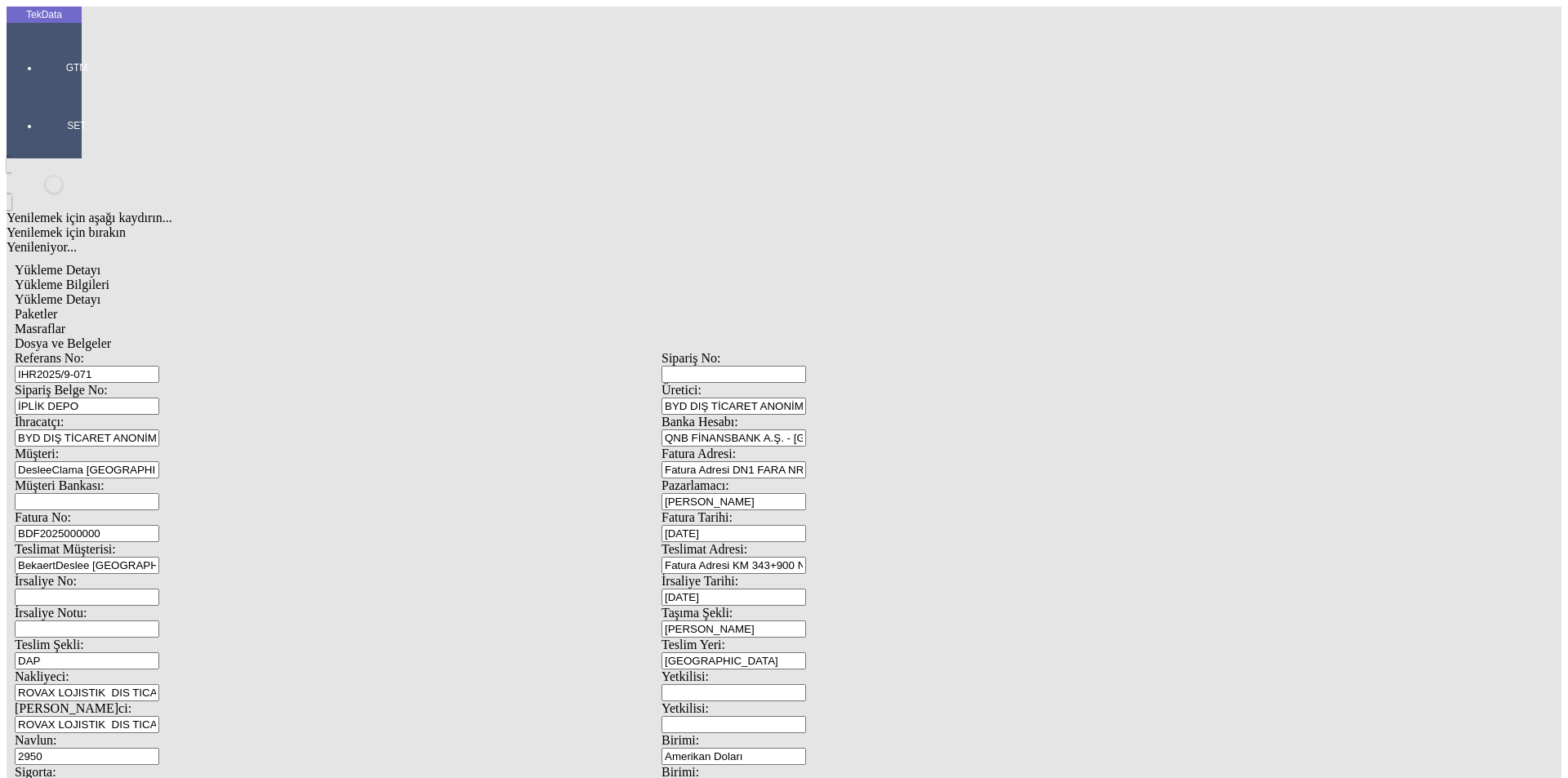
click at [111, 337] on span "Dosya ve Belgeler" at bounding box center [63, 344] width 96 height 14
click at [195, 278] on div "Yükleme Bilgileri" at bounding box center [661, 285] width 1293 height 14
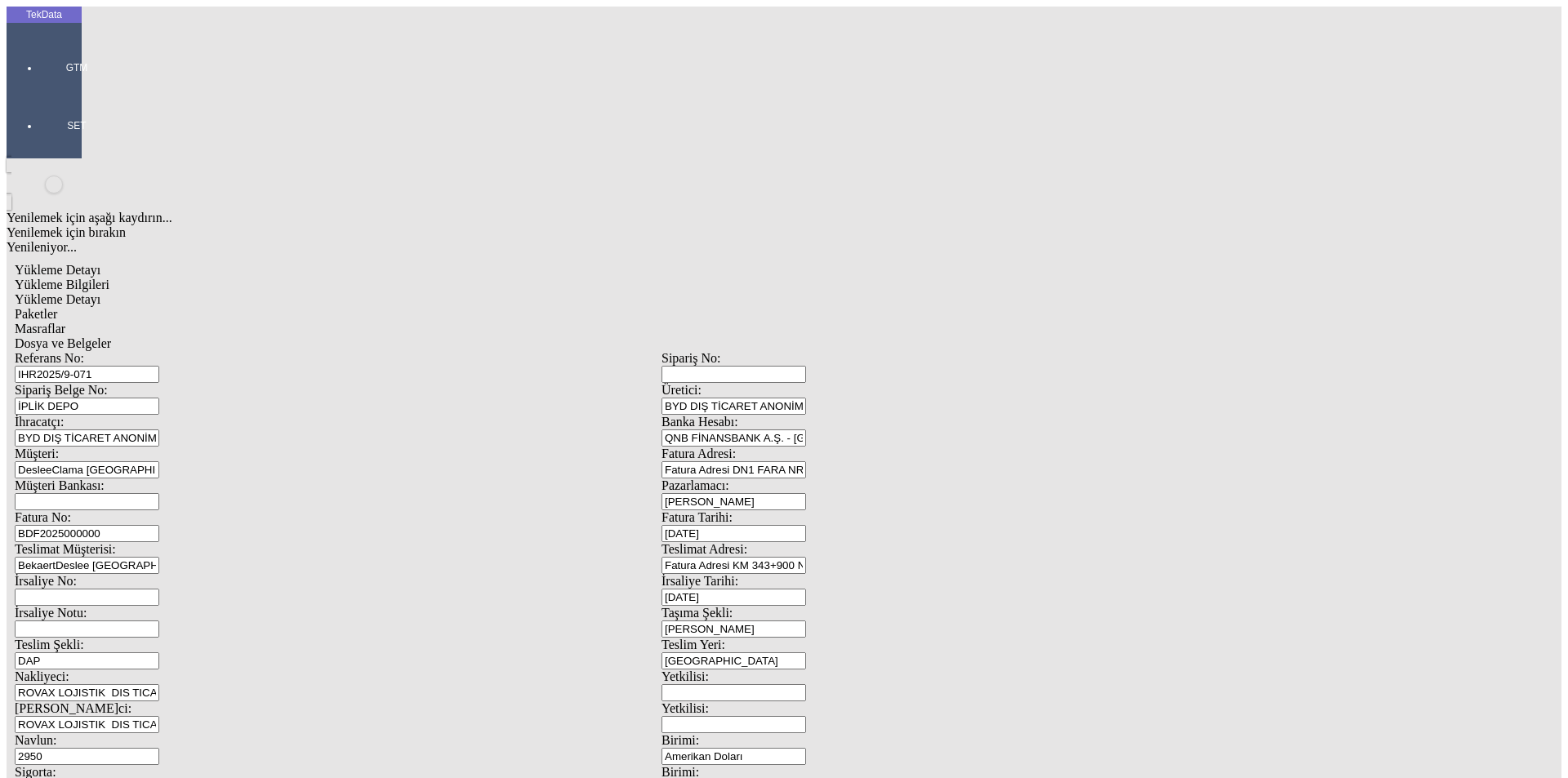
drag, startPoint x: 352, startPoint y: 124, endPoint x: 160, endPoint y: 120, distance: 192.0
click at [160, 351] on div "Referans No: IHR2025/9-071" at bounding box center [338, 367] width 646 height 32
click at [159, 366] on input "IHR2025/9-071" at bounding box center [87, 374] width 145 height 17
drag, startPoint x: 340, startPoint y: 119, endPoint x: 96, endPoint y: 115, distance: 244.0
click at [97, 351] on div "Referans No: IHR2025/9-071" at bounding box center [338, 367] width 646 height 32
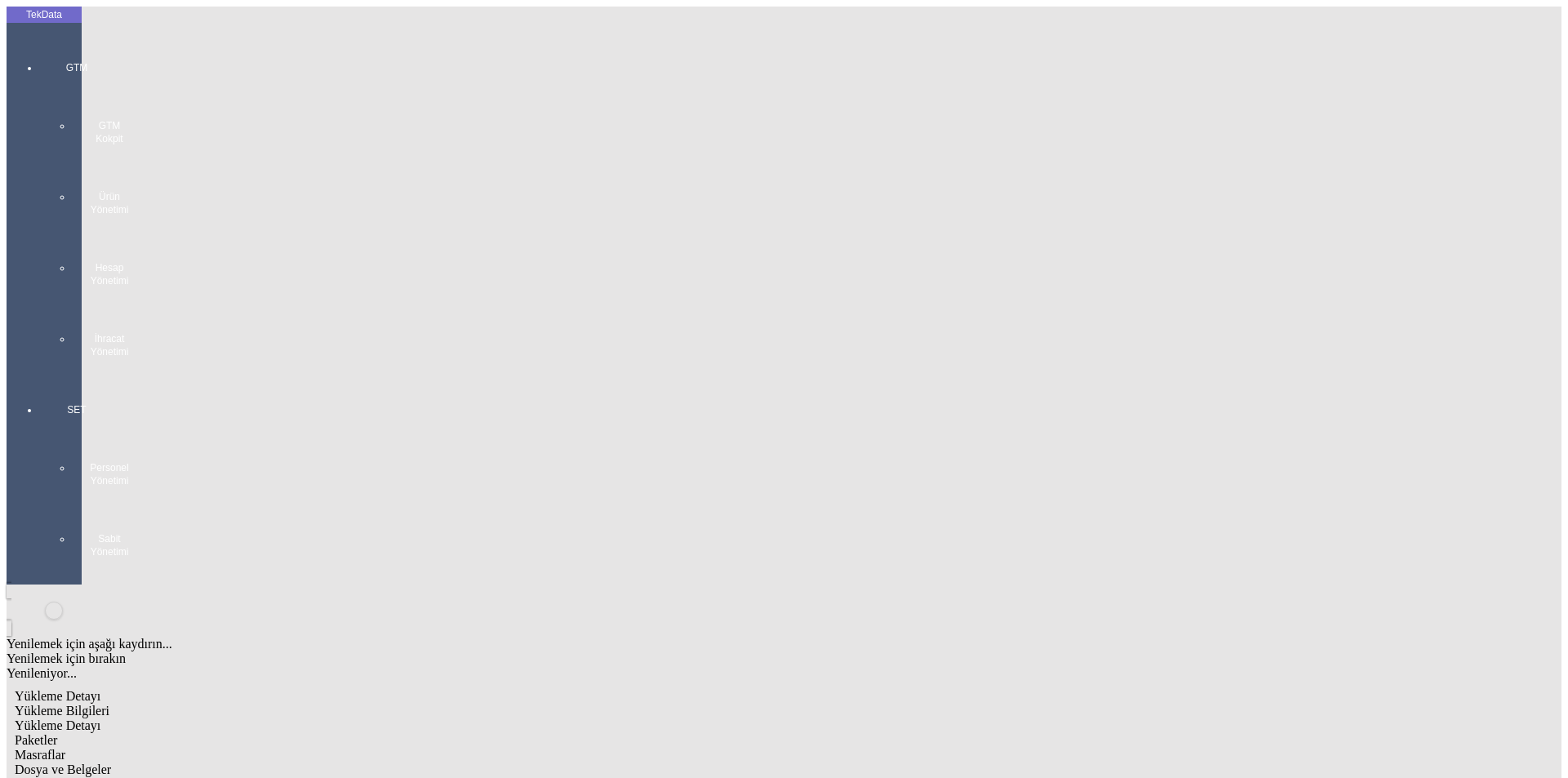
click at [39, 53] on div "GTM GTM Kokpit Ürün Yönetimi Hesap Yönetimi İhracat Yönetimi" at bounding box center [77, 204] width 75 height 342
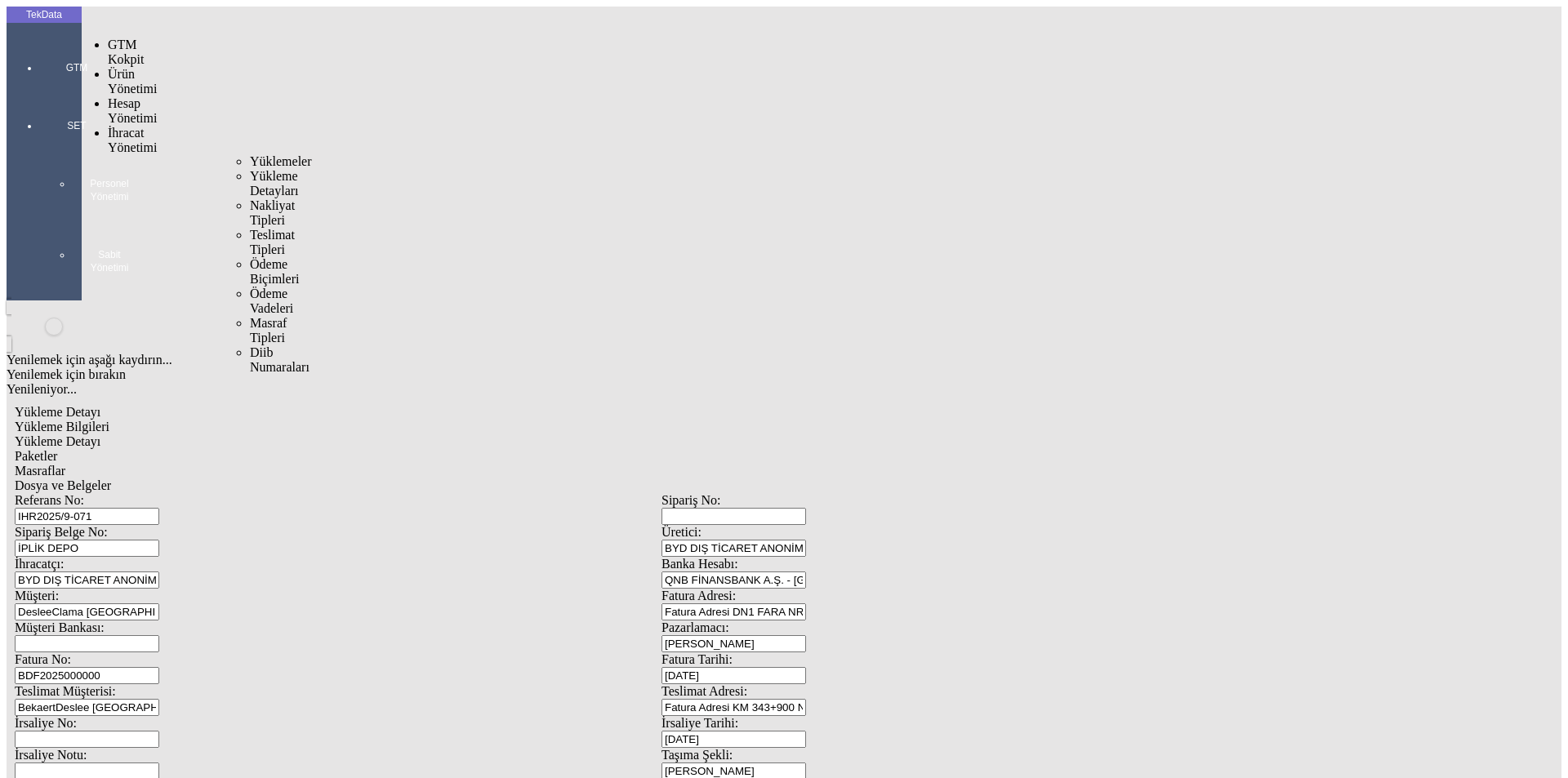
drag, startPoint x: 120, startPoint y: 94, endPoint x: 216, endPoint y: 94, distance: 96.0
click at [122, 126] on span "İhracat Yönetimi" at bounding box center [132, 140] width 49 height 29
click at [250, 155] on span "Yüklemeler" at bounding box center [280, 162] width 62 height 14
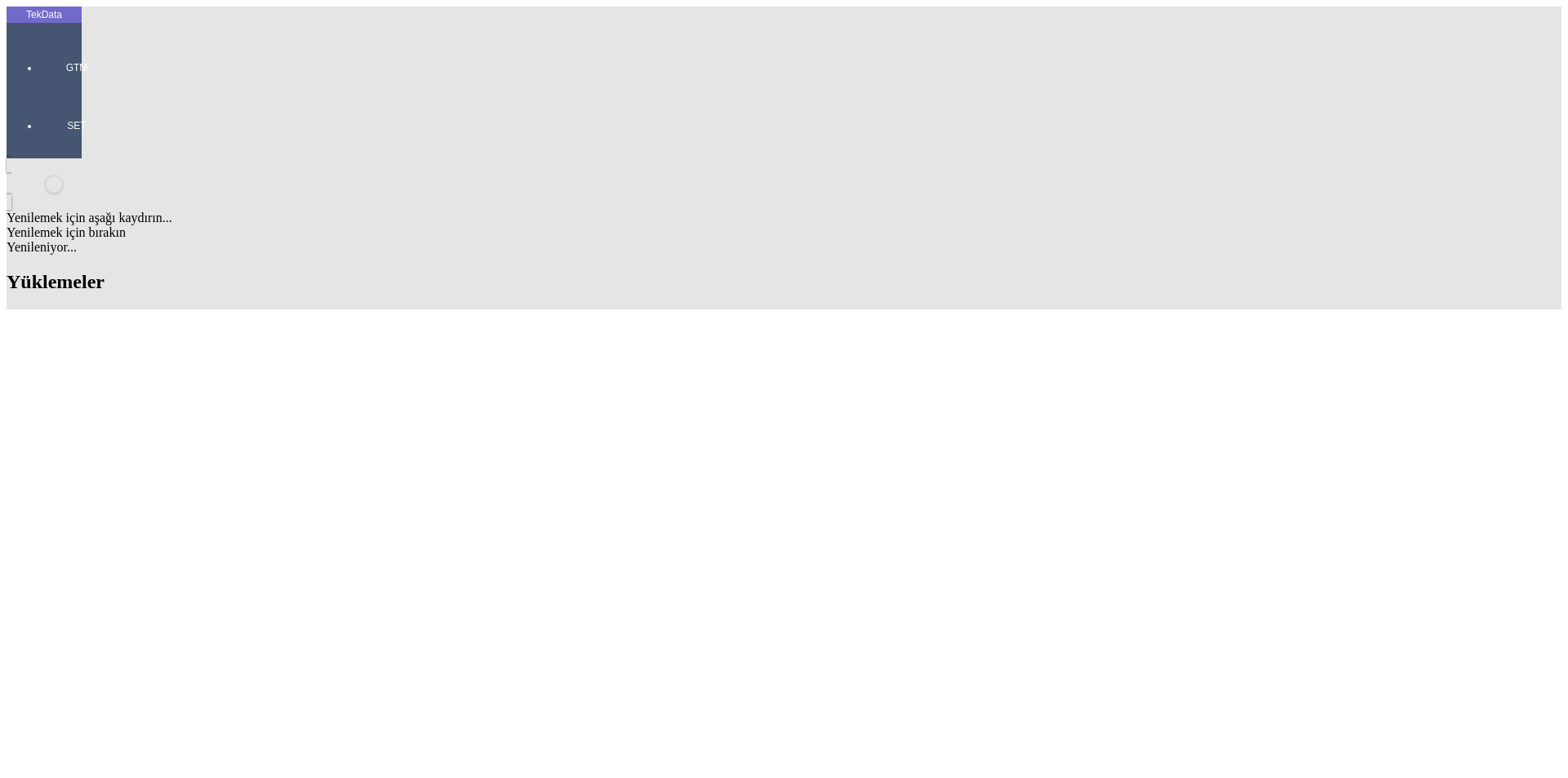
drag, startPoint x: 818, startPoint y: 122, endPoint x: 685, endPoint y: 121, distance: 133.0
drag, startPoint x: 632, startPoint y: 560, endPoint x: 722, endPoint y: 561, distance: 90.0
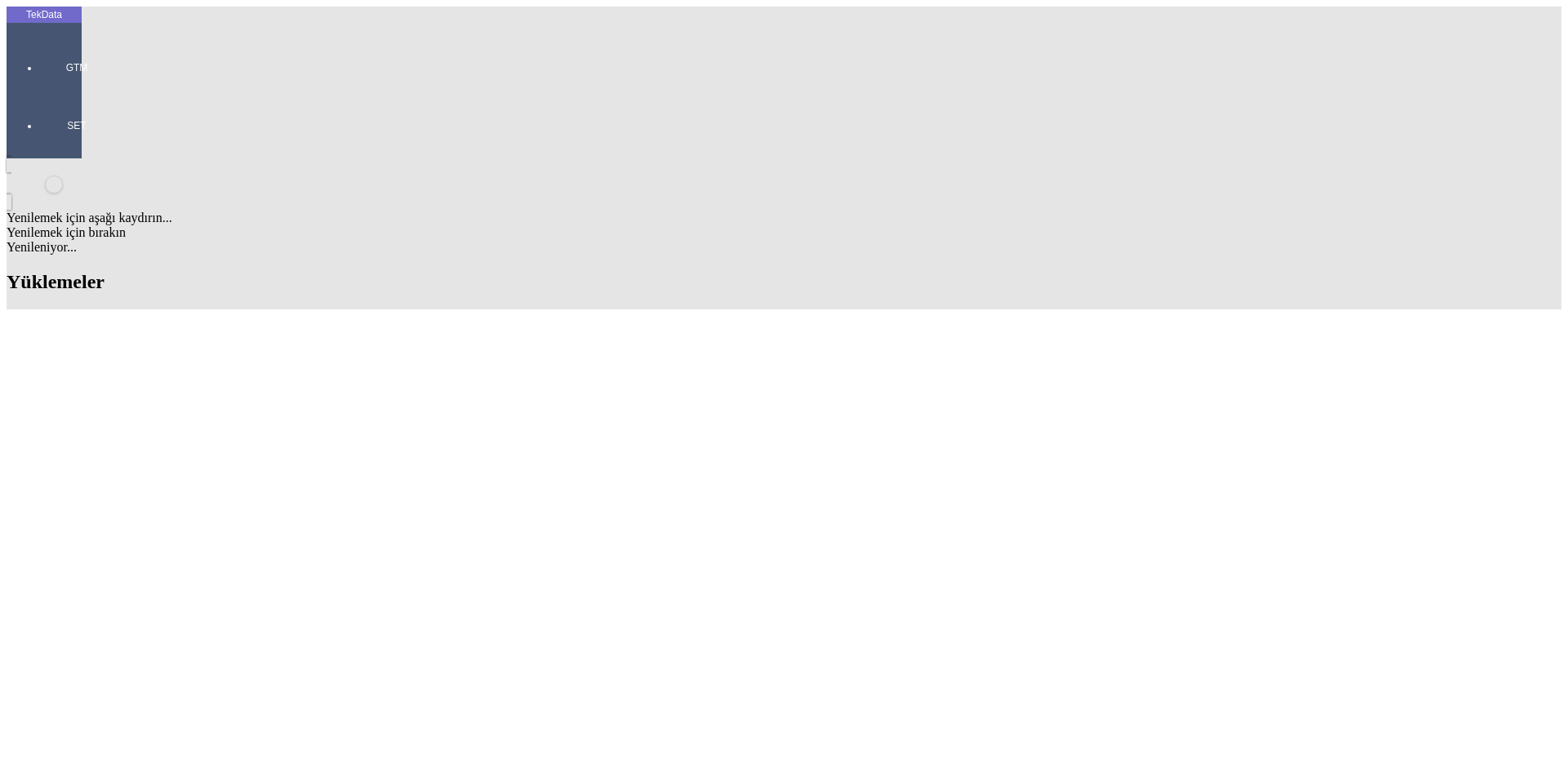
copy td "BDF2025000000464"
drag, startPoint x: 522, startPoint y: 556, endPoint x: 433, endPoint y: 553, distance: 89.1
copy tr "ET363351"
drag, startPoint x: 631, startPoint y: 553, endPoint x: 730, endPoint y: 563, distance: 99.5
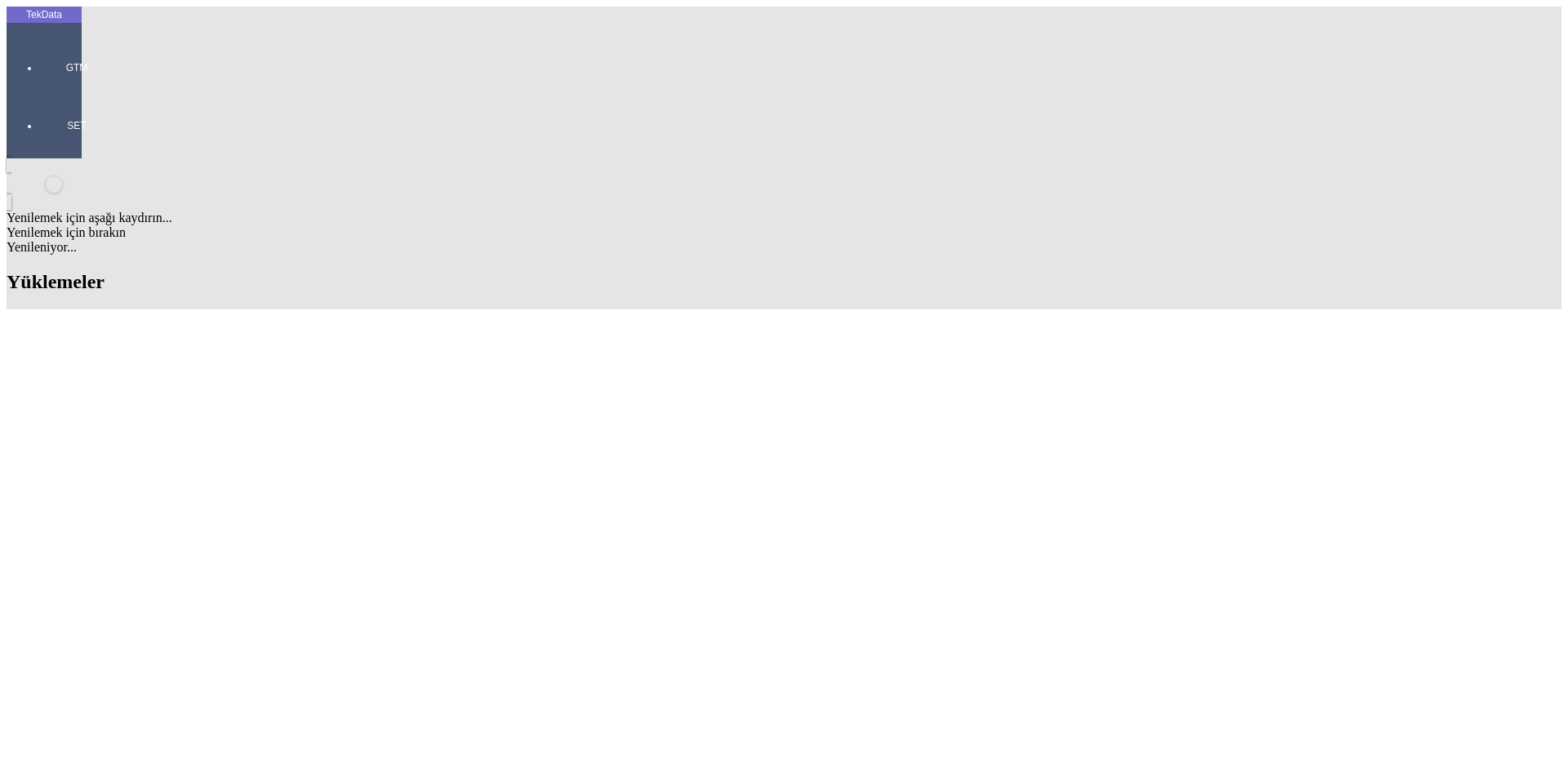
copy tr "BDF2025000000464"
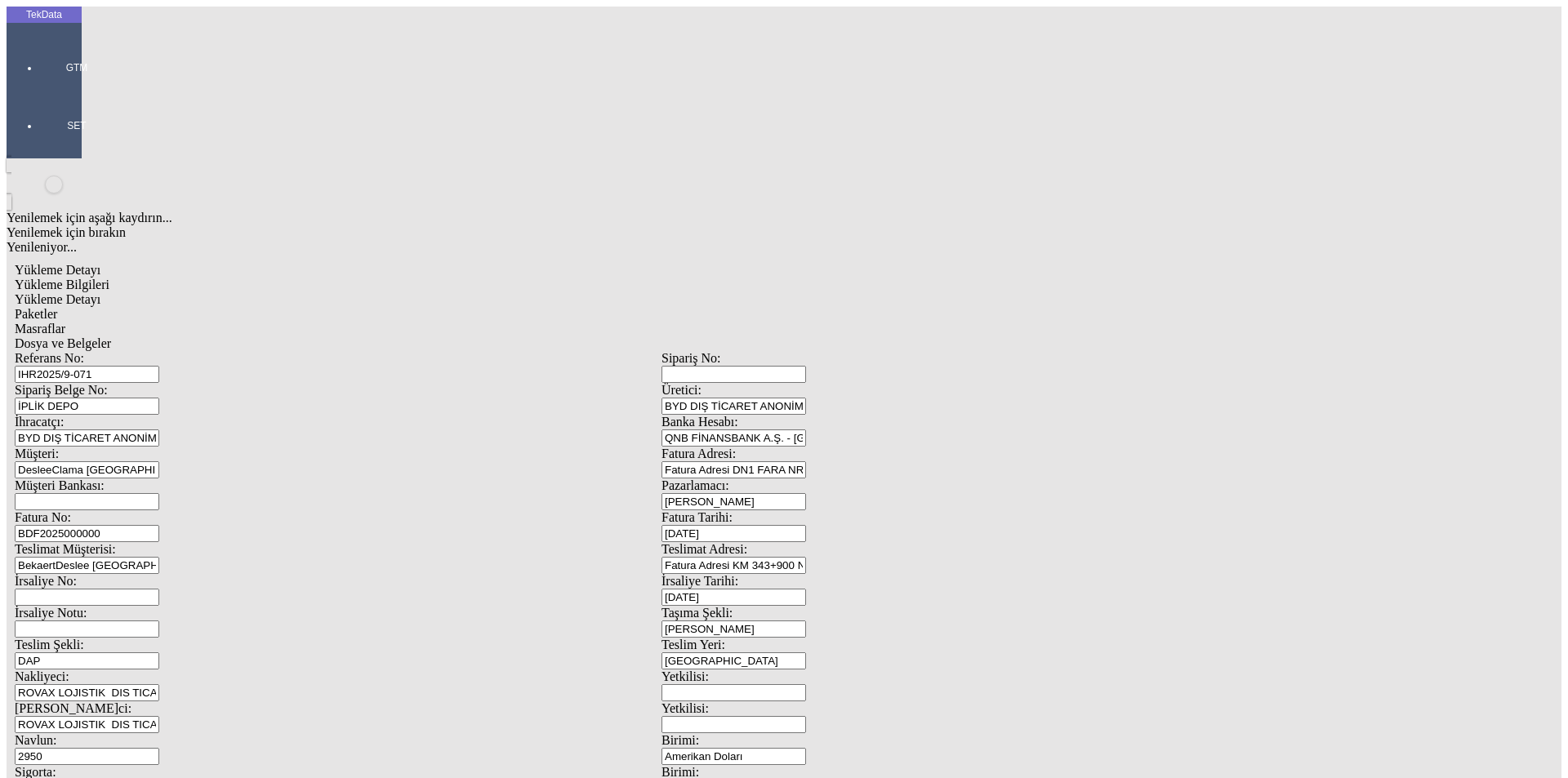
click at [159, 525] on input "BDF2025000000" at bounding box center [87, 533] width 145 height 17
drag, startPoint x: 1455, startPoint y: 667, endPoint x: 157, endPoint y: 277, distance: 1355.3
click at [157, 510] on div "Fatura No: BDF2025000000" at bounding box center [338, 526] width 646 height 32
paste input "BDF2025000000464"
drag, startPoint x: 243, startPoint y: 268, endPoint x: 72, endPoint y: 273, distance: 171.1
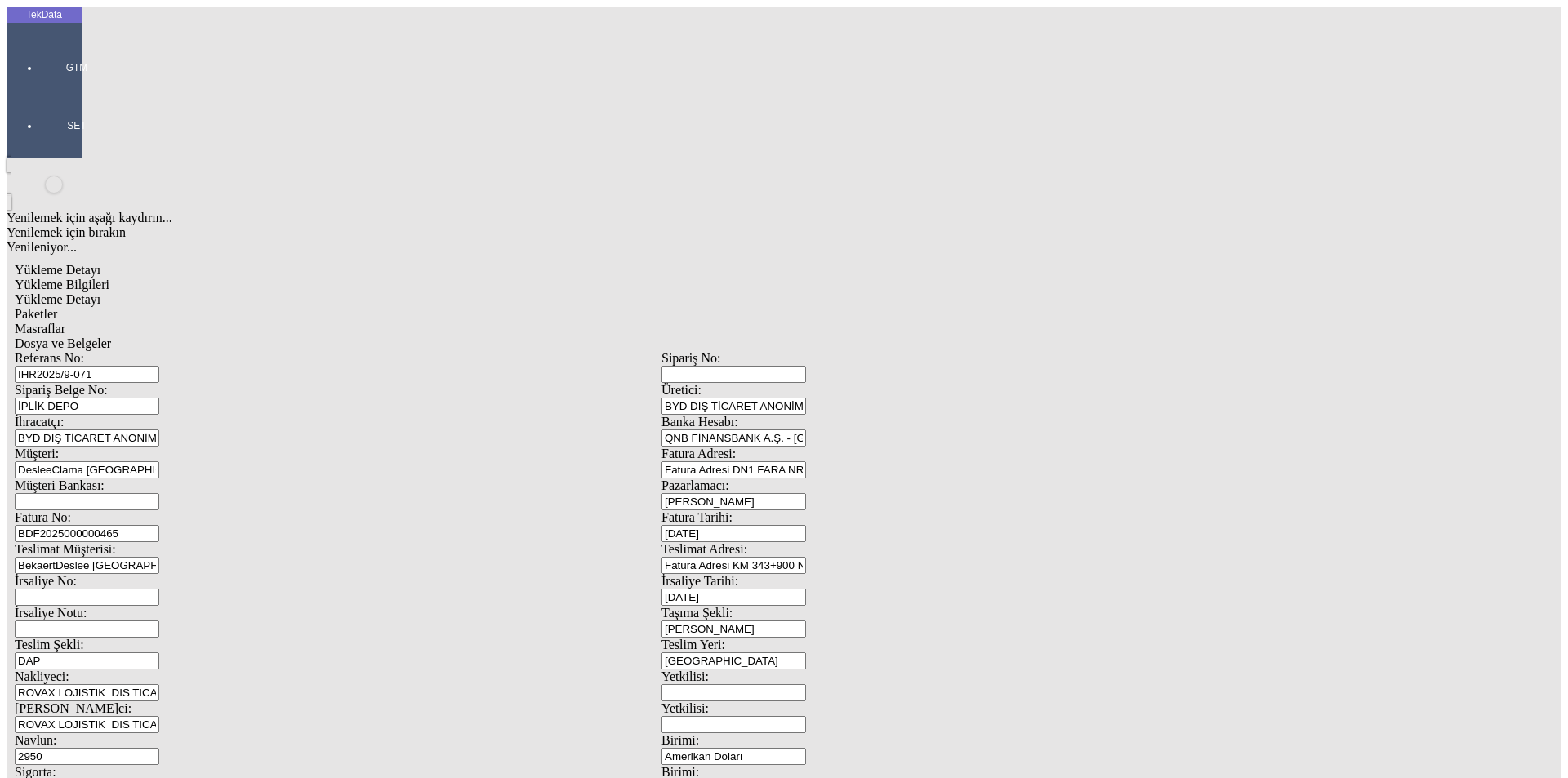
click at [72, 273] on div "TekData GTM SET Yenilemek için aşağı kaydırın... Yenilemek için bırakın Yenilen…" at bounding box center [661, 646] width 1310 height 1279
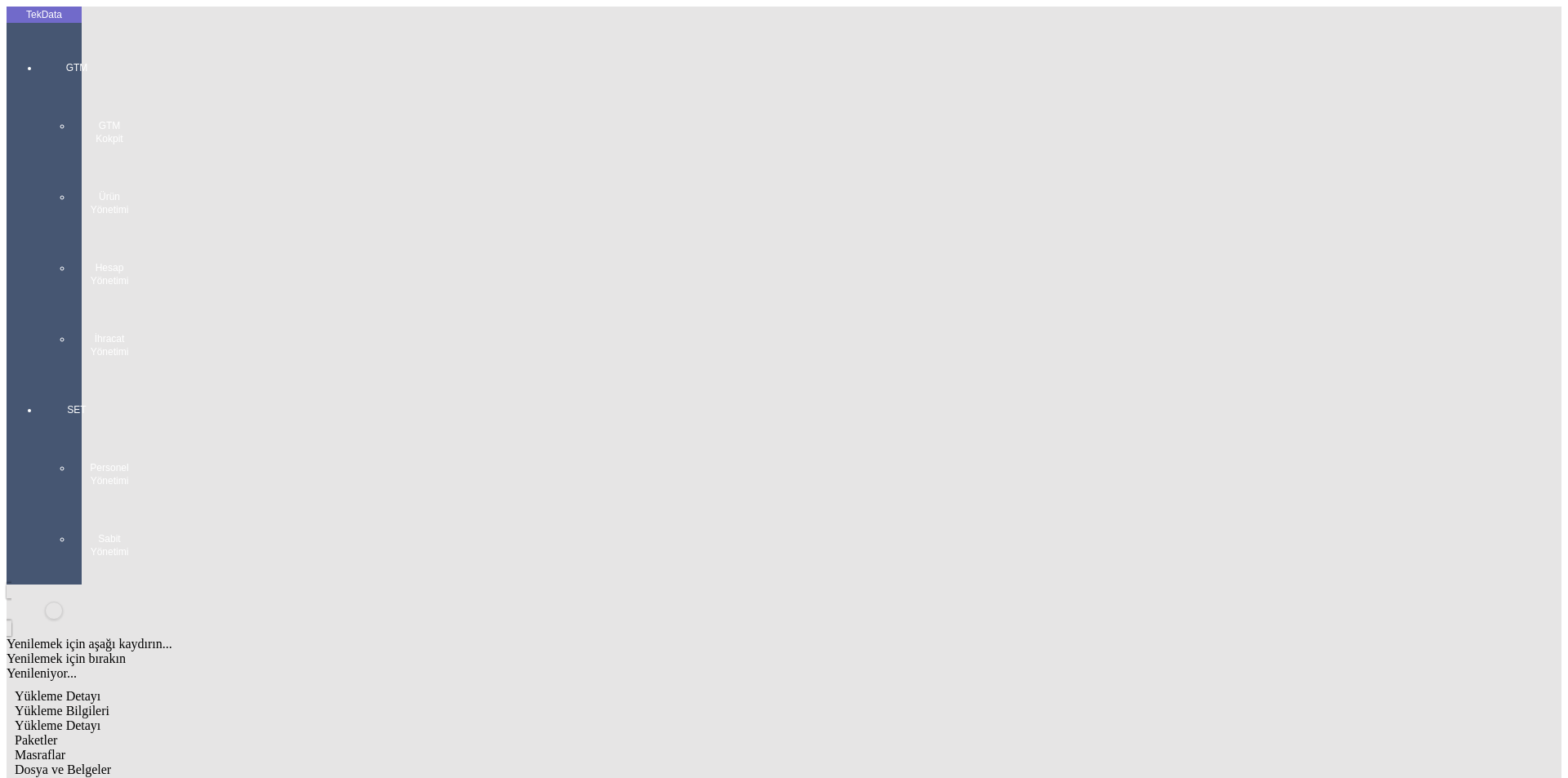
type input "BDF2025000000465"
drag, startPoint x: 325, startPoint y: 129, endPoint x: 129, endPoint y: 126, distance: 196.0
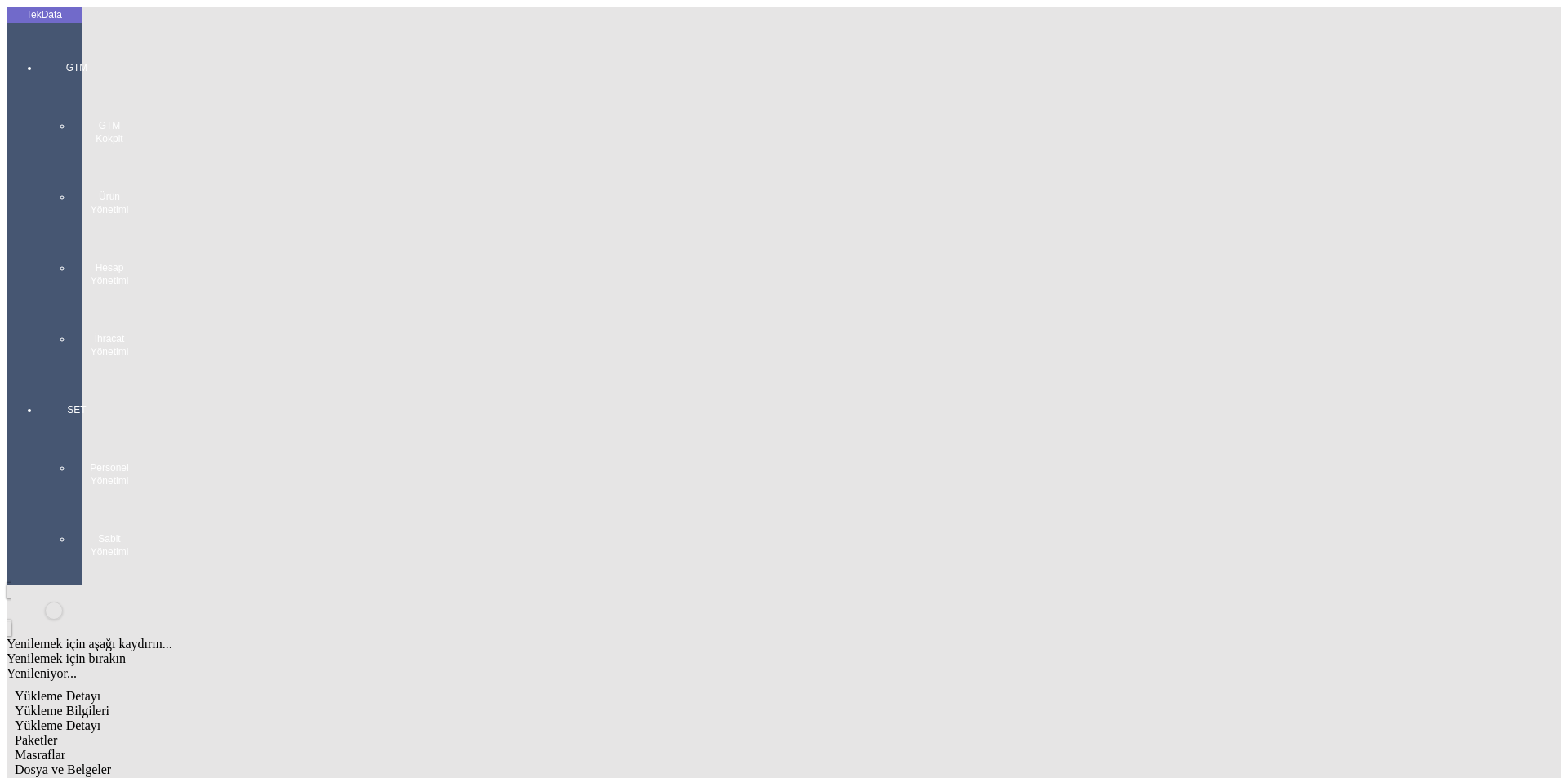
click at [100, 719] on span "Yükleme Detayı" at bounding box center [57, 726] width 86 height 14
click at [111, 763] on span "Dosya ve Belgeler" at bounding box center [63, 770] width 96 height 14
click at [100, 719] on span "Yükleme Detayı" at bounding box center [57, 726] width 86 height 14
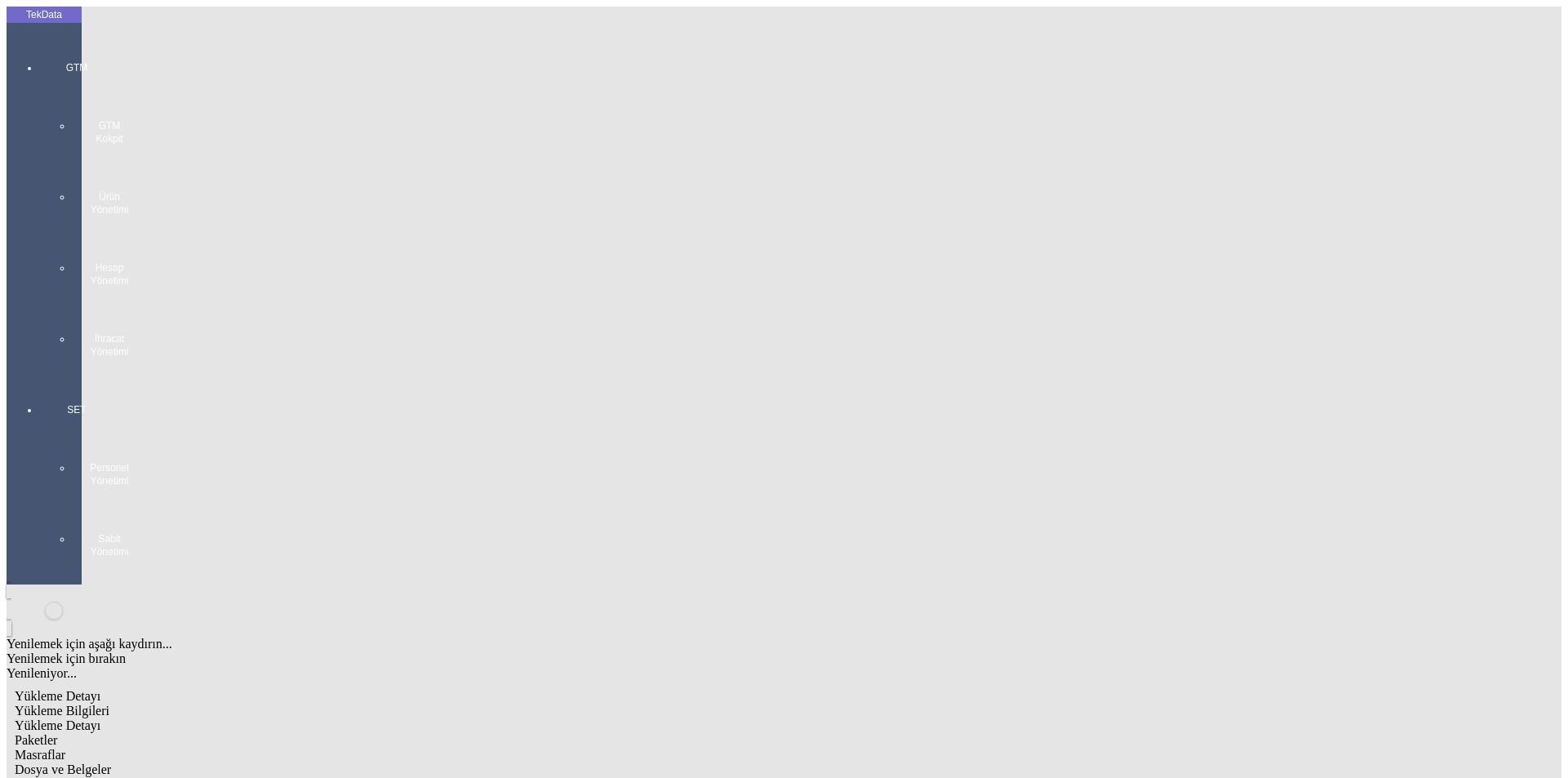
click at [164, 704] on div "Yükleme Bilgileri" at bounding box center [661, 711] width 1293 height 14
click at [100, 719] on span "Yükleme Detayı" at bounding box center [57, 726] width 86 height 14
click at [110, 704] on span "Yükleme Bilgileri" at bounding box center [62, 711] width 95 height 14
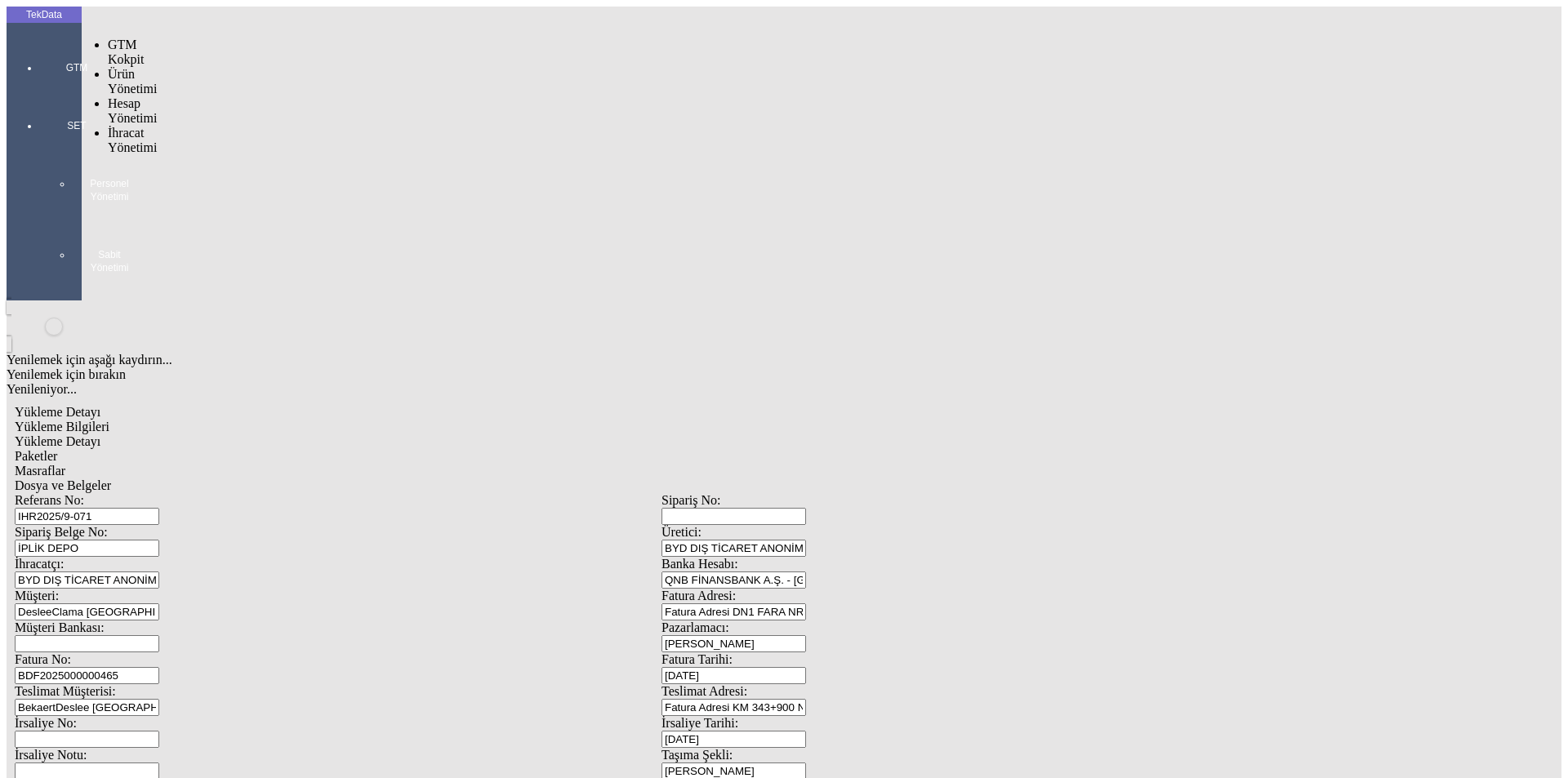
click at [43, 90] on div at bounding box center [77, 90] width 75 height 0
drag, startPoint x: 115, startPoint y: 92, endPoint x: 204, endPoint y: 92, distance: 89.0
click at [117, 126] on span "İhracat Yönetimi" at bounding box center [132, 140] width 49 height 29
click at [250, 155] on span "Yüklemeler" at bounding box center [280, 162] width 62 height 14
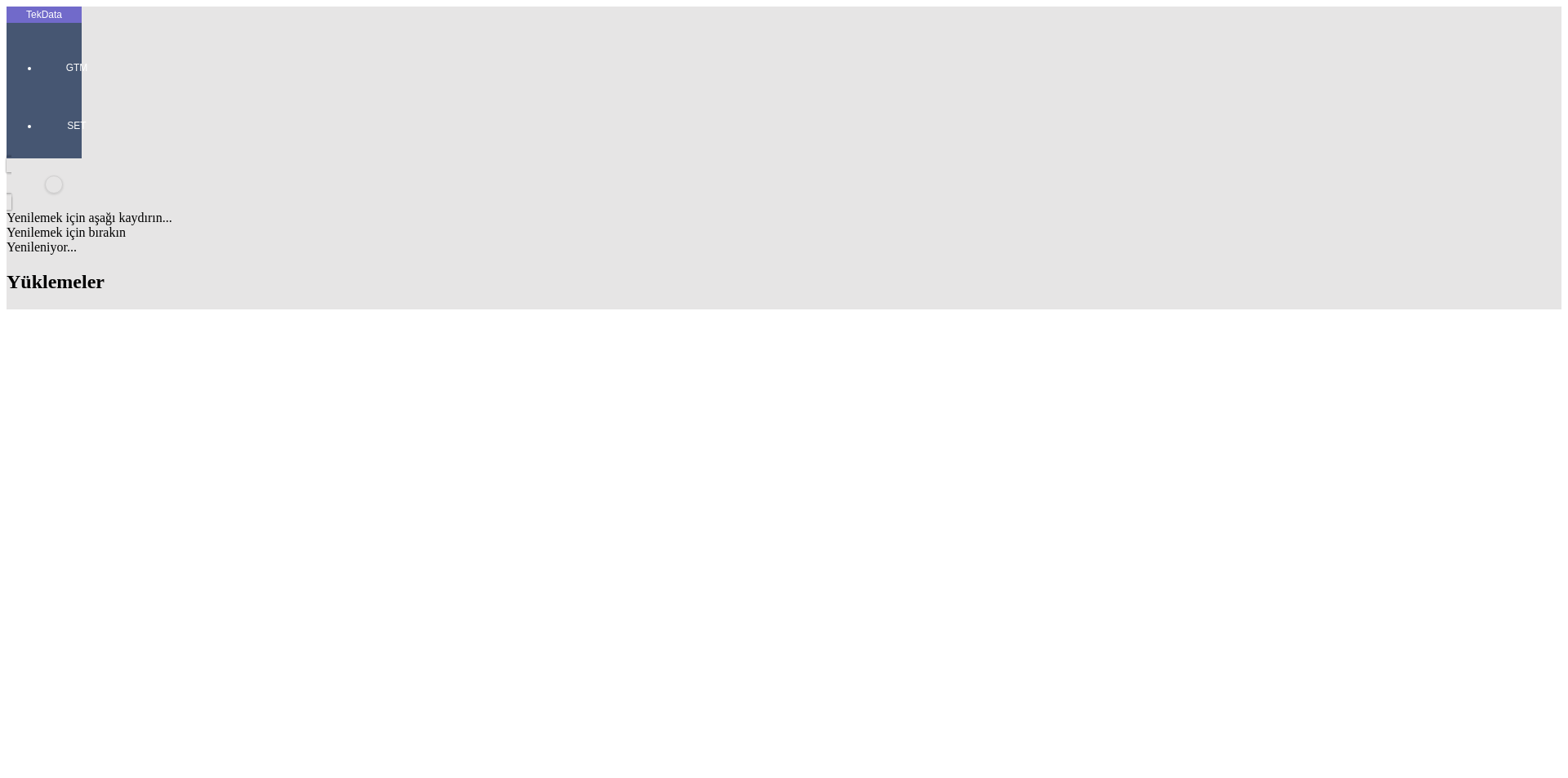
scroll to position [408, 0]
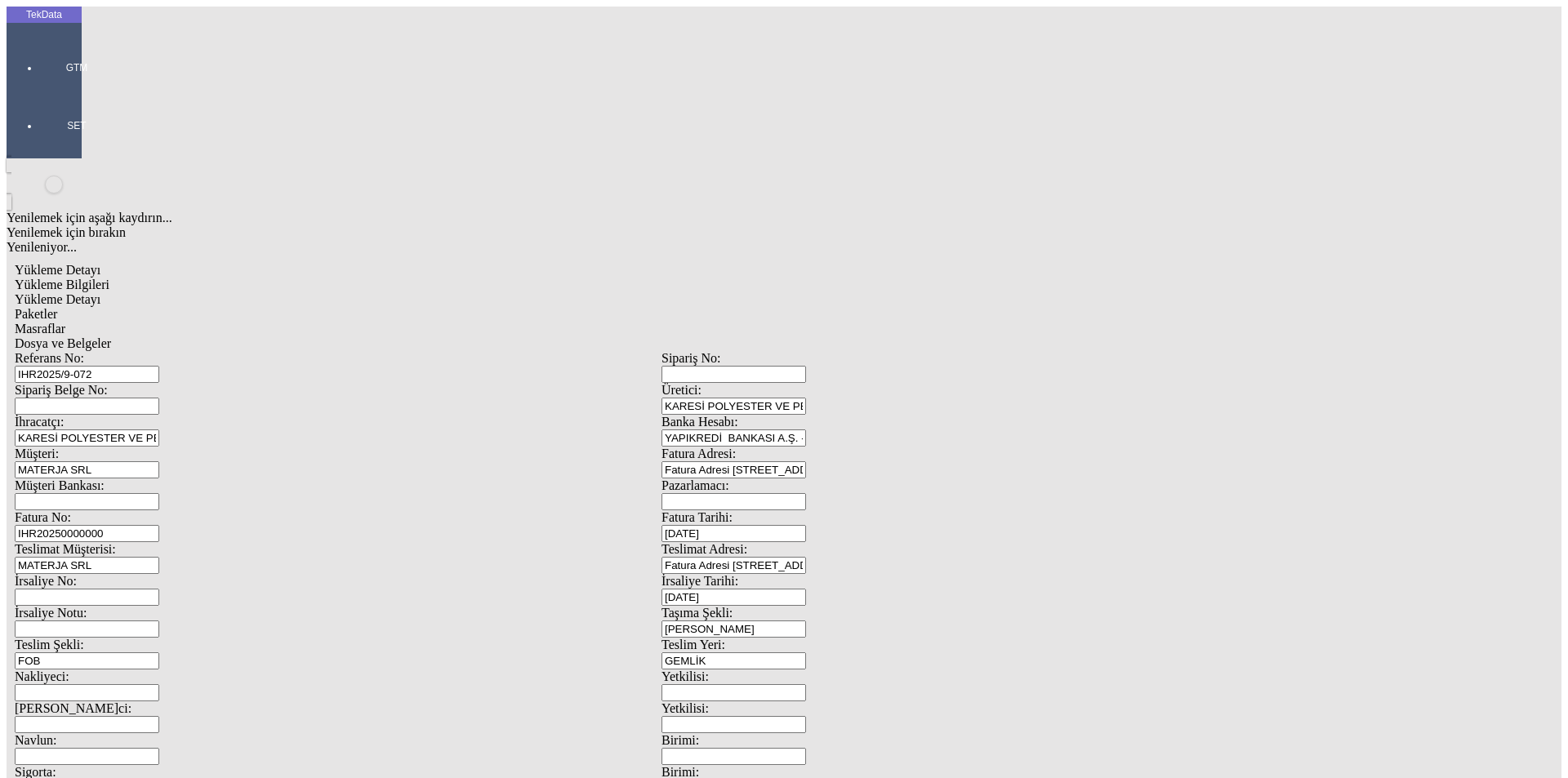
click at [100, 292] on span "Yükleme Detayı" at bounding box center [57, 299] width 86 height 14
drag, startPoint x: 240, startPoint y: 246, endPoint x: 95, endPoint y: 261, distance: 145.8
type input "21499.83"
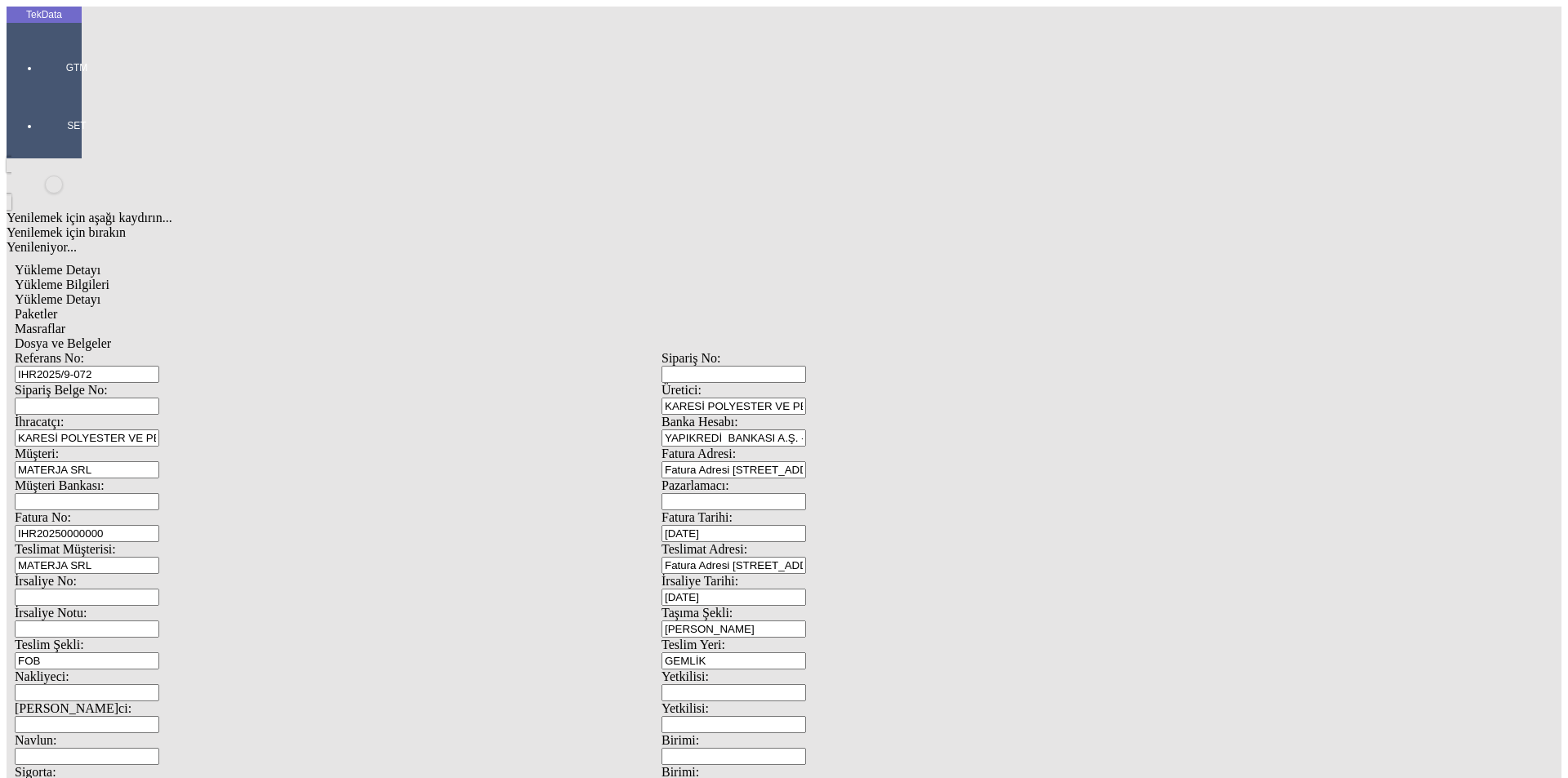
drag, startPoint x: 961, startPoint y: 308, endPoint x: 749, endPoint y: 344, distance: 215.0
type input "21499.83"
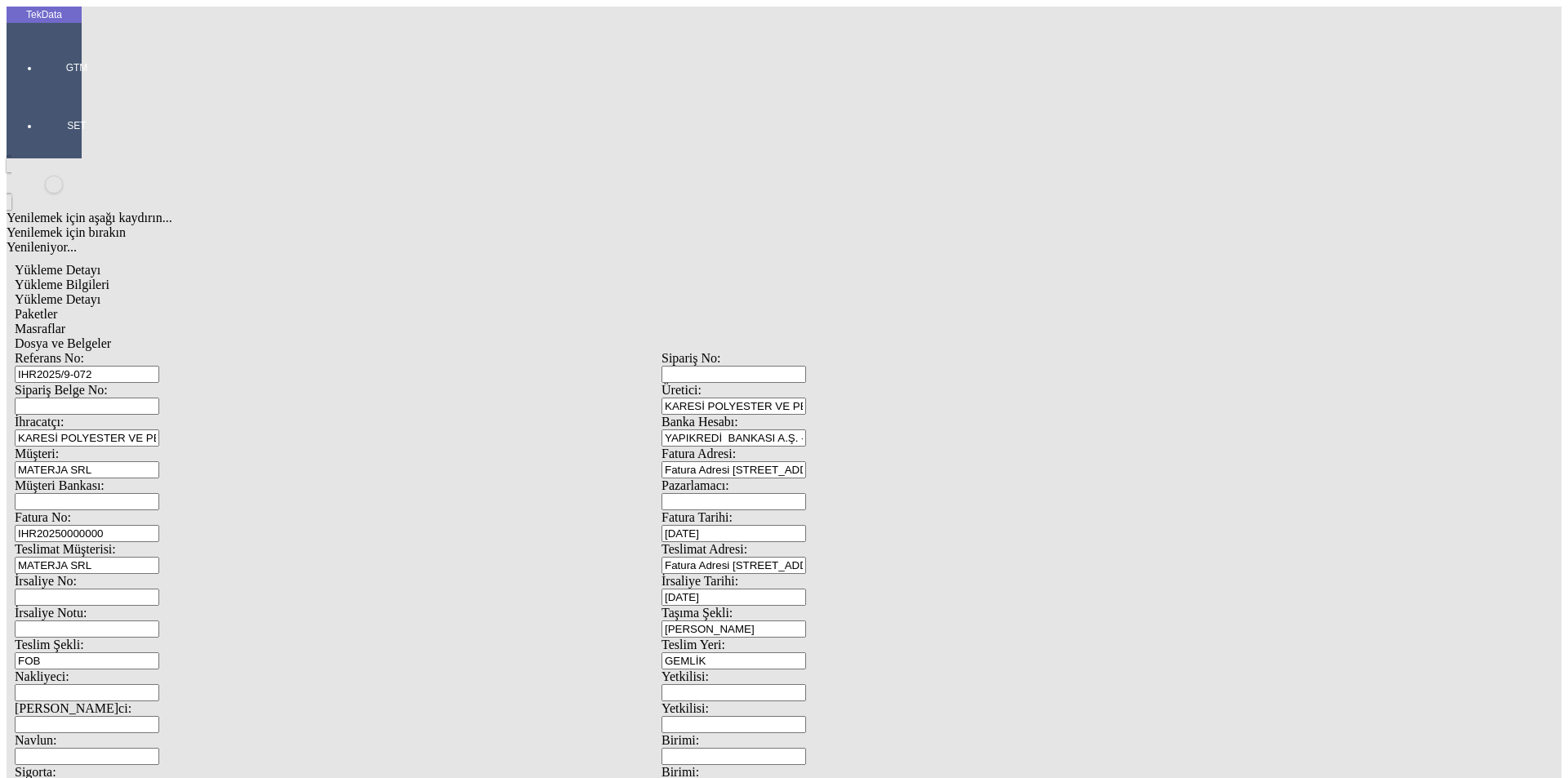
click at [345, 307] on div "Paketler" at bounding box center [661, 314] width 1293 height 14
type input "Çuval"
drag, startPoint x: 840, startPoint y: 178, endPoint x: 811, endPoint y: 187, distance: 30.4
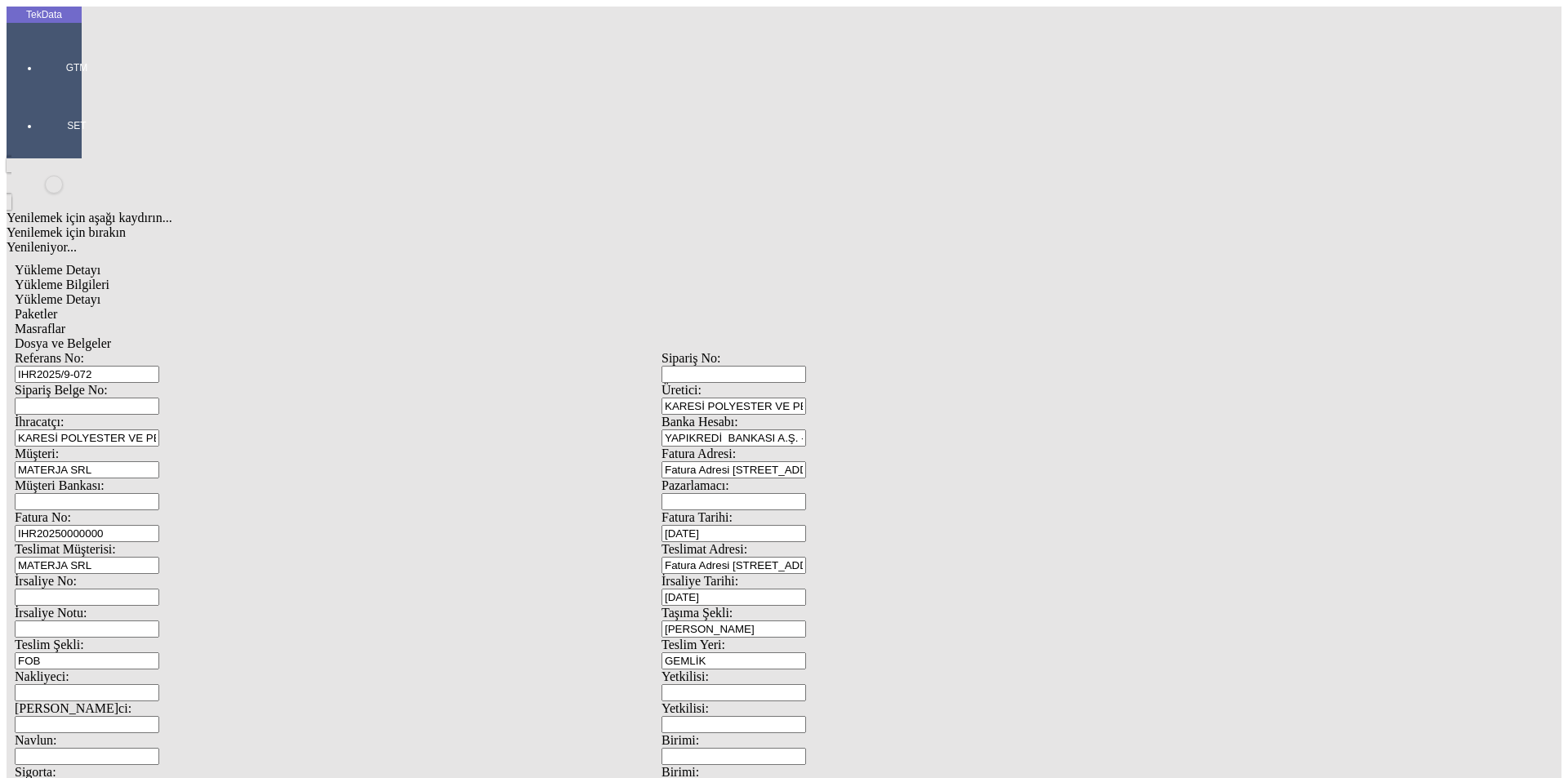
type input "33"
click at [65, 322] on span "Masraflar" at bounding box center [39, 329] width 51 height 14
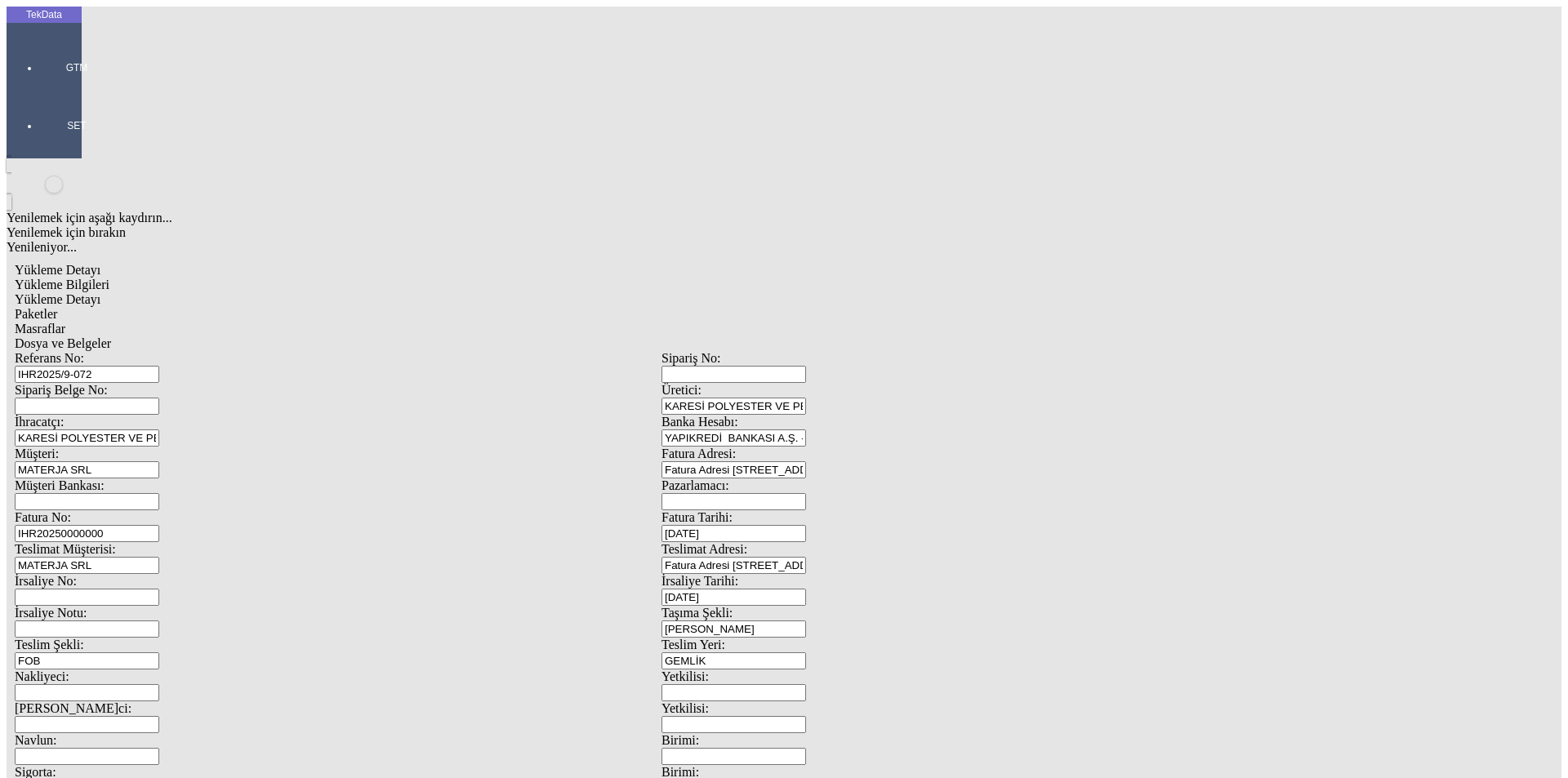
click at [111, 337] on span "Dosya ve Belgeler" at bounding box center [63, 344] width 96 height 14
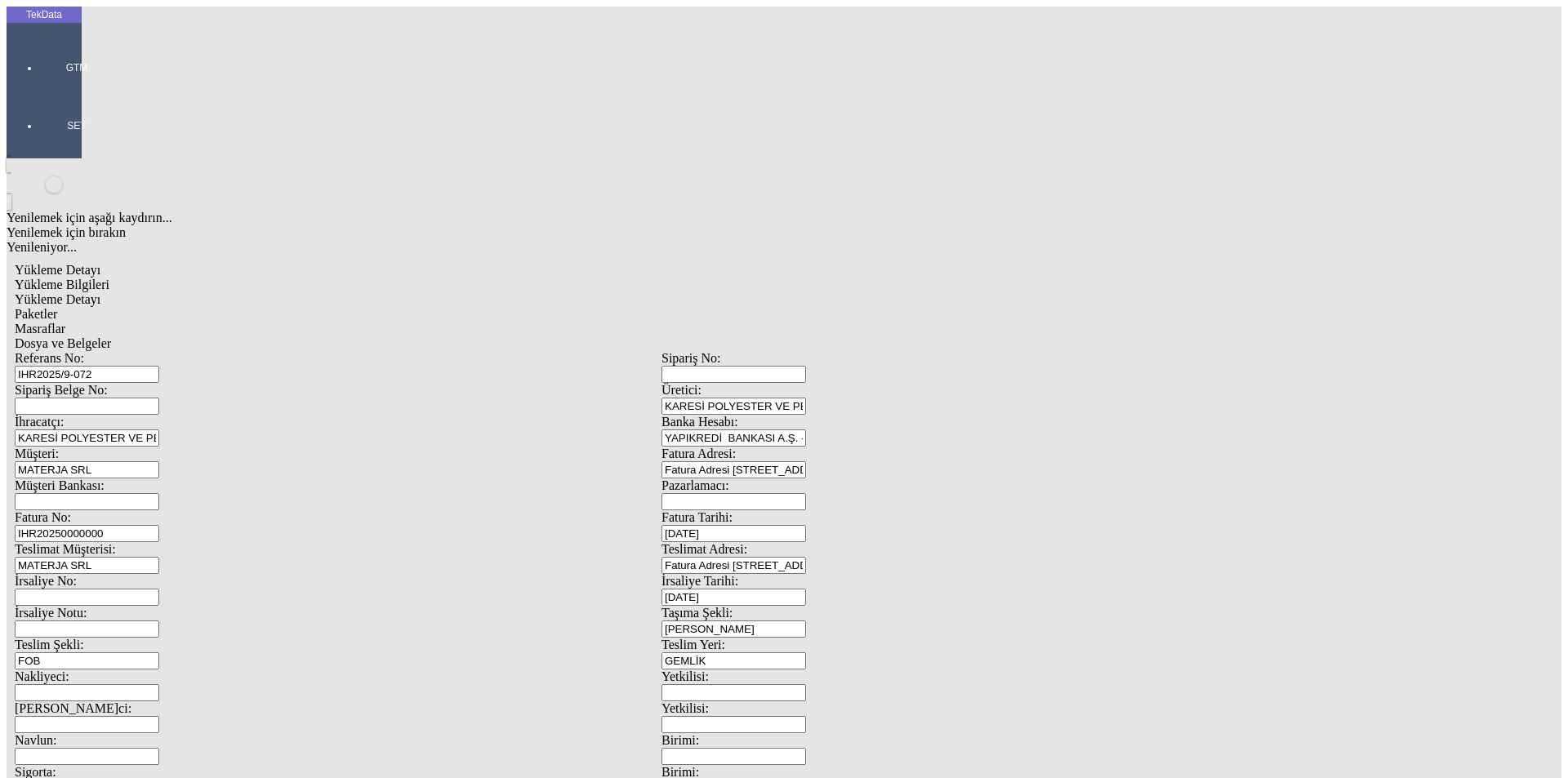
click at [111, 337] on span "Dosya ve Belgeler" at bounding box center [63, 344] width 96 height 14
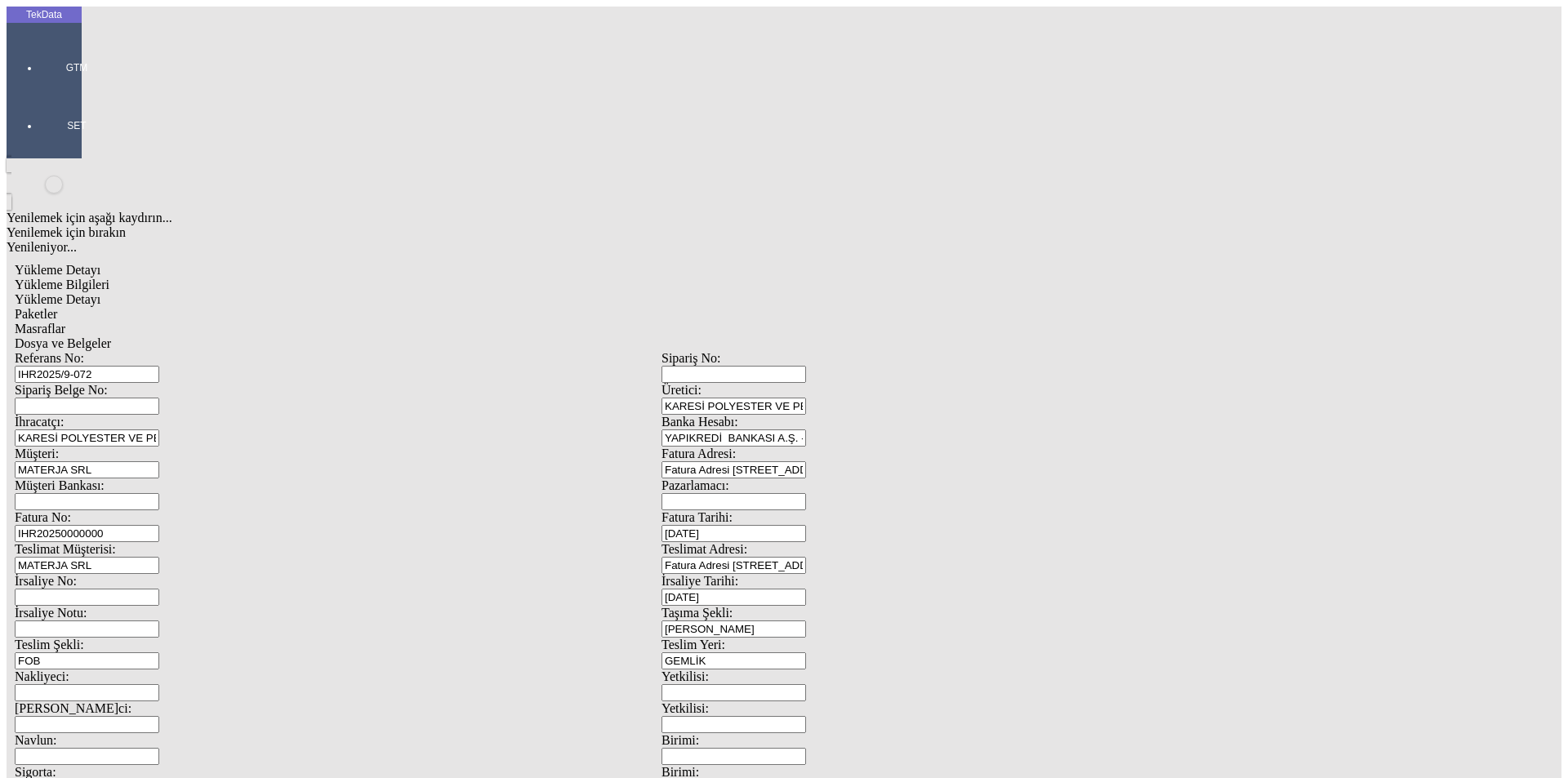
click at [110, 278] on span "Yükleme Bilgileri" at bounding box center [62, 285] width 95 height 14
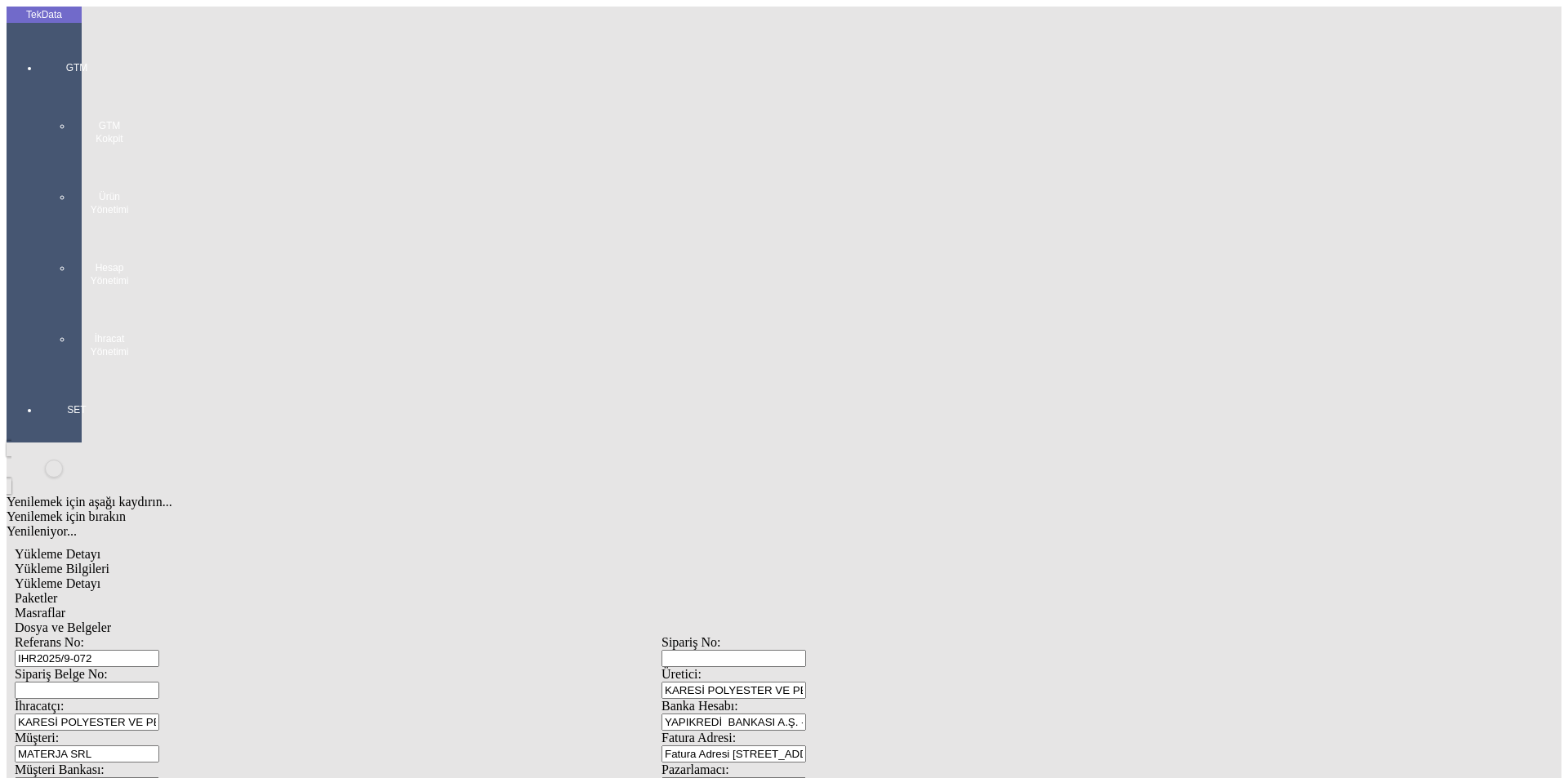
click at [39, 40] on div "GTM GTM Kokpit Ürün Yönetimi Hesap Yönetimi İhracat Yönetimi" at bounding box center [77, 204] width 75 height 342
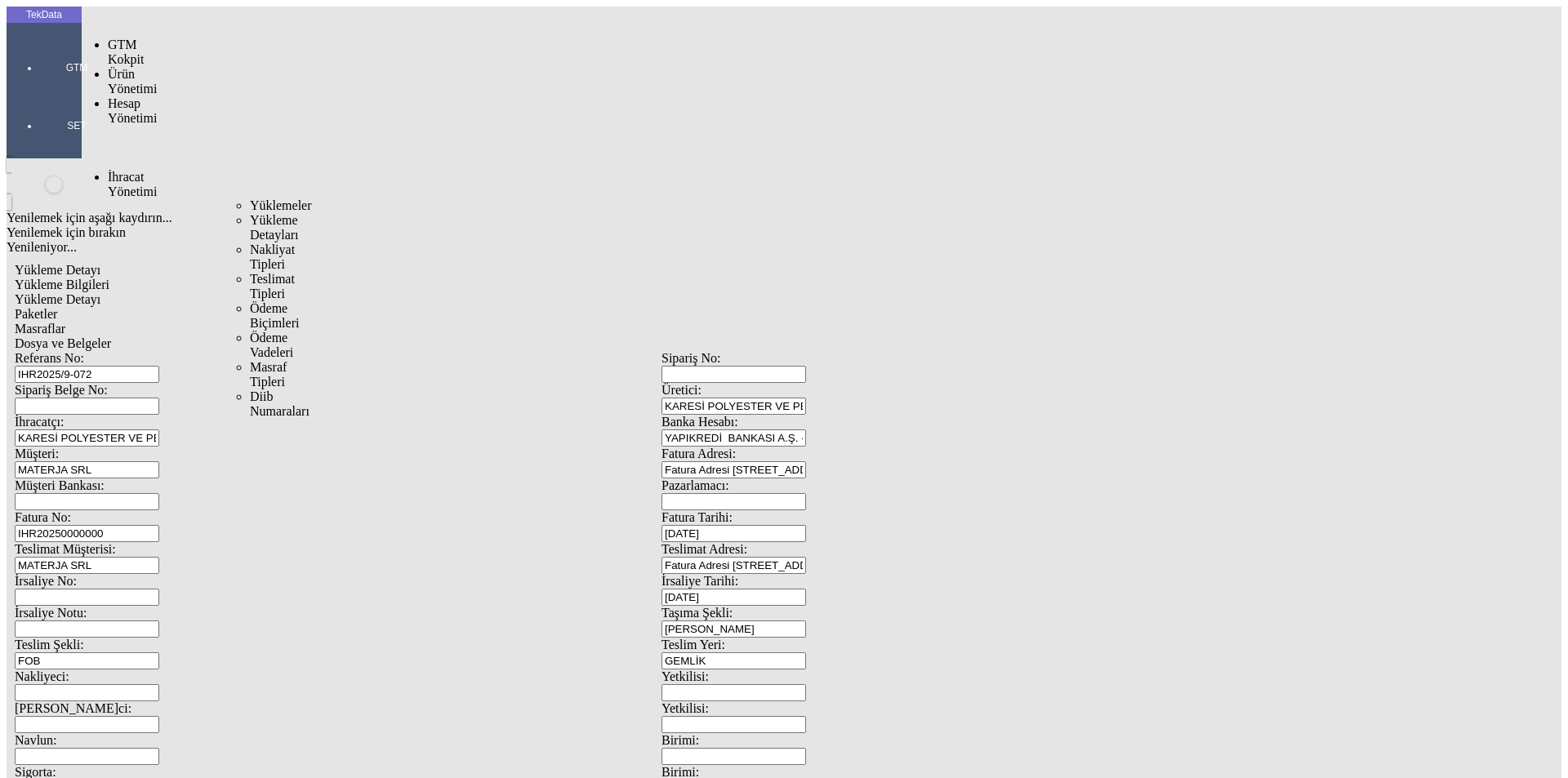
drag, startPoint x: 138, startPoint y: 91, endPoint x: 154, endPoint y: 92, distance: 16.0
click at [138, 170] on span "İhracat Yönetimi" at bounding box center [132, 184] width 49 height 29
click at [250, 198] on span "Yüklemeler" at bounding box center [280, 205] width 62 height 14
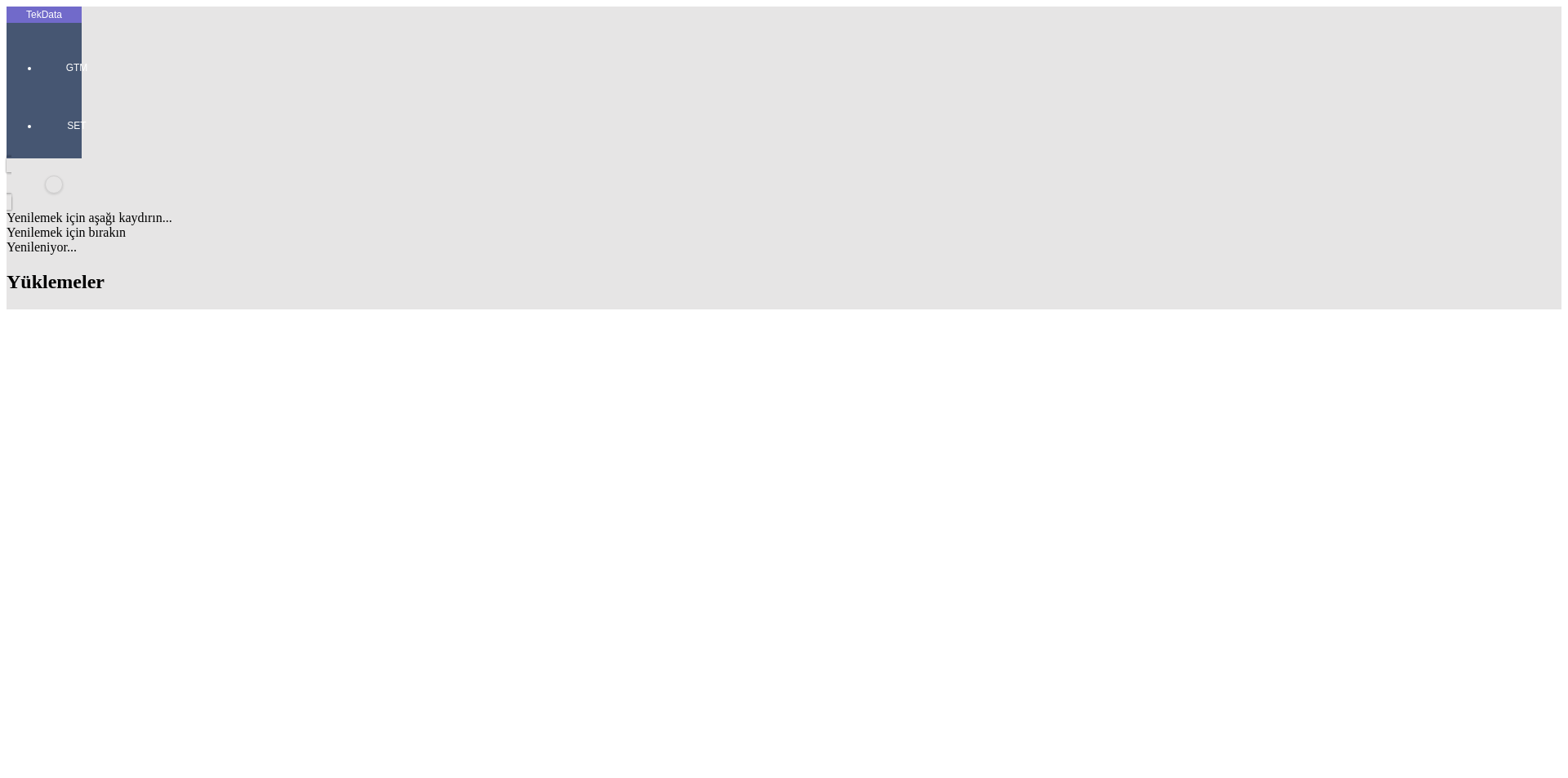
scroll to position [163, 0]
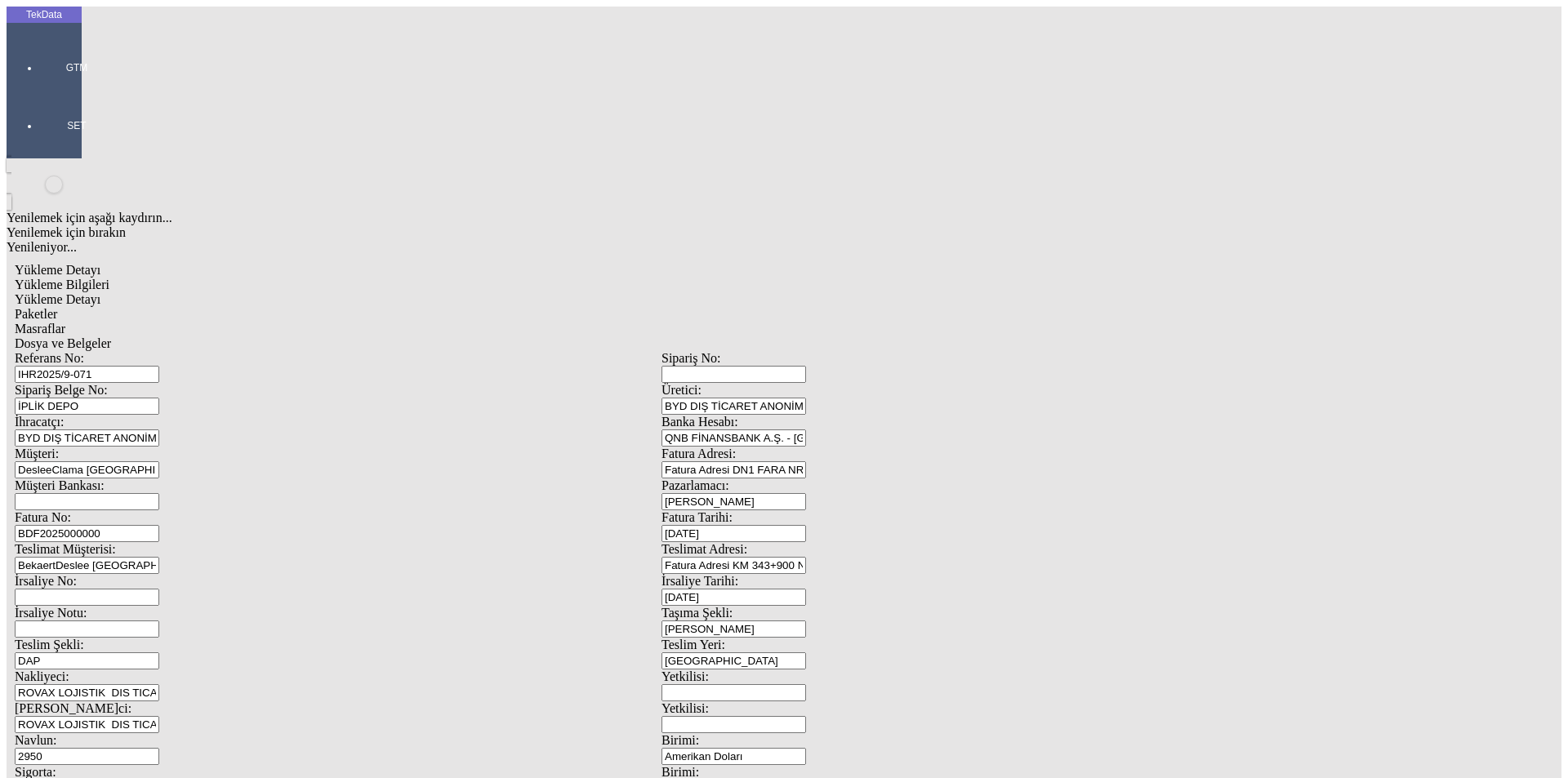
scroll to position [140, 0]
drag, startPoint x: 881, startPoint y: 623, endPoint x: 821, endPoint y: 632, distance: 60.7
type input "22839.66"
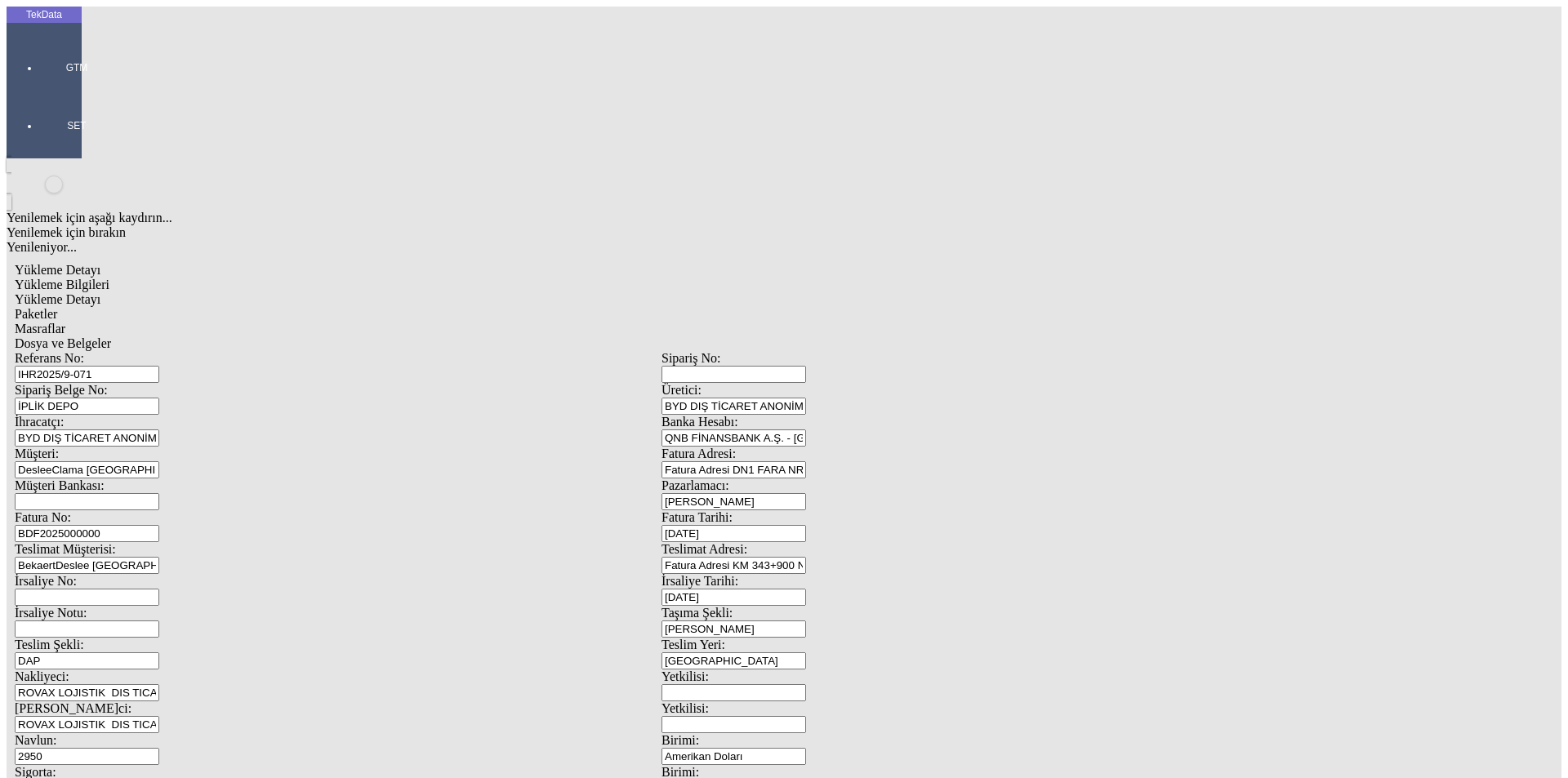
scroll to position [0, 0]
click at [100, 292] on span "Yükleme Detayı" at bounding box center [57, 299] width 86 height 14
click at [110, 278] on span "Yükleme Bilgileri" at bounding box center [62, 285] width 95 height 14
click at [100, 292] on span "Yükleme Detayı" at bounding box center [57, 299] width 86 height 14
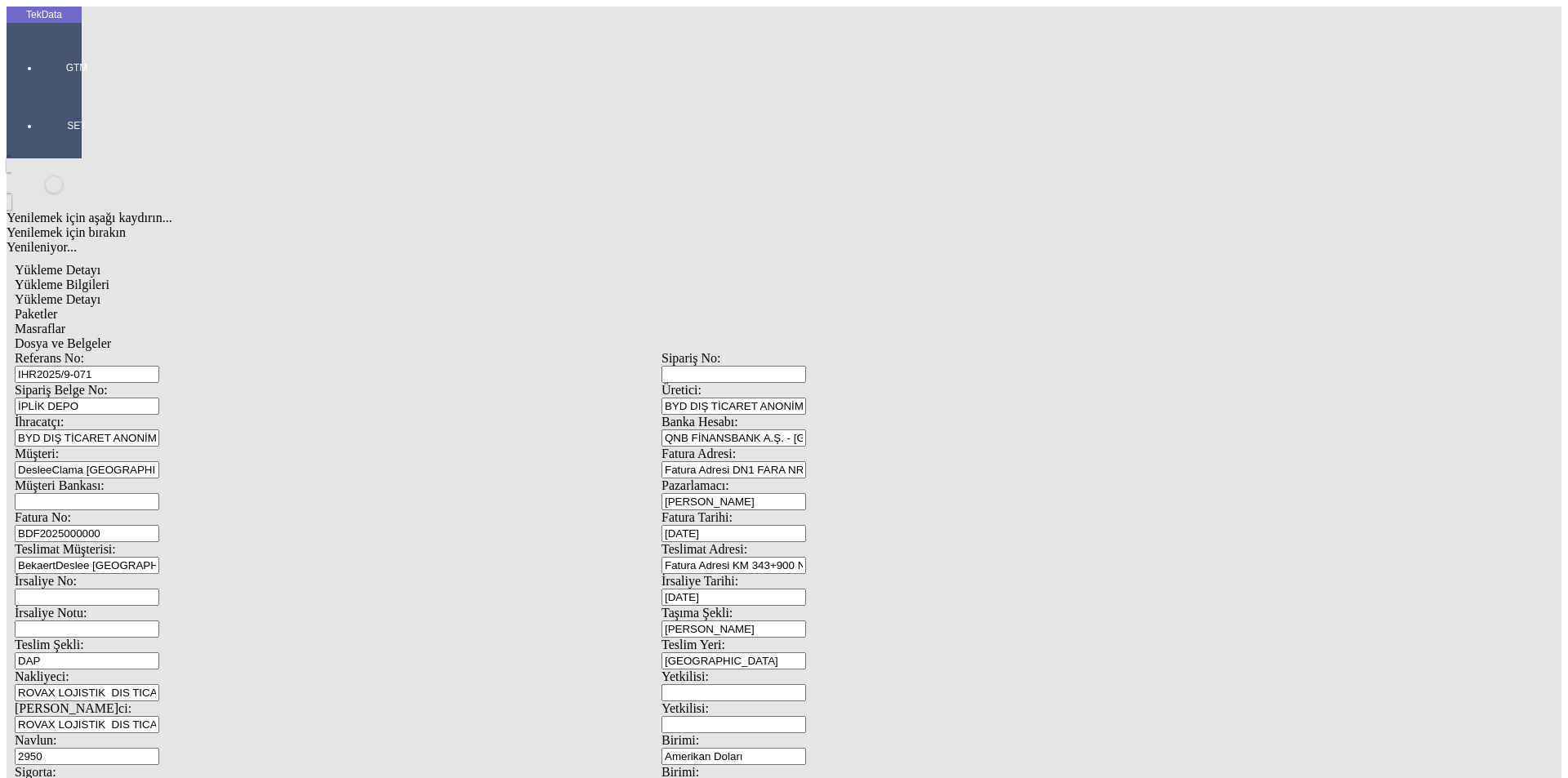
drag, startPoint x: 147, startPoint y: 341, endPoint x: 118, endPoint y: 345, distance: 29.3
type input "22839.66"
click at [346, 307] on div "Paketler" at bounding box center [661, 314] width 1293 height 14
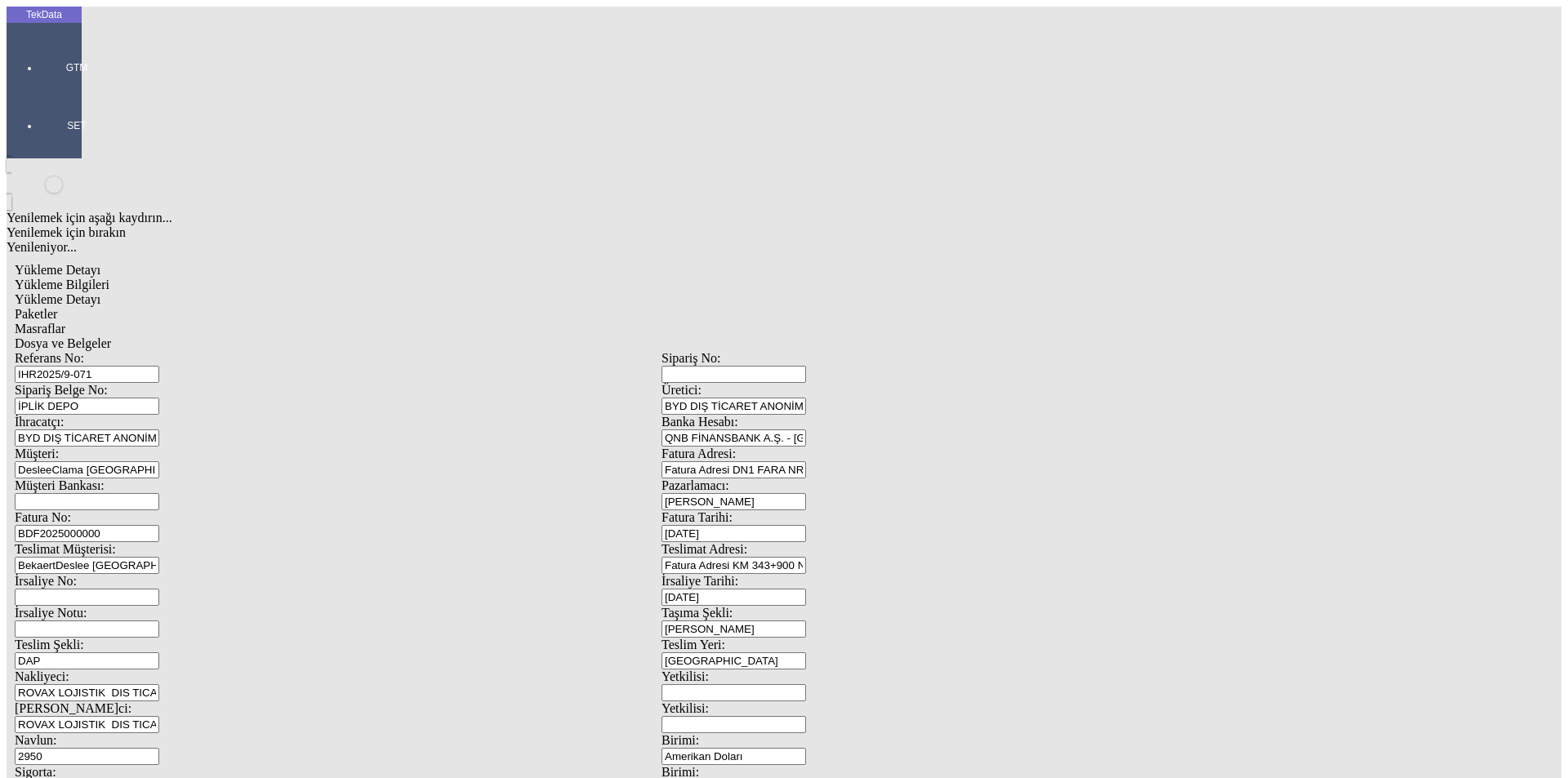
click at [65, 322] on span "Masraflar" at bounding box center [39, 329] width 51 height 14
click at [111, 337] on span "Dosya ve Belgeler" at bounding box center [63, 344] width 96 height 14
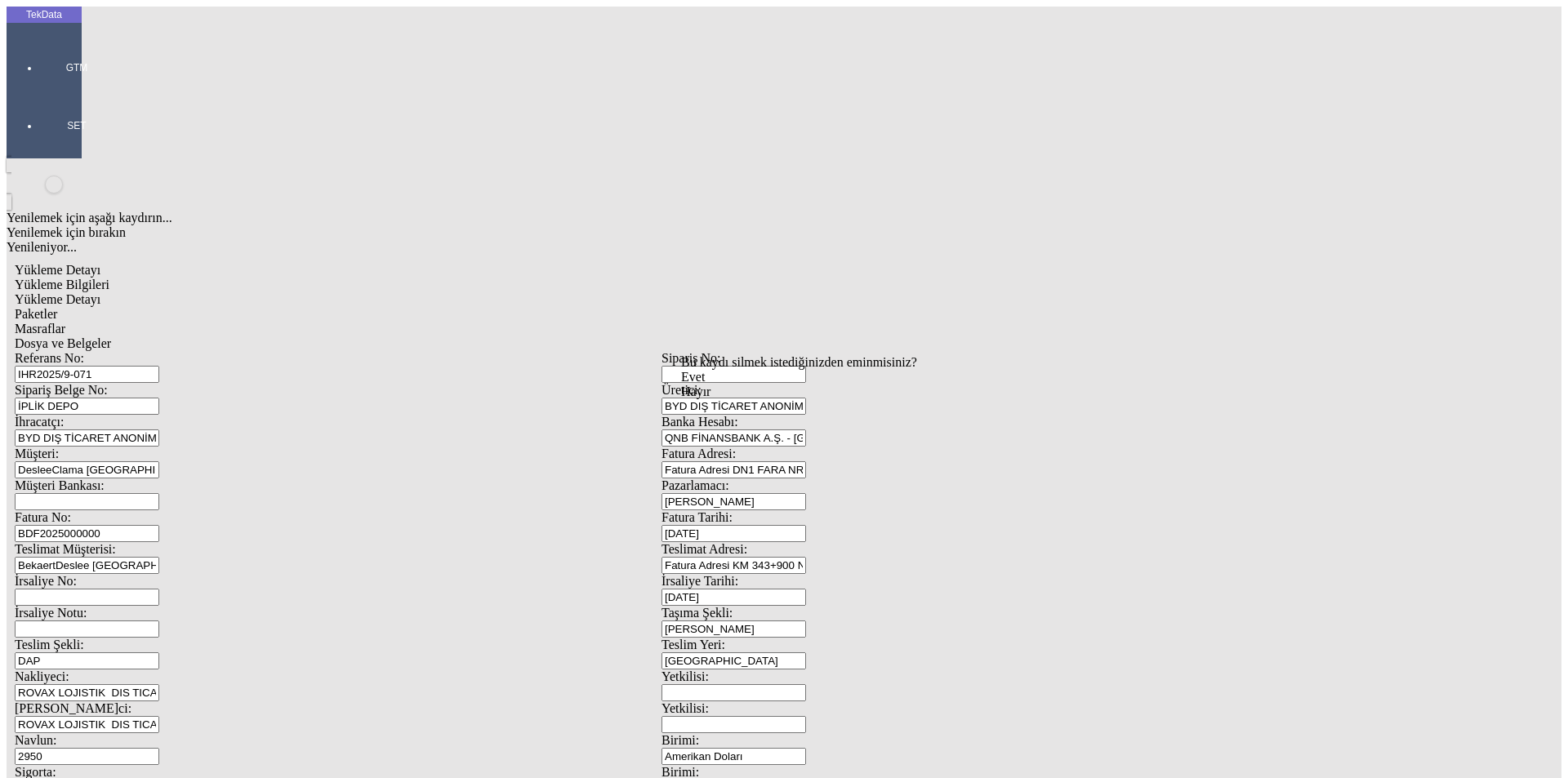
click at [705, 384] on span "Evet" at bounding box center [693, 377] width 24 height 14
drag, startPoint x: 157, startPoint y: 76, endPoint x: 157, endPoint y: 84, distance: 8.0
click at [157, 278] on div "Yükleme Bilgileri" at bounding box center [661, 285] width 1293 height 14
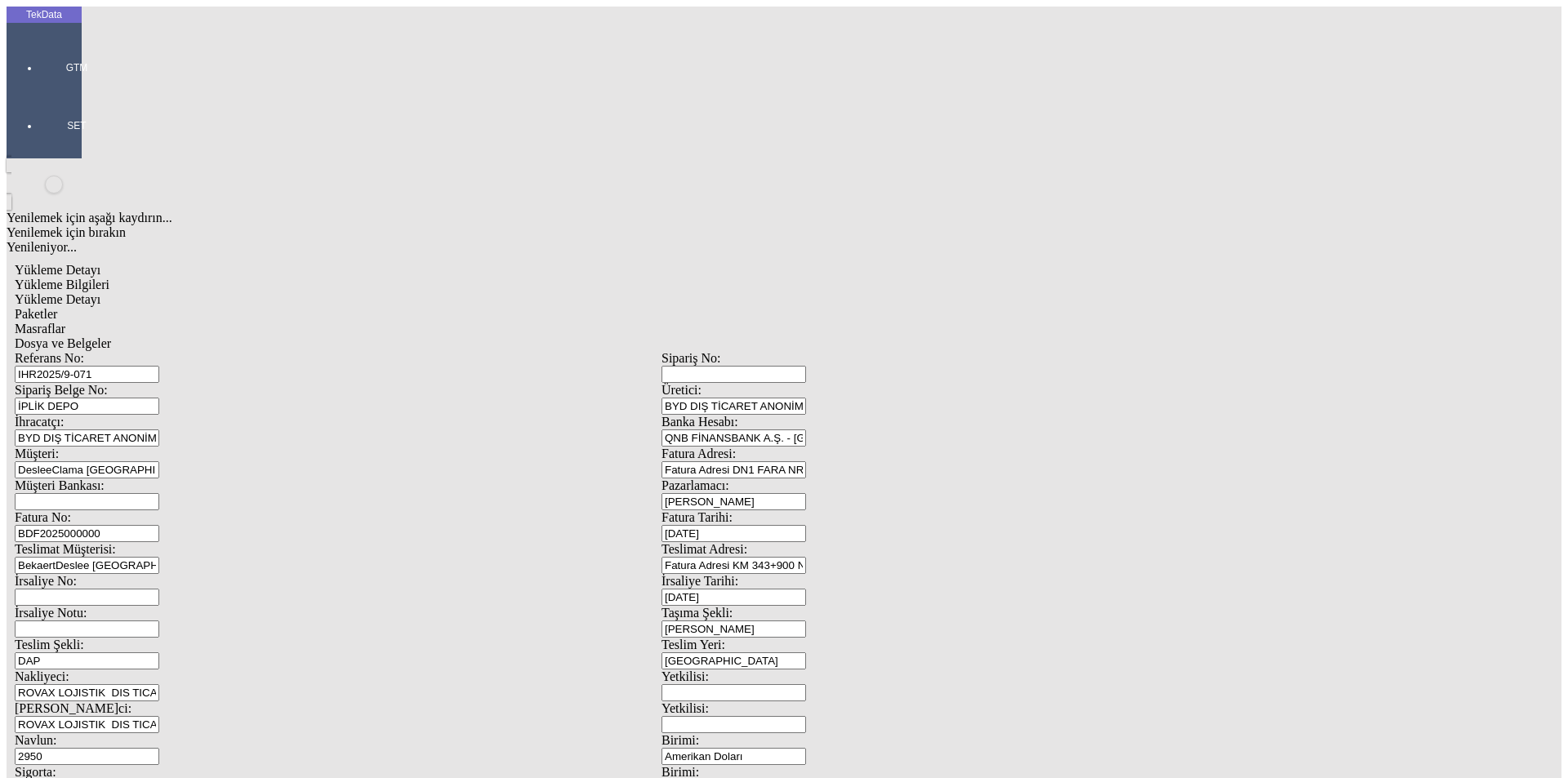
drag, startPoint x: 337, startPoint y: 272, endPoint x: 91, endPoint y: 272, distance: 246.0
click at [91, 351] on div "Referans No: IHR2025/9-071 Sipariş No: Sipariş Belge No: İPLİK DEPO Üretici: BY…" at bounding box center [661, 733] width 1293 height 765
paste input "'BDF2025000000465"
drag, startPoint x: 223, startPoint y: 275, endPoint x: 34, endPoint y: 296, distance: 190.2
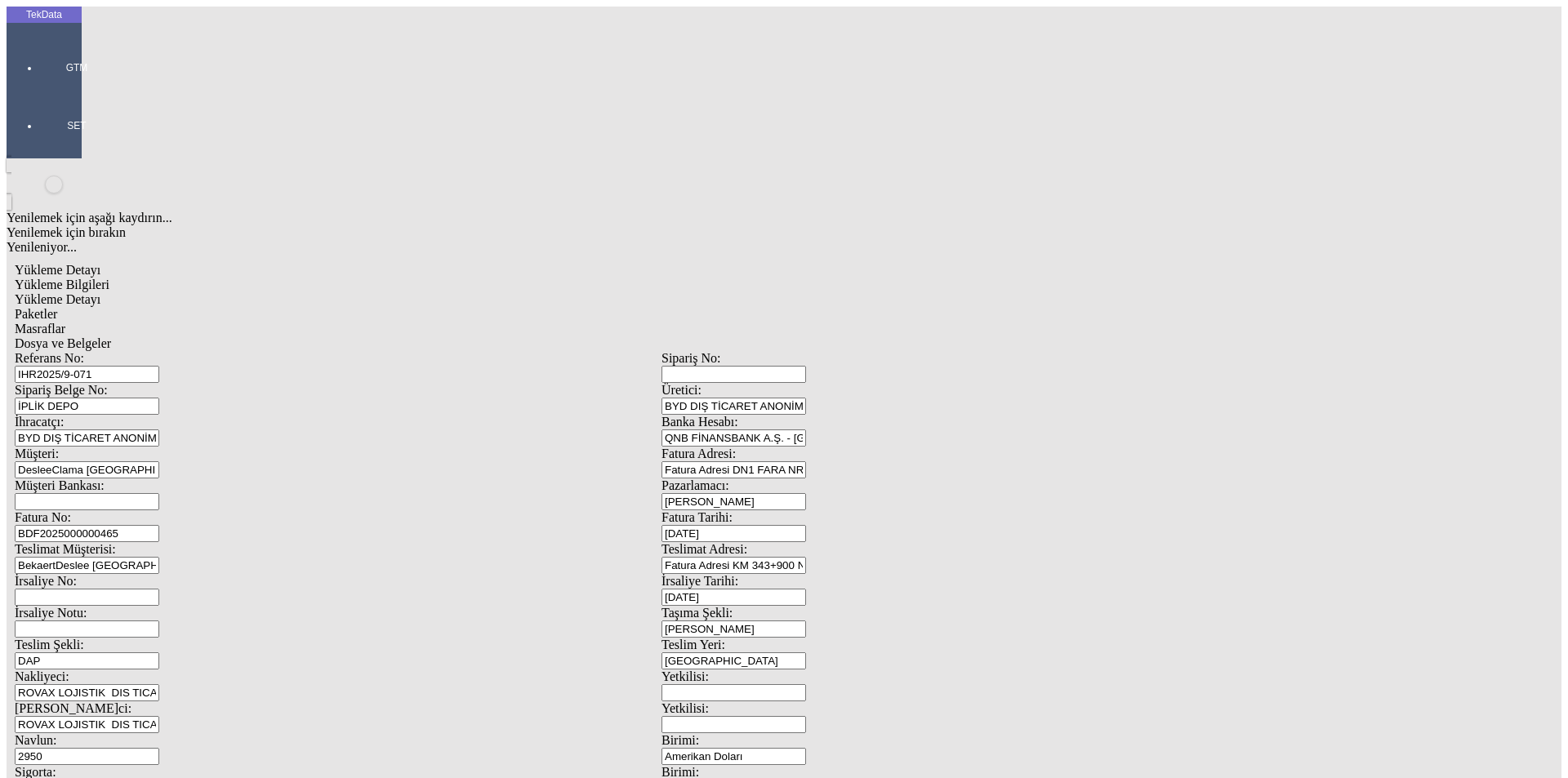
type input "BDF2025000000465"
drag, startPoint x: 1474, startPoint y: 729, endPoint x: 1411, endPoint y: 718, distance: 64.0
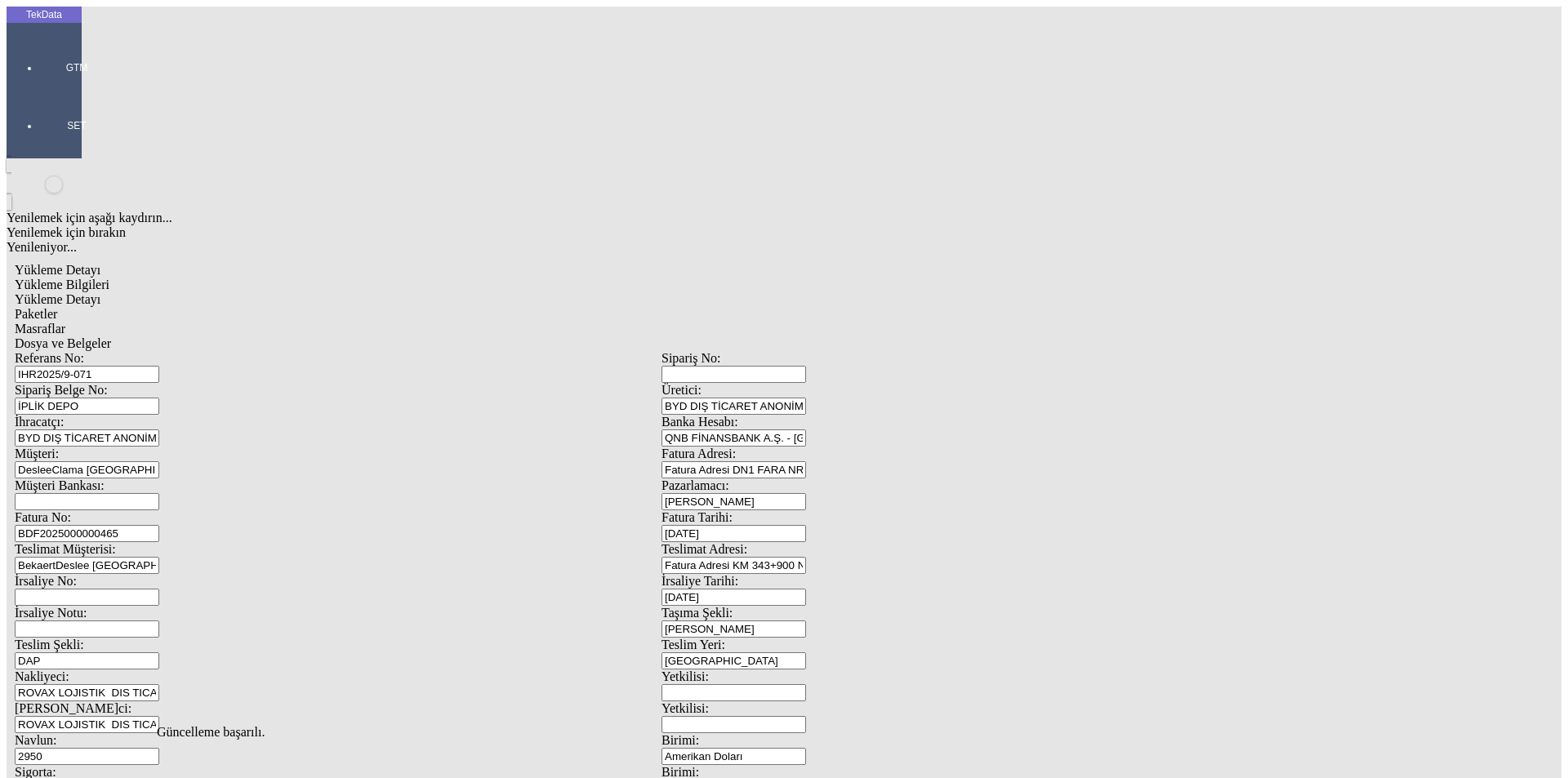
click at [100, 292] on span "Yükleme Detayı" at bounding box center [57, 299] width 86 height 14
click at [57, 307] on span "Paketler" at bounding box center [36, 314] width 43 height 14
click at [65, 322] on span "Masraflar" at bounding box center [39, 329] width 51 height 14
click at [111, 337] on span "Dosya ve Belgeler" at bounding box center [63, 344] width 96 height 14
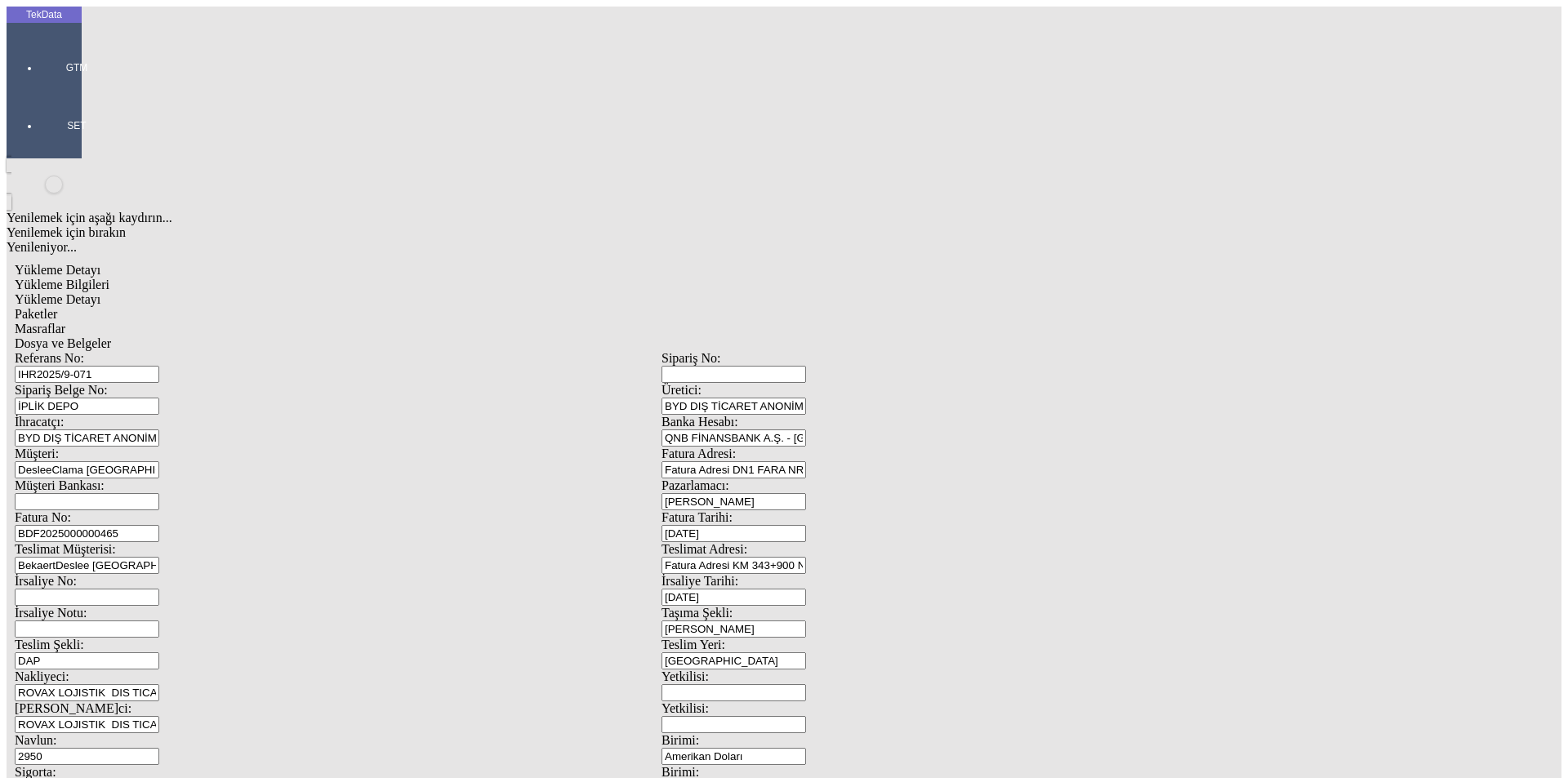
click at [111, 337] on span "Dosya ve Belgeler" at bounding box center [63, 344] width 96 height 14
click at [100, 292] on span "Yükleme Detayı" at bounding box center [57, 299] width 86 height 14
drag, startPoint x: 592, startPoint y: 82, endPoint x: 520, endPoint y: 105, distance: 75.6
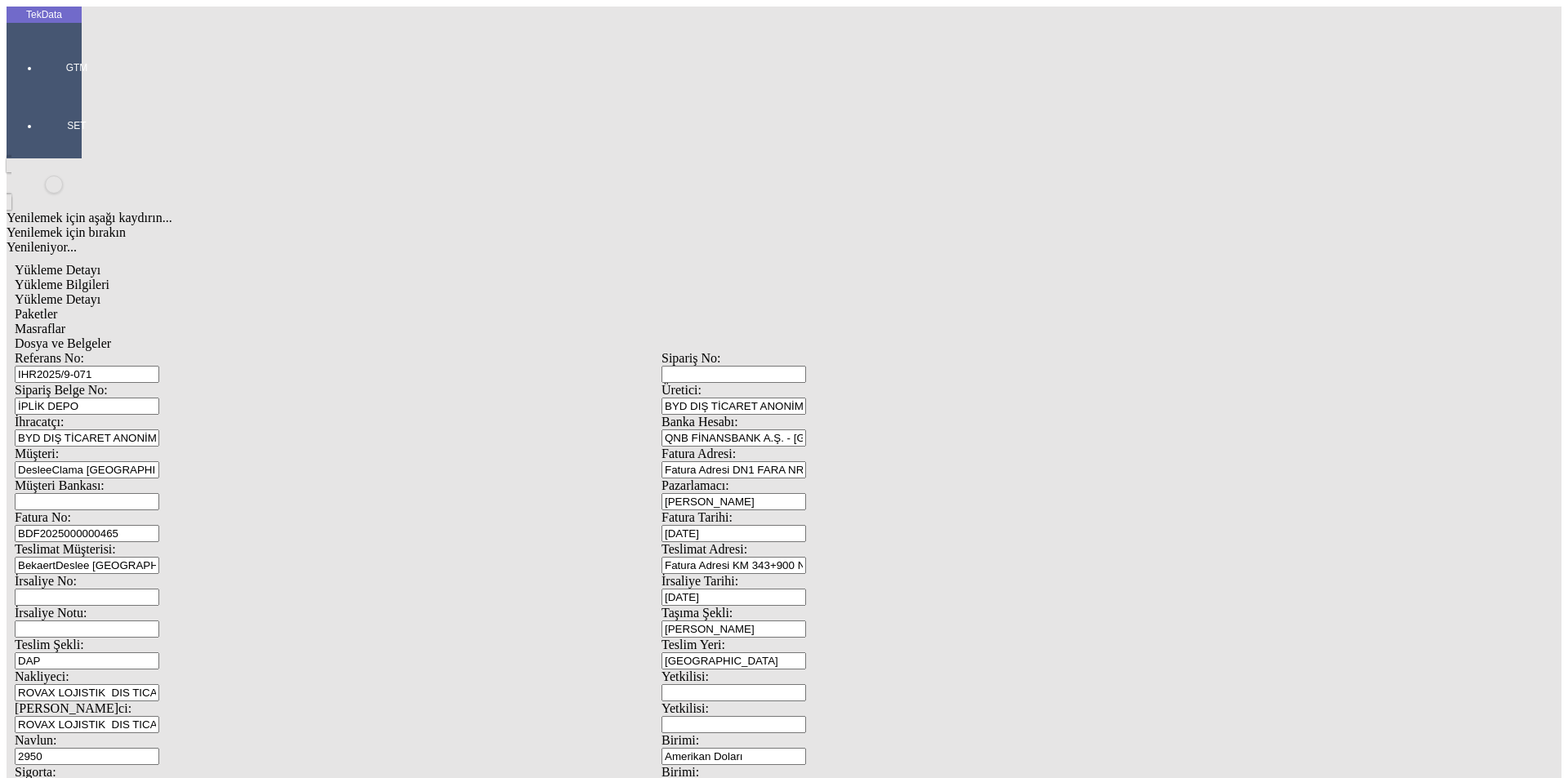
click at [111, 337] on span "Dosya ve Belgeler" at bounding box center [63, 344] width 96 height 14
